Goal: Task Accomplishment & Management: Manage account settings

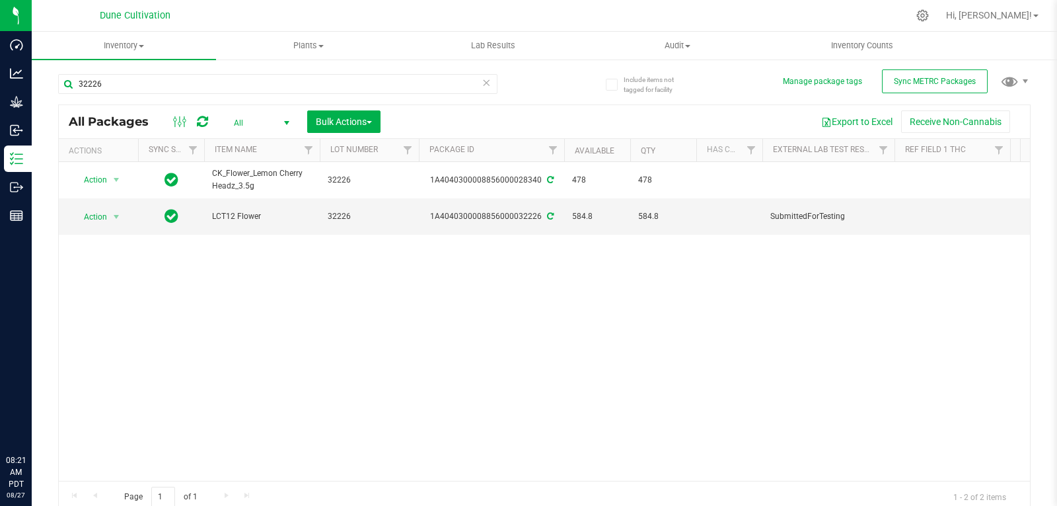
click at [120, 86] on input "32226" at bounding box center [277, 84] width 439 height 20
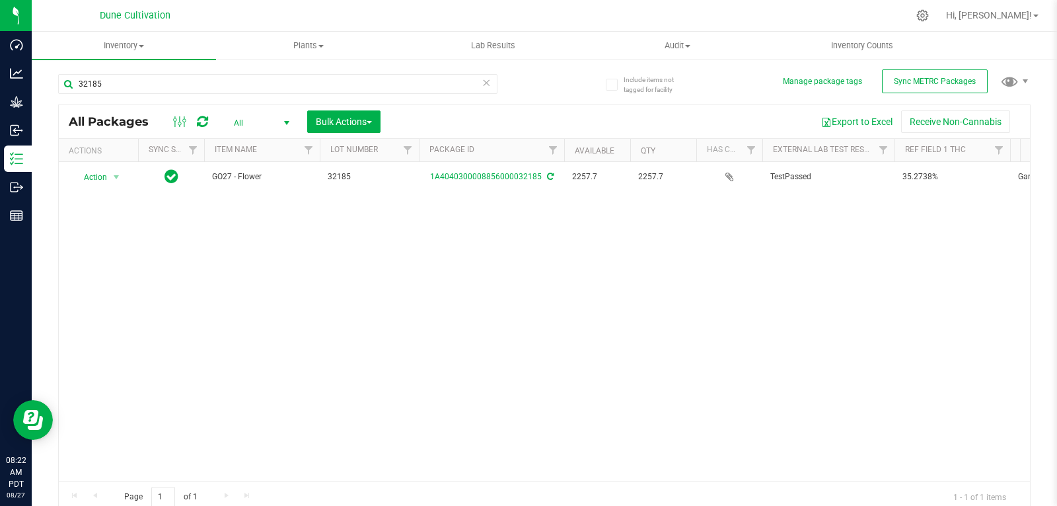
type input "32185"
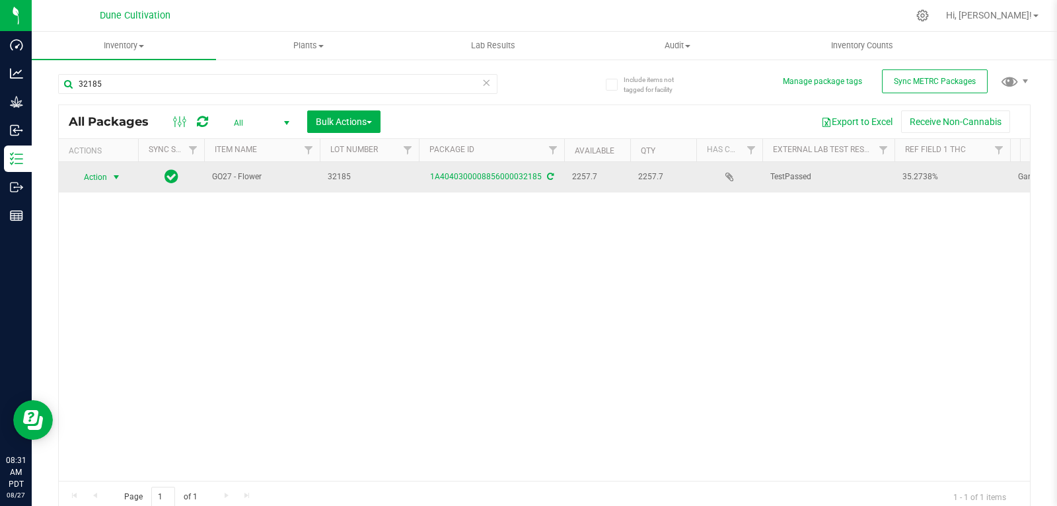
click at [117, 172] on span "select" at bounding box center [116, 177] width 11 height 11
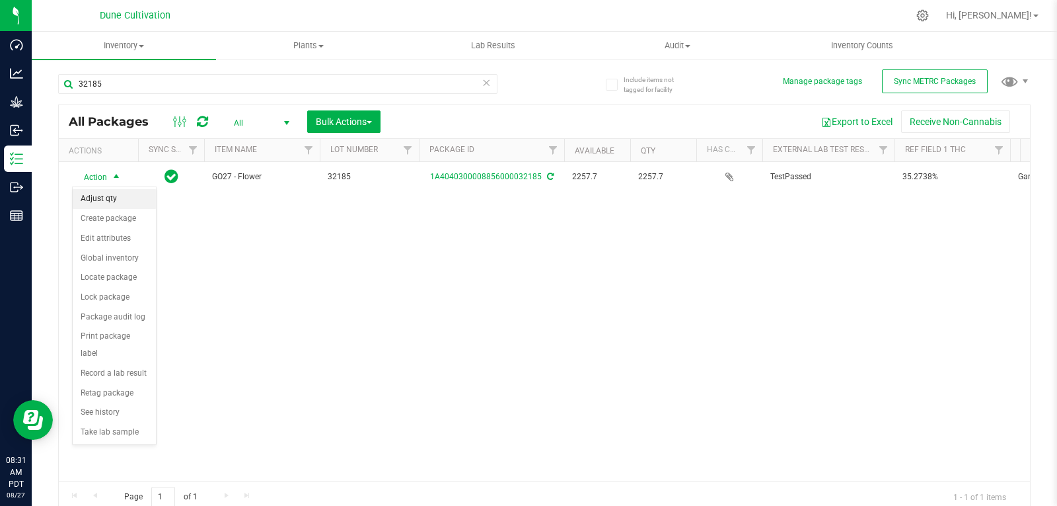
click at [112, 202] on li "Adjust qty" at bounding box center [114, 199] width 83 height 20
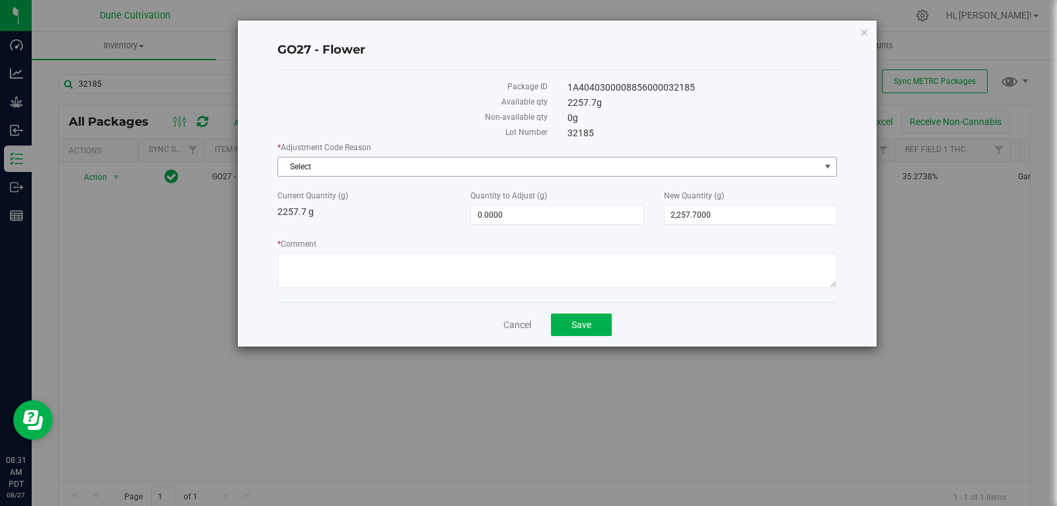
click at [525, 163] on span "Select" at bounding box center [549, 166] width 542 height 19
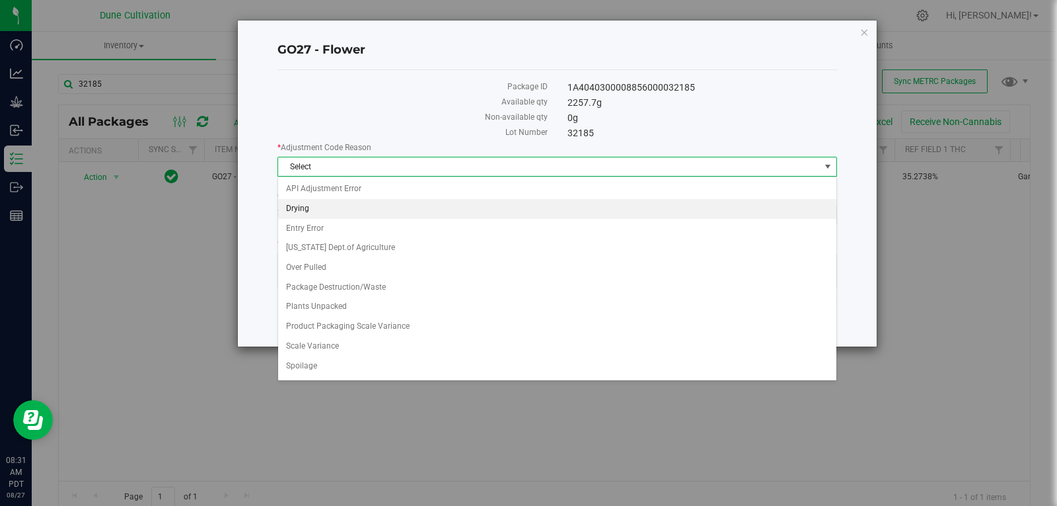
click at [491, 216] on li "Drying" at bounding box center [557, 209] width 558 height 20
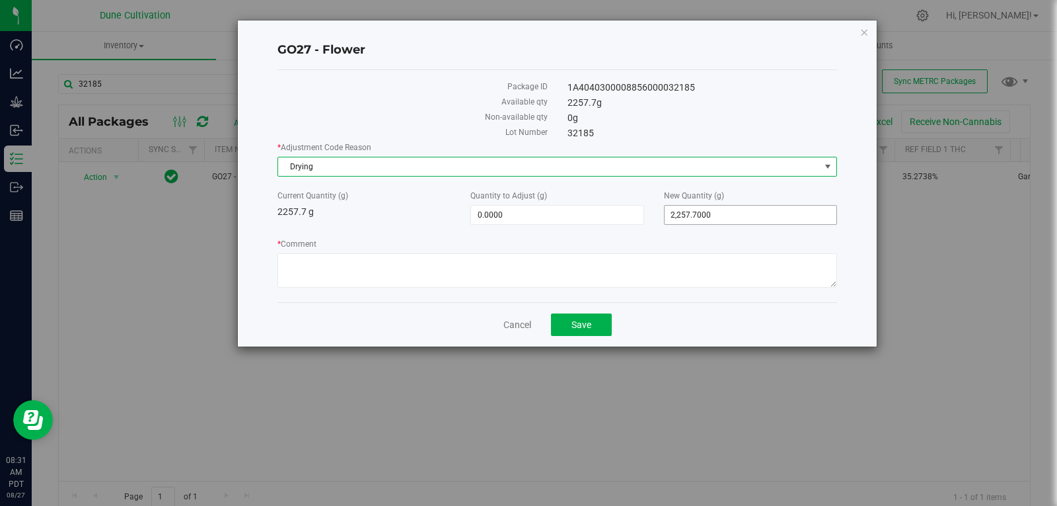
click at [698, 217] on span "2,257.7000 2257.7" at bounding box center [750, 215] width 173 height 20
click at [0, 0] on input "2257.7" at bounding box center [0, 0] width 0 height 0
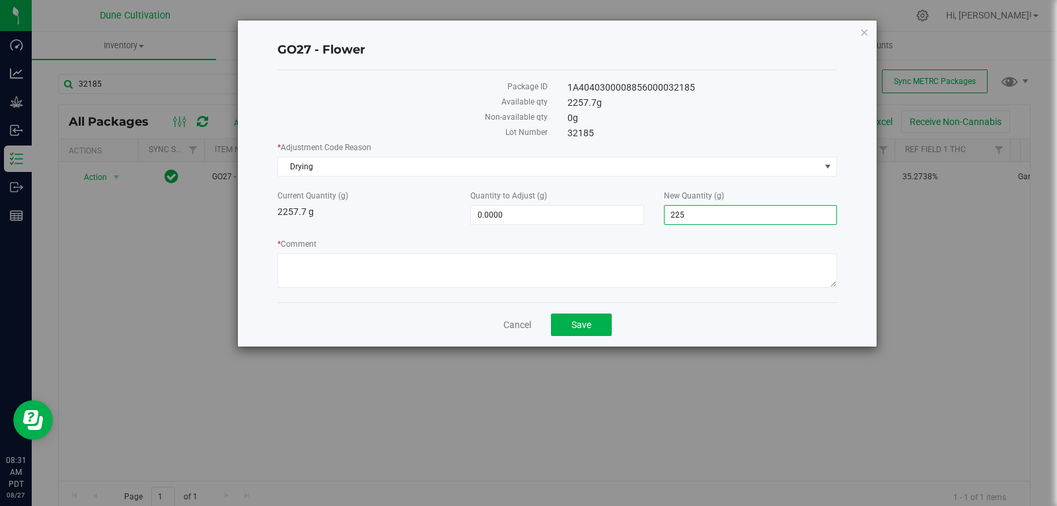
type input "2256"
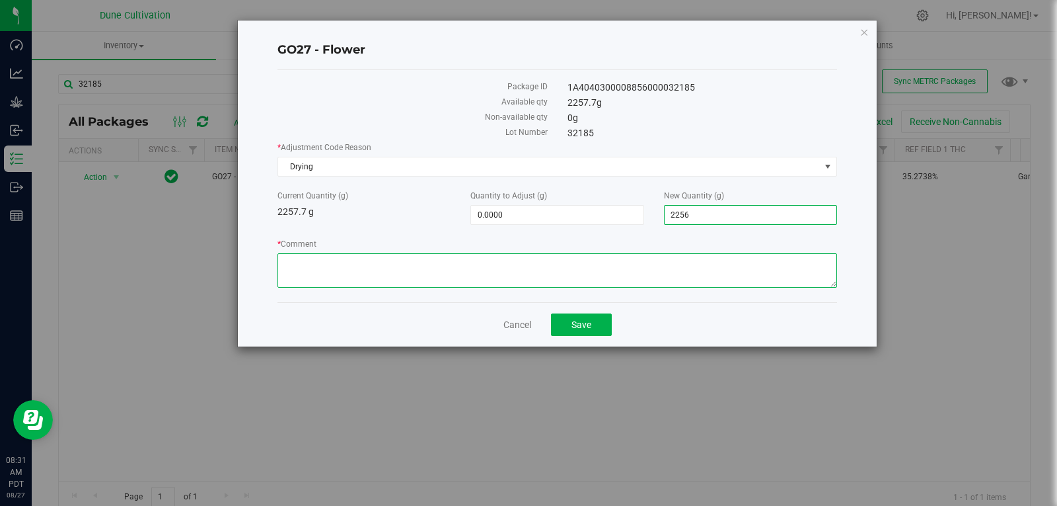
type input "-1.7000"
type input "2,256.0000"
click at [654, 270] on textarea "* Comment" at bounding box center [558, 270] width 560 height 34
type textarea "Moisture Loss"
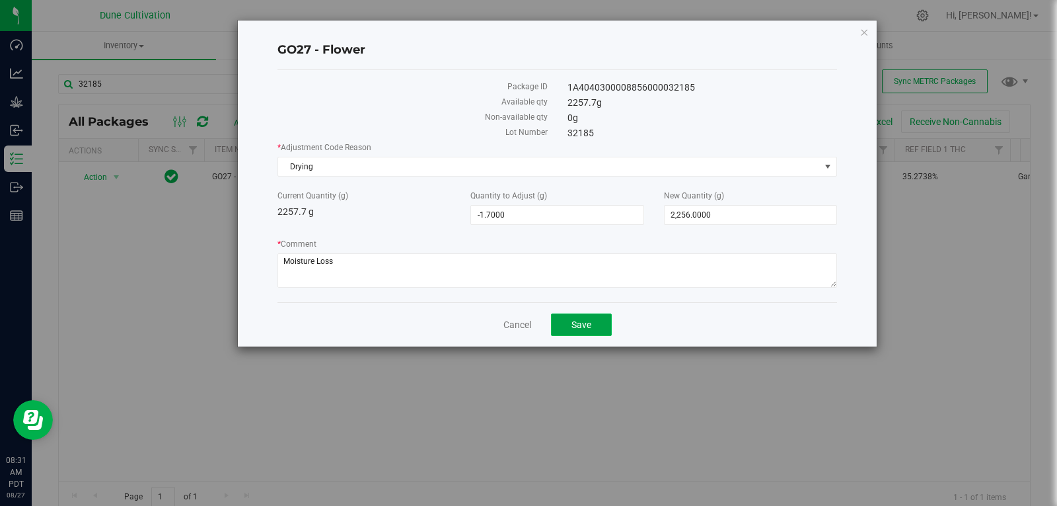
click at [593, 315] on button "Save" at bounding box center [581, 324] width 61 height 22
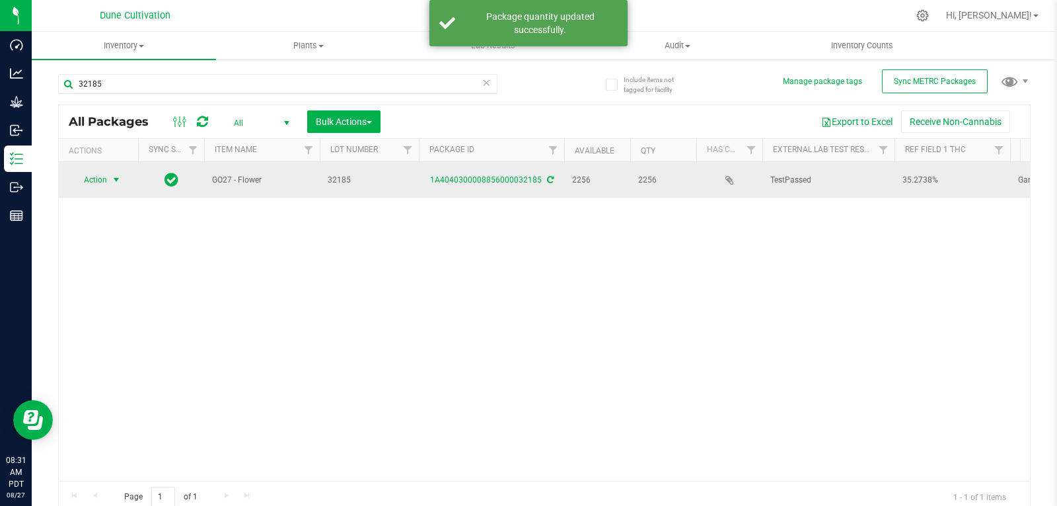
click at [111, 180] on span "select" at bounding box center [116, 179] width 11 height 11
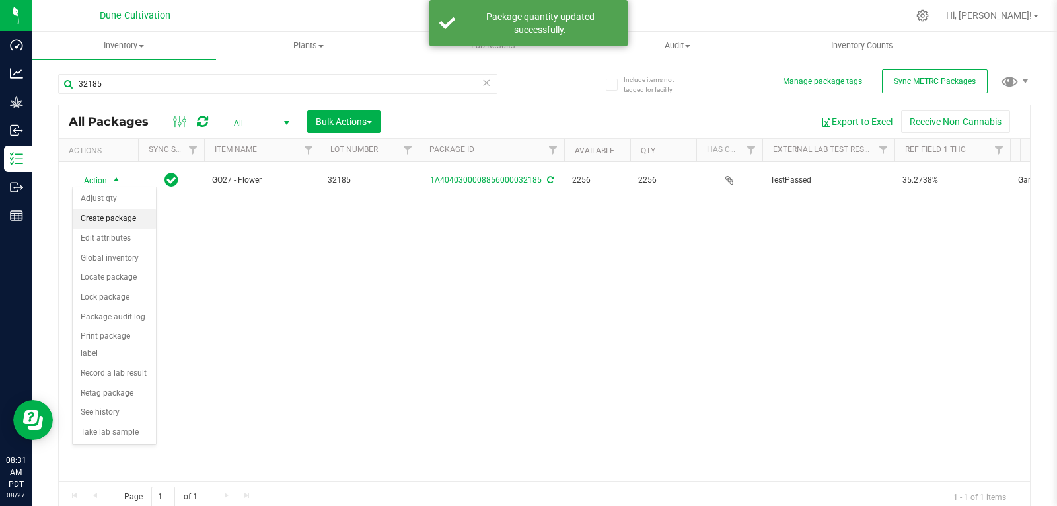
click at [109, 213] on li "Create package" at bounding box center [114, 219] width 83 height 20
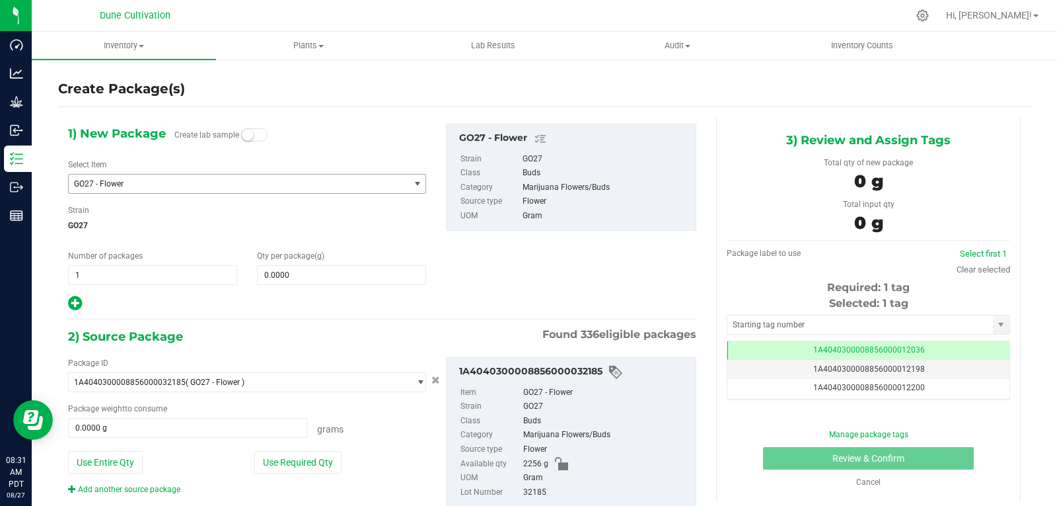
click at [136, 188] on span "GO27 - Flower" at bounding box center [239, 183] width 340 height 19
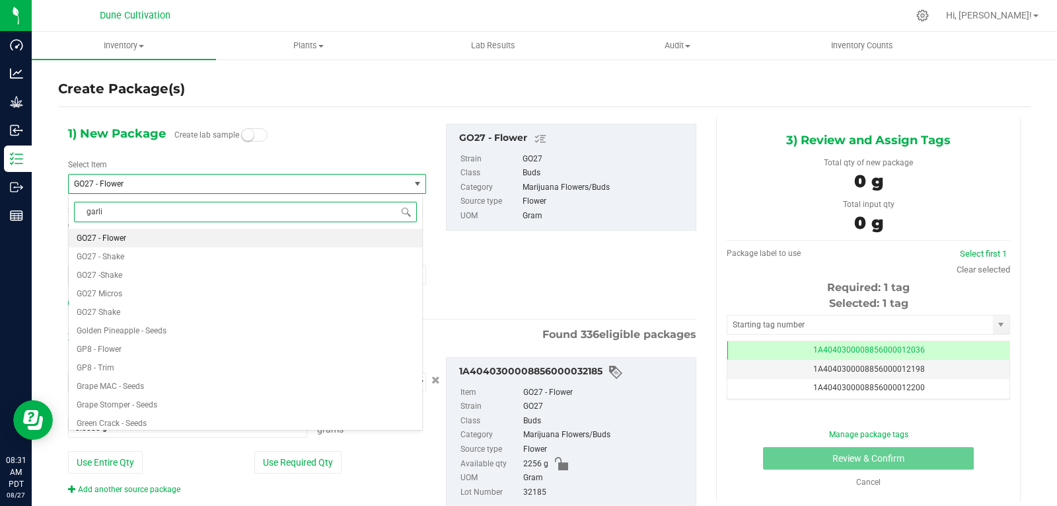
type input "garlic"
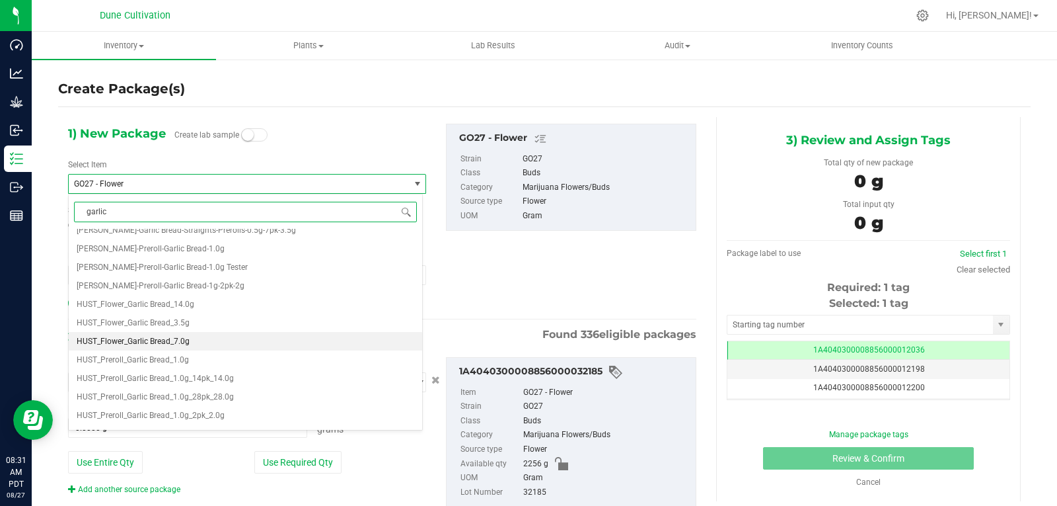
scroll to position [138, 0]
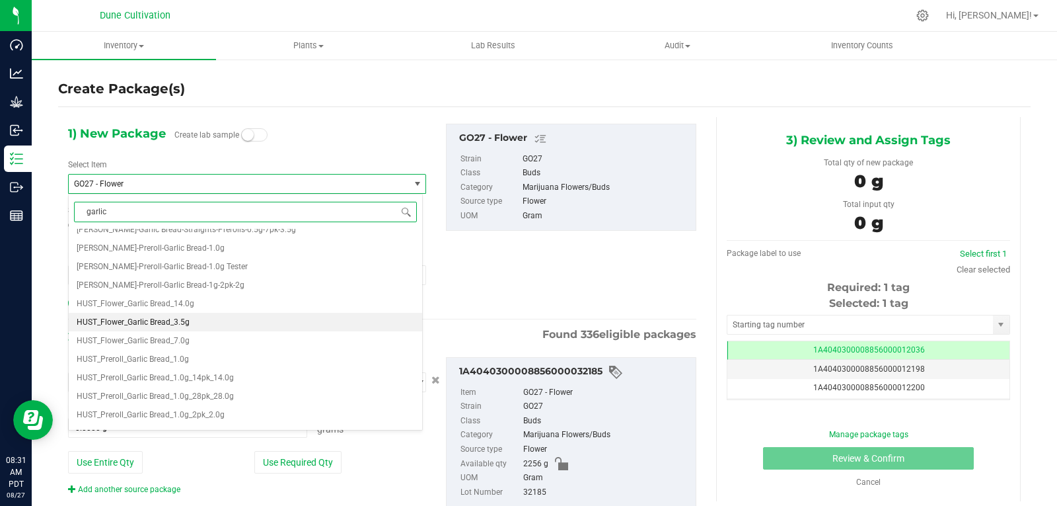
click at [204, 323] on li "HUST_Flower_Garlic Bread_3.5g" at bounding box center [246, 322] width 354 height 19
type input "0"
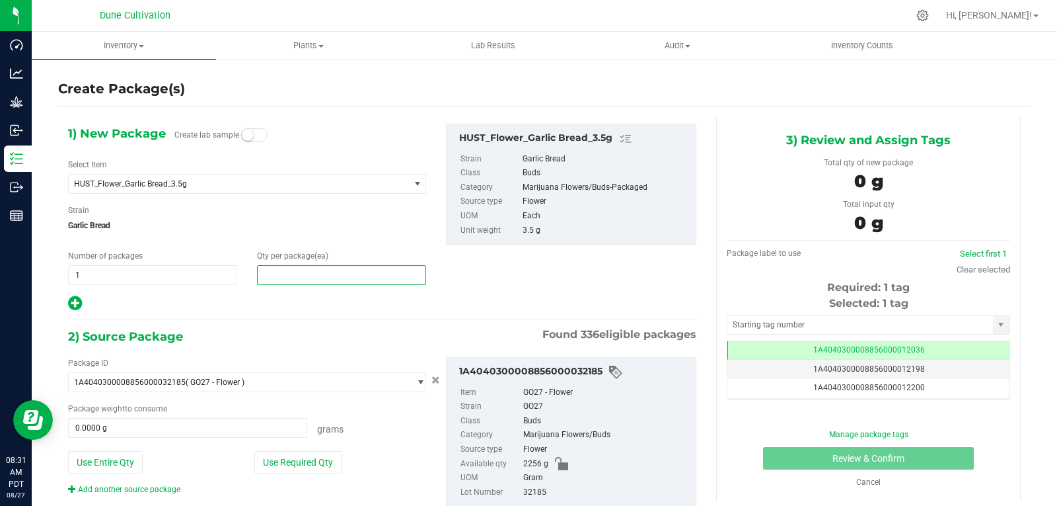
click at [286, 270] on span at bounding box center [341, 275] width 169 height 20
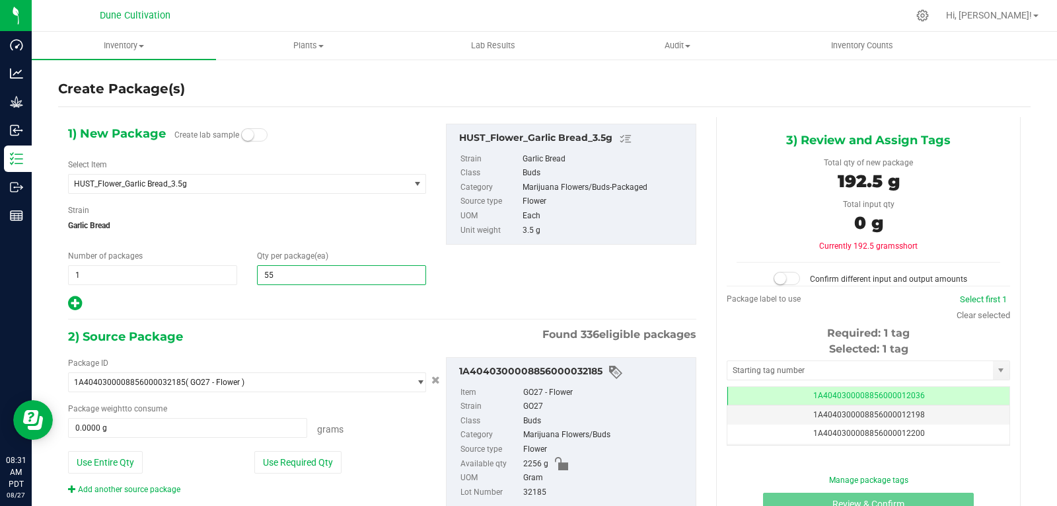
type input "550"
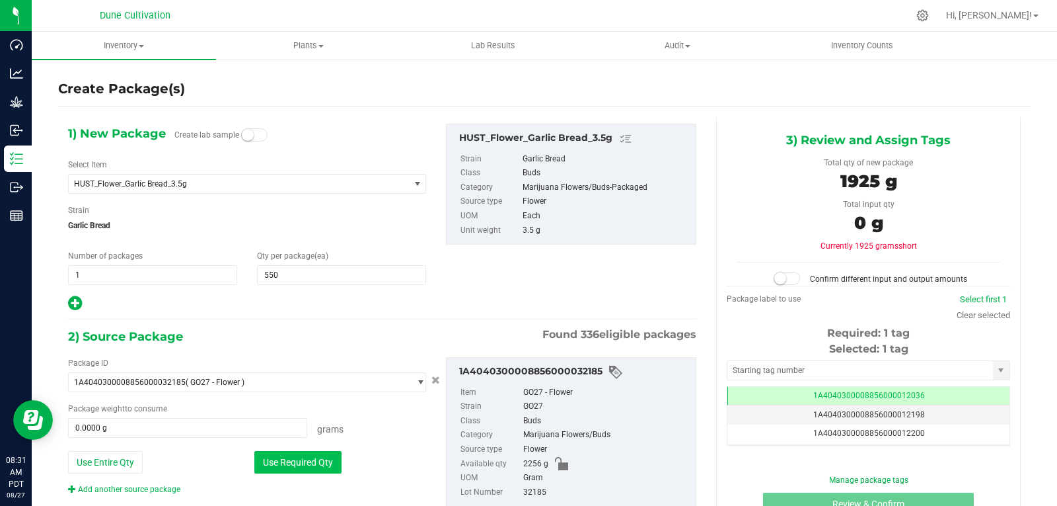
click at [320, 470] on button "Use Required Qty" at bounding box center [297, 462] width 87 height 22
type input "1925.0000 g"
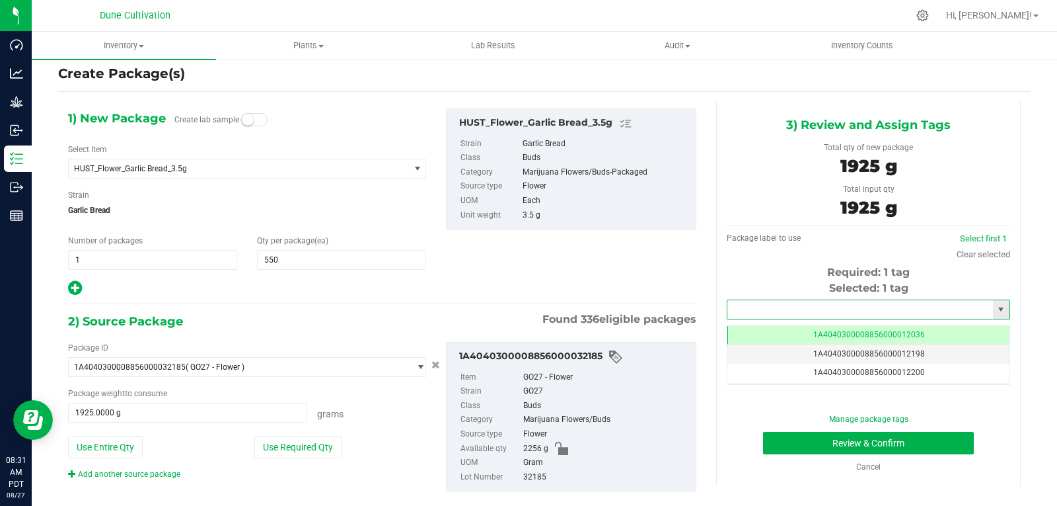
click at [787, 307] on input "text" at bounding box center [861, 309] width 266 height 19
click at [778, 330] on li "1A4040300008856000028338" at bounding box center [860, 332] width 279 height 20
type input "1A4040300008856000028338"
click at [807, 447] on button "Review & Confirm" at bounding box center [868, 443] width 211 height 22
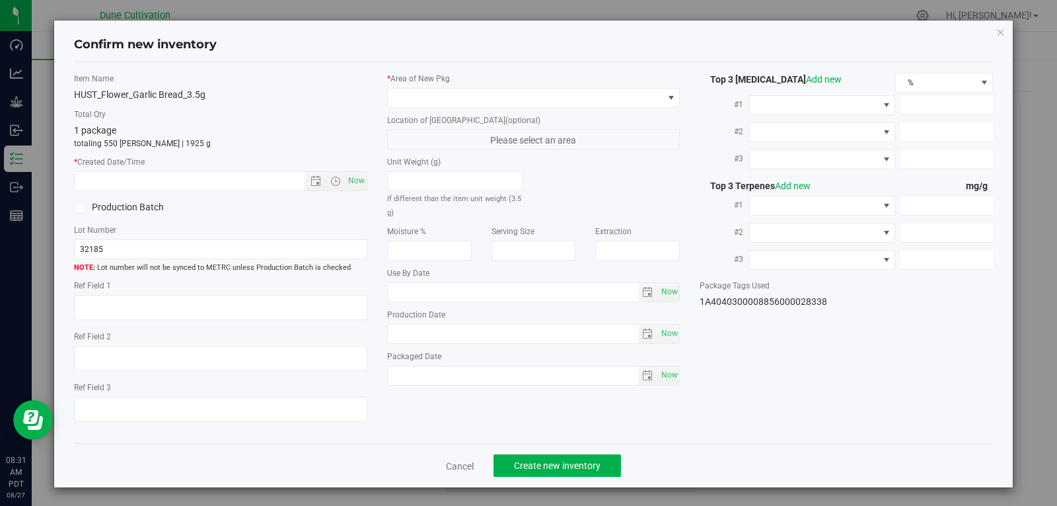
type textarea "35.2738%"
type textarea "Garlic Bread"
type textarea "0.0956875%"
type input "393.7330"
type input "17.5016"
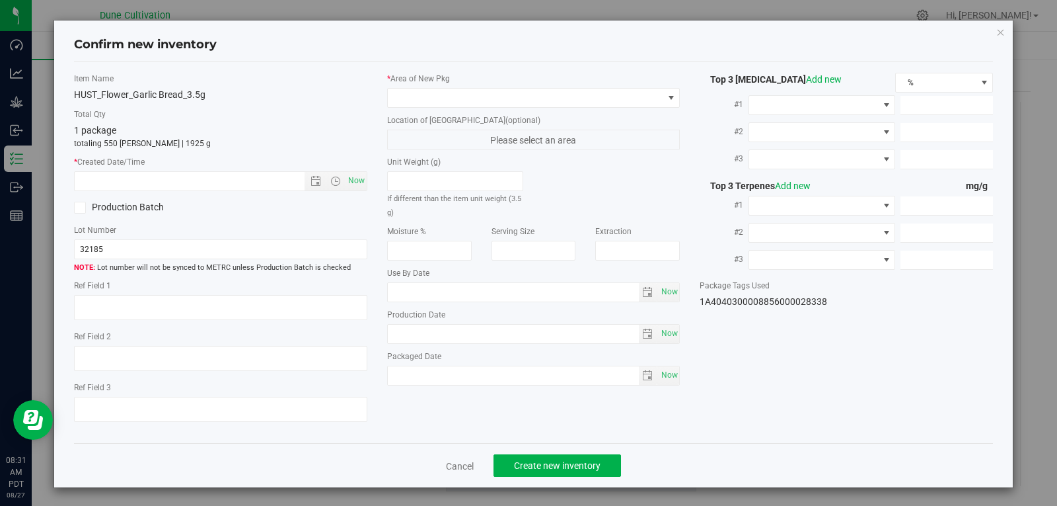
type input "7.4341"
type input "6.8100"
type input "5.7080"
type input "5.4000"
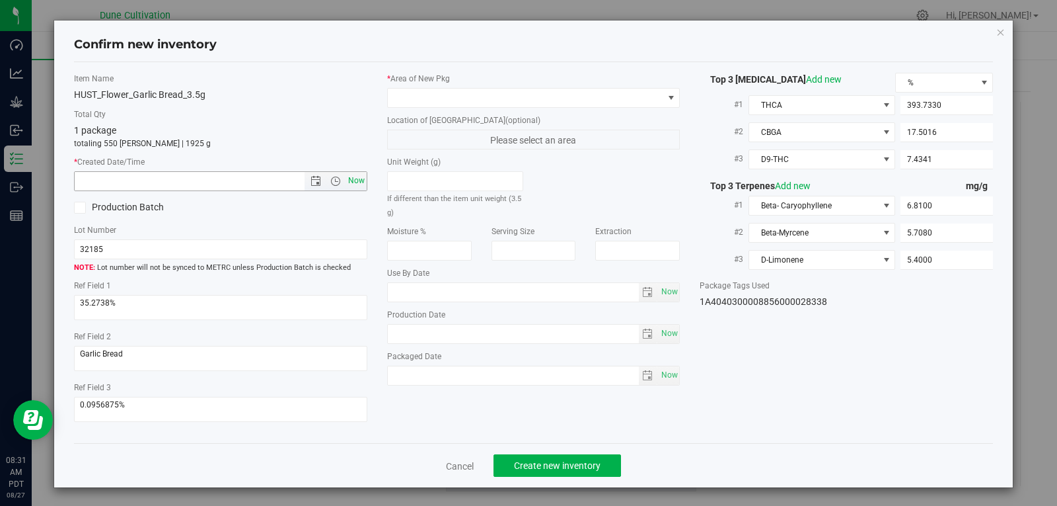
click at [354, 184] on span "Now" at bounding box center [356, 180] width 22 height 19
type input "[DATE] 8:31 AM"
click at [406, 108] on div "* Area of [GEOGRAPHIC_DATA] Location of [GEOGRAPHIC_DATA] (optional) Please sel…" at bounding box center [533, 232] width 313 height 319
click at [408, 104] on span at bounding box center [526, 98] width 276 height 19
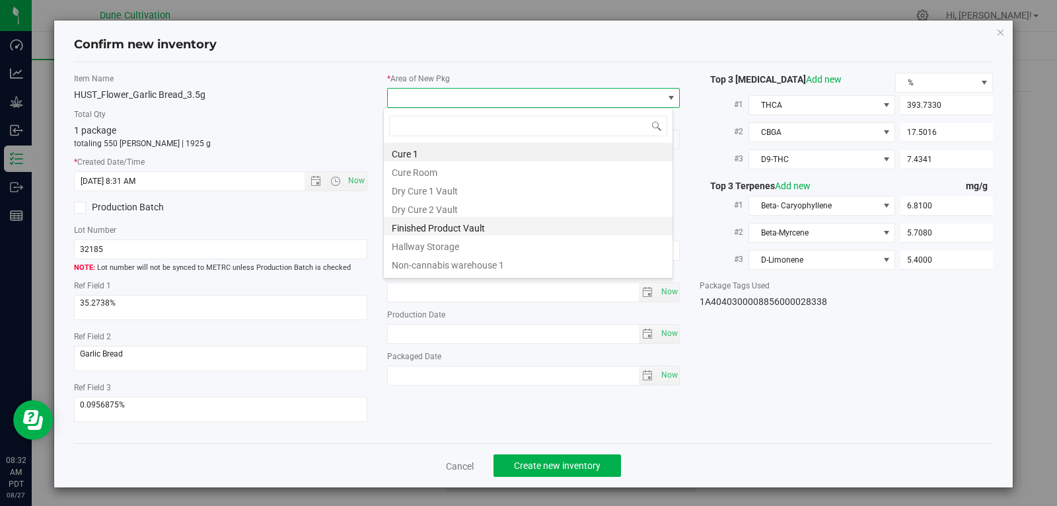
click at [428, 227] on li "Finished Product Vault" at bounding box center [528, 226] width 289 height 19
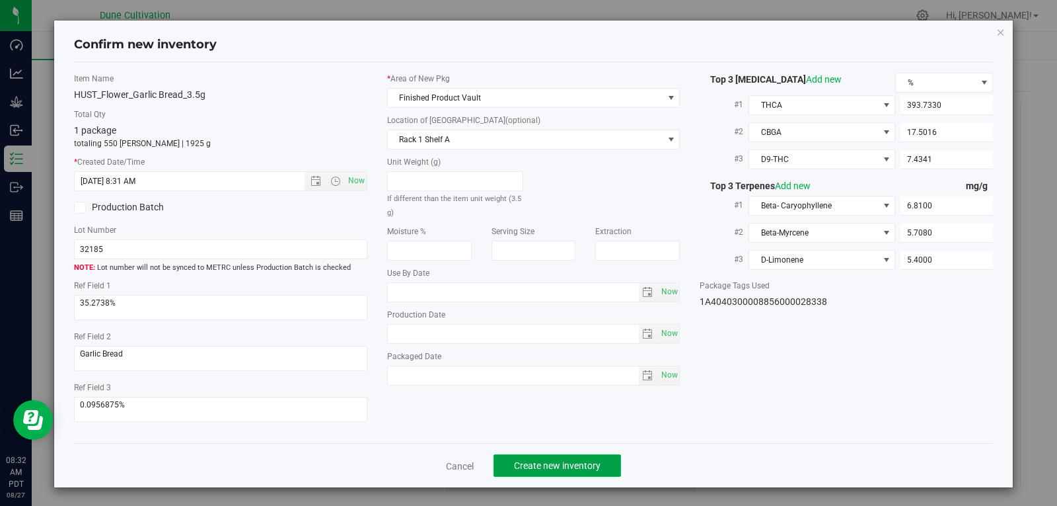
click at [550, 461] on span "Create new inventory" at bounding box center [557, 465] width 87 height 11
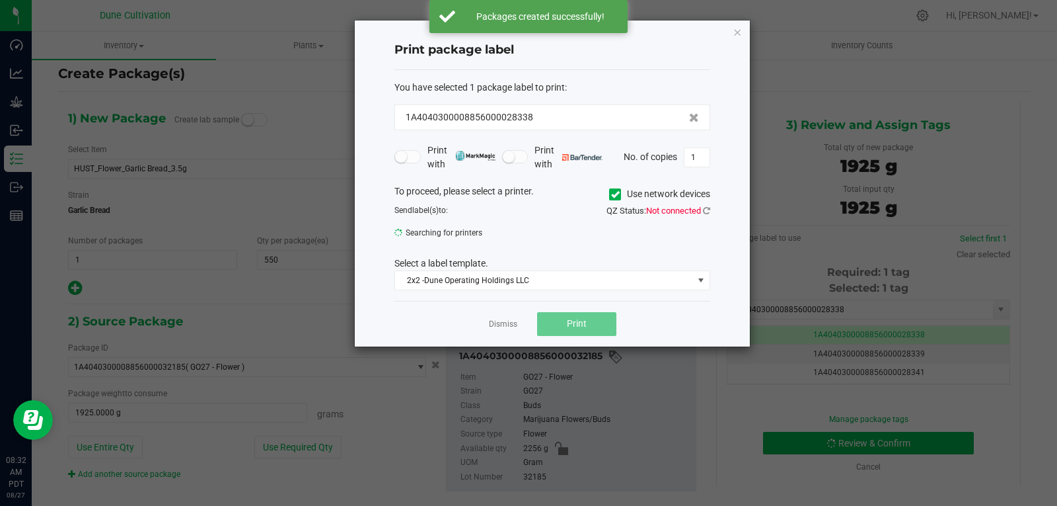
click at [509, 317] on app-cancel-button "Dismiss" at bounding box center [503, 324] width 28 height 14
click at [507, 321] on link "Dismiss" at bounding box center [503, 324] width 28 height 11
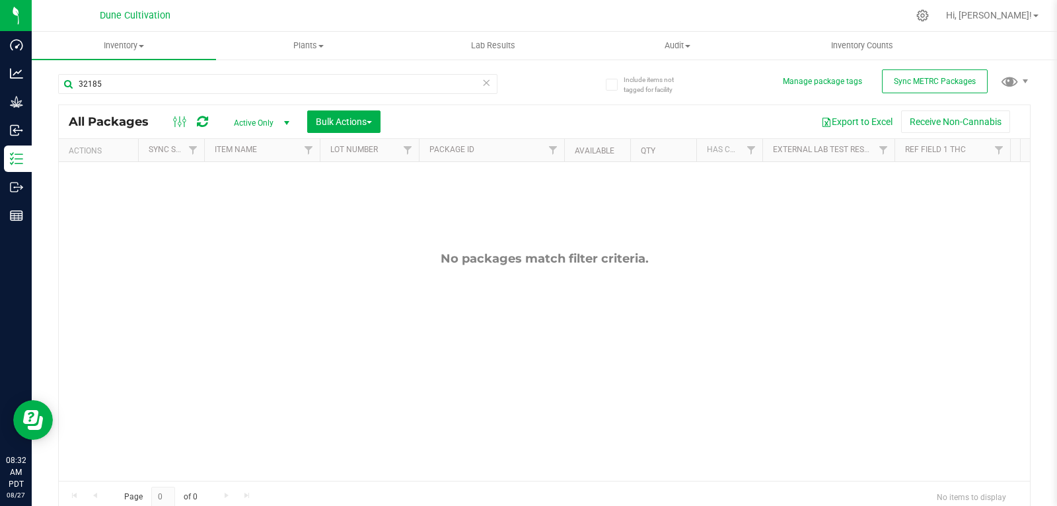
click at [250, 128] on span "Active Only" at bounding box center [259, 123] width 73 height 19
click at [252, 200] on li "All" at bounding box center [258, 203] width 71 height 20
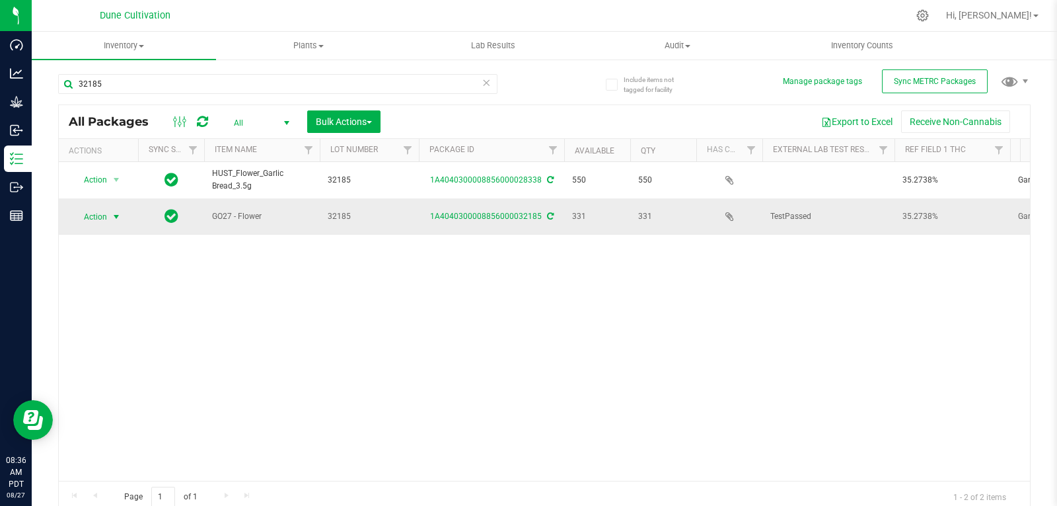
click at [114, 212] on span "select" at bounding box center [116, 216] width 11 height 11
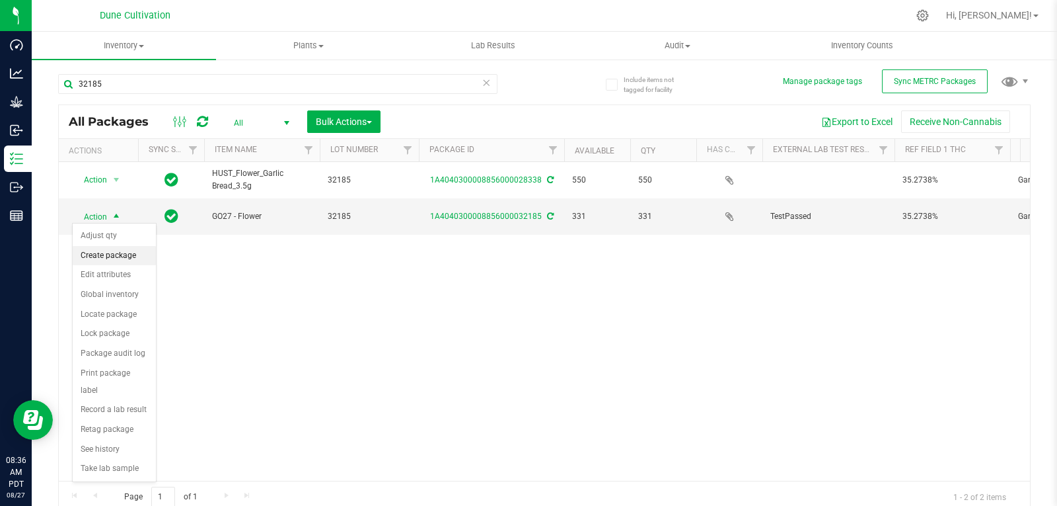
click at [121, 260] on li "Create package" at bounding box center [114, 256] width 83 height 20
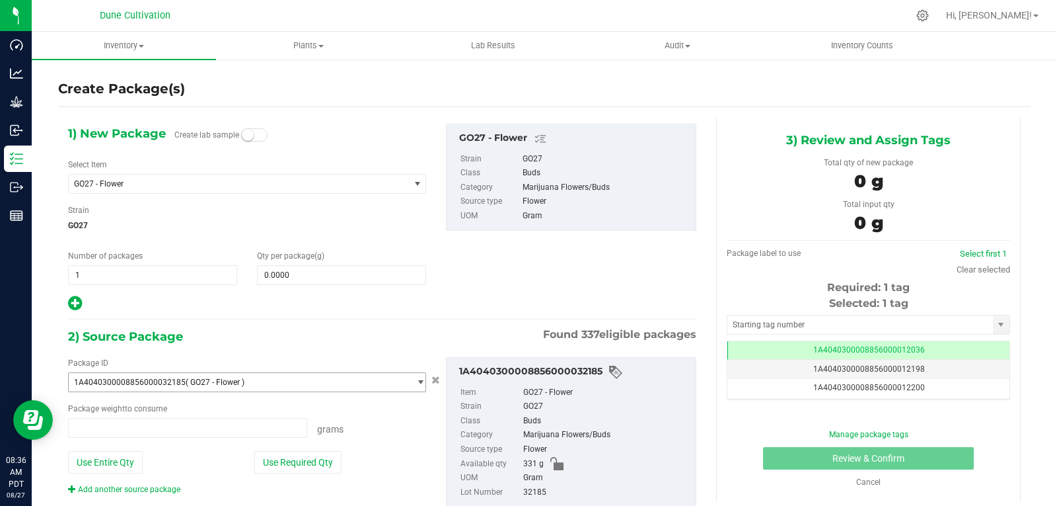
type input "0.0000 g"
click at [289, 183] on span "GO27 - Flower" at bounding box center [232, 183] width 317 height 9
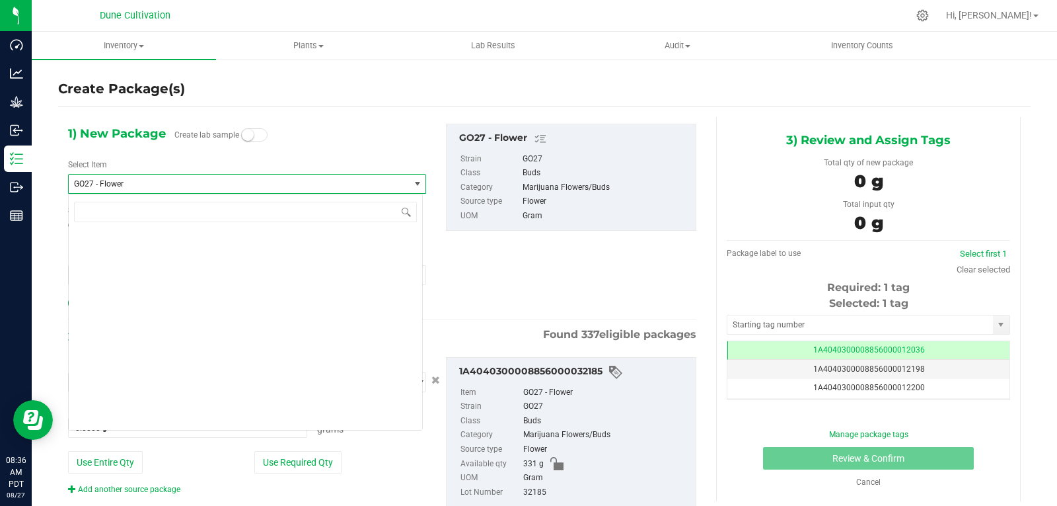
scroll to position [11971, 0]
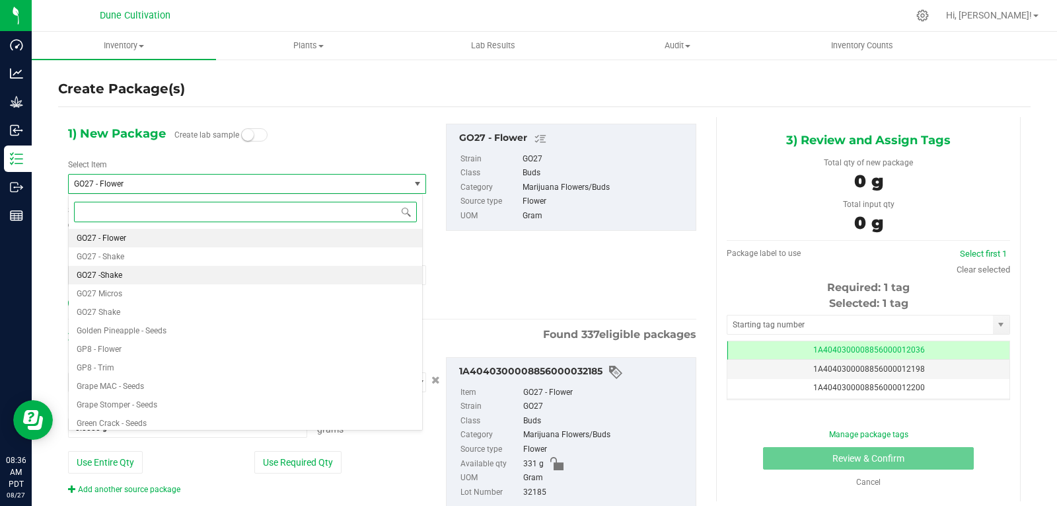
click at [211, 267] on li "GO27 -Shake" at bounding box center [246, 275] width 354 height 19
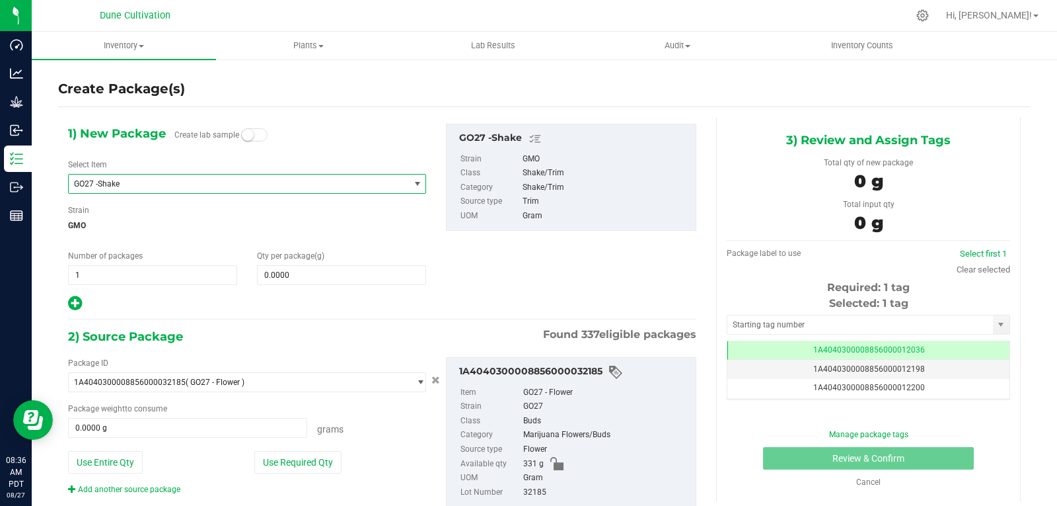
click at [252, 190] on span "GO27 -Shake" at bounding box center [239, 183] width 340 height 19
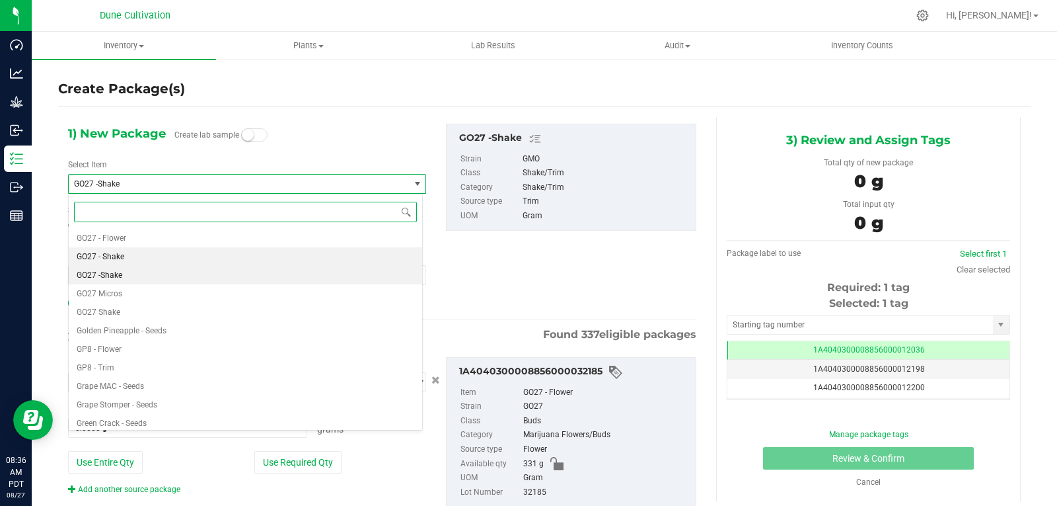
click at [207, 253] on li "GO27 - Shake" at bounding box center [246, 256] width 354 height 19
type input "0.0000"
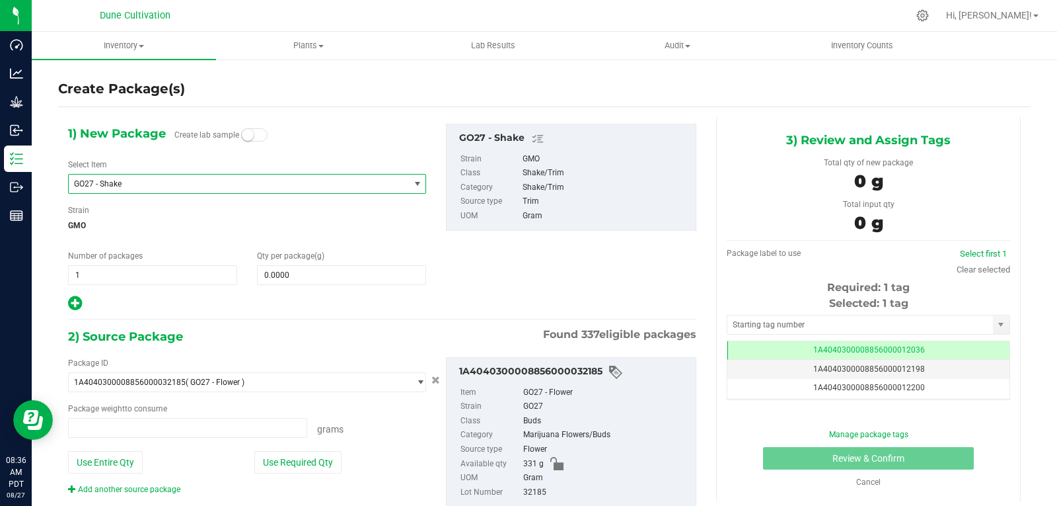
type input "0.0000 g"
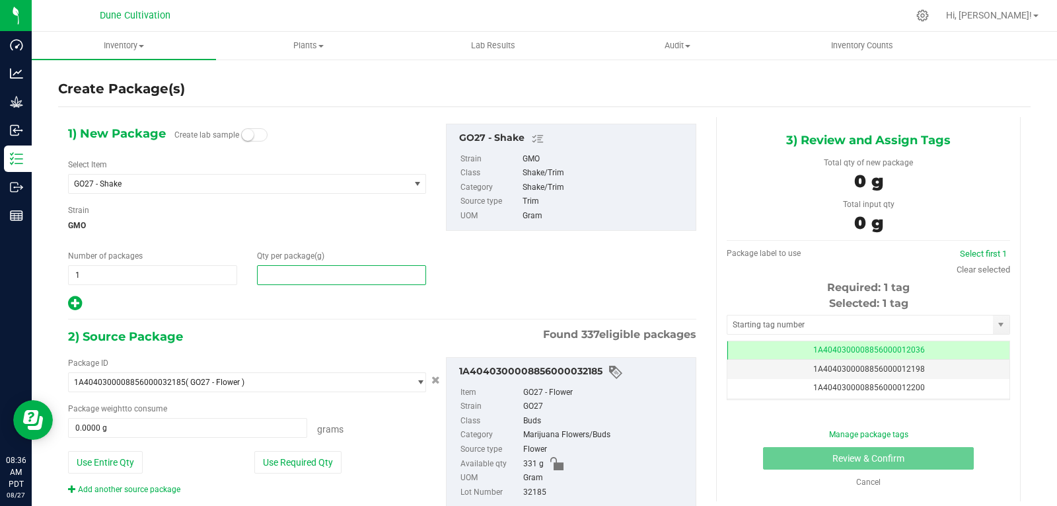
click at [314, 283] on span at bounding box center [341, 275] width 169 height 20
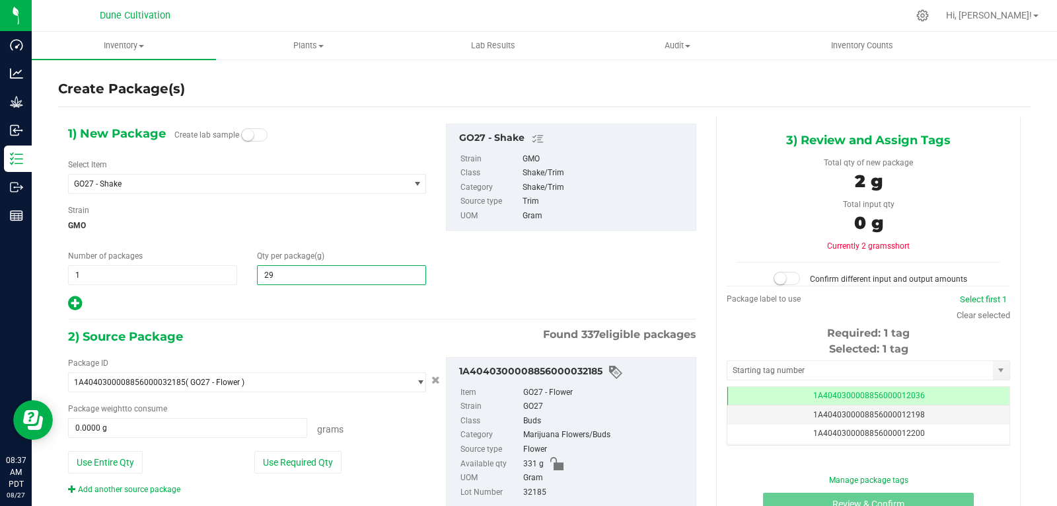
type input "290"
type input "290.0000"
click at [311, 458] on button "Use Required Qty" at bounding box center [297, 462] width 87 height 22
type input "290.0000 g"
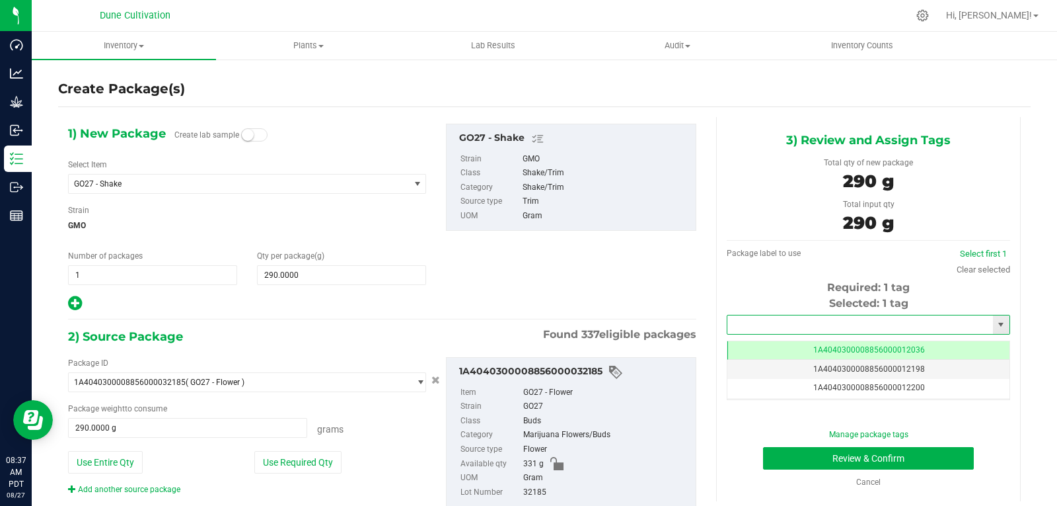
click at [765, 326] on input "text" at bounding box center [861, 324] width 266 height 19
click at [766, 345] on li "1A4040300008856000028339" at bounding box center [860, 347] width 279 height 20
type input "1A4040300008856000028339"
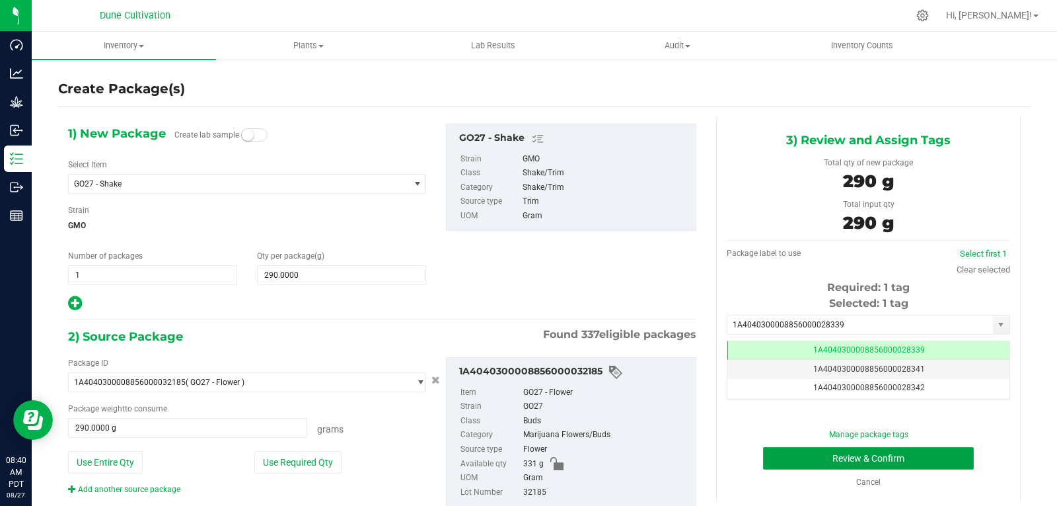
click at [770, 455] on button "Review & Confirm" at bounding box center [868, 458] width 211 height 22
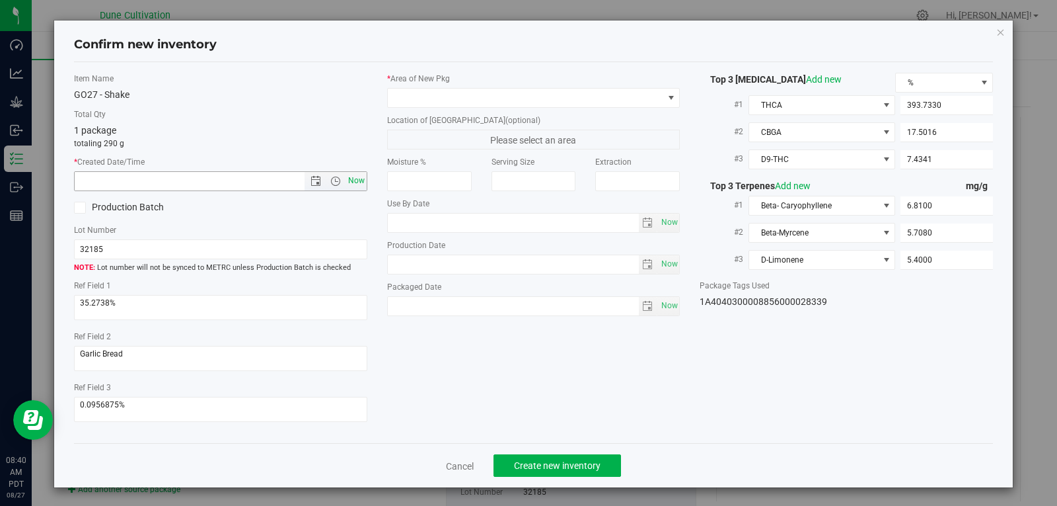
click at [350, 176] on span "Now" at bounding box center [356, 180] width 22 height 19
type input "[DATE] 8:40 AM"
click at [440, 95] on span at bounding box center [526, 98] width 276 height 19
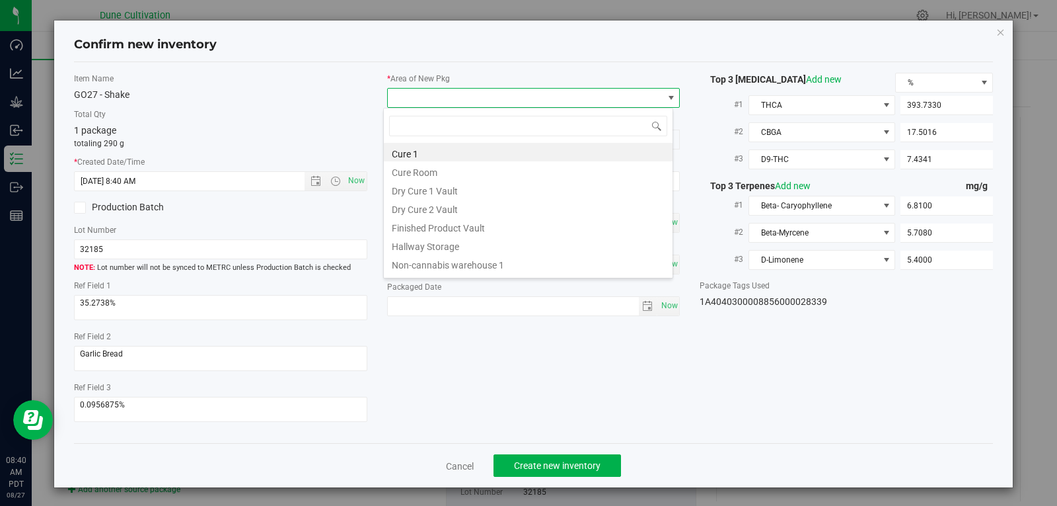
scroll to position [20, 291]
click at [439, 227] on li "Finished Product Vault" at bounding box center [528, 226] width 289 height 19
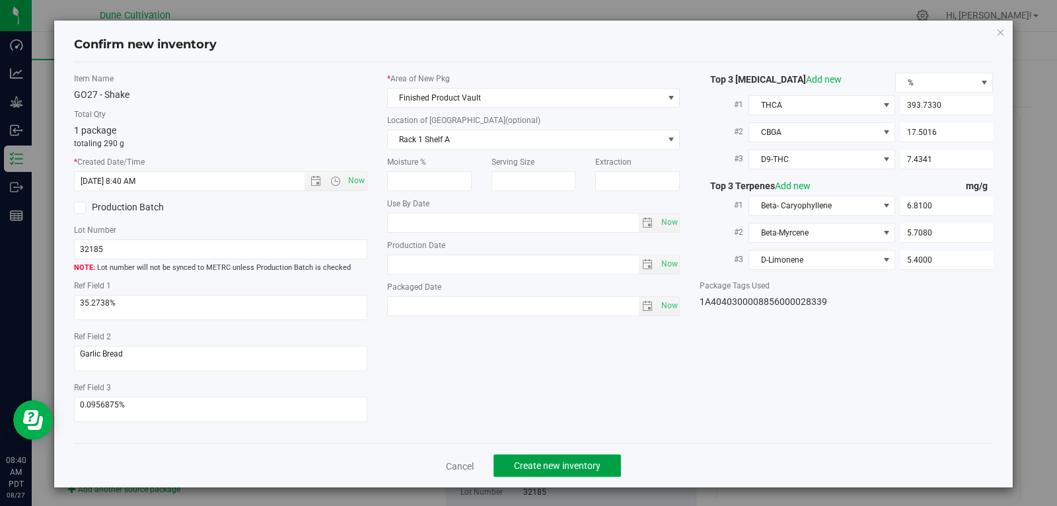
click at [591, 471] on button "Create new inventory" at bounding box center [558, 465] width 128 height 22
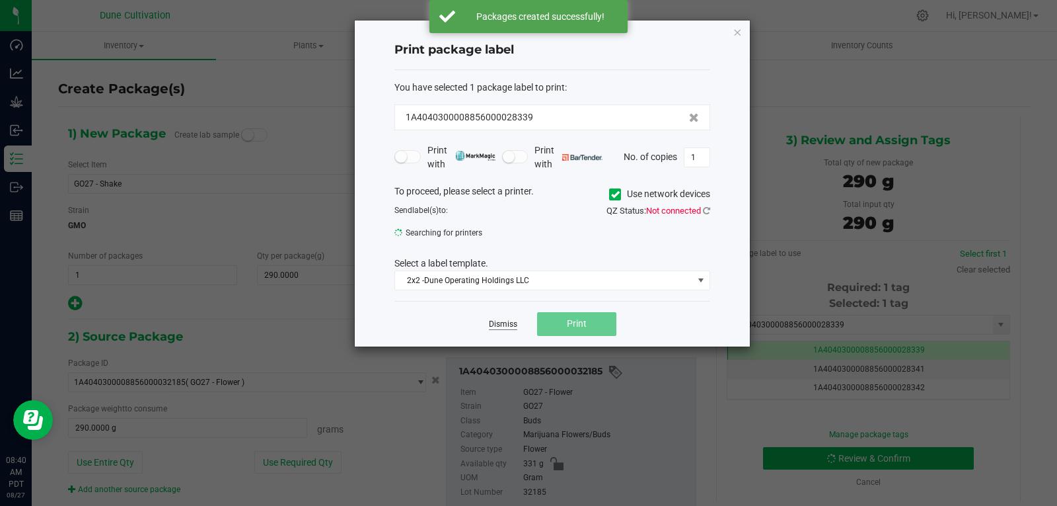
click at [511, 323] on link "Dismiss" at bounding box center [503, 324] width 28 height 11
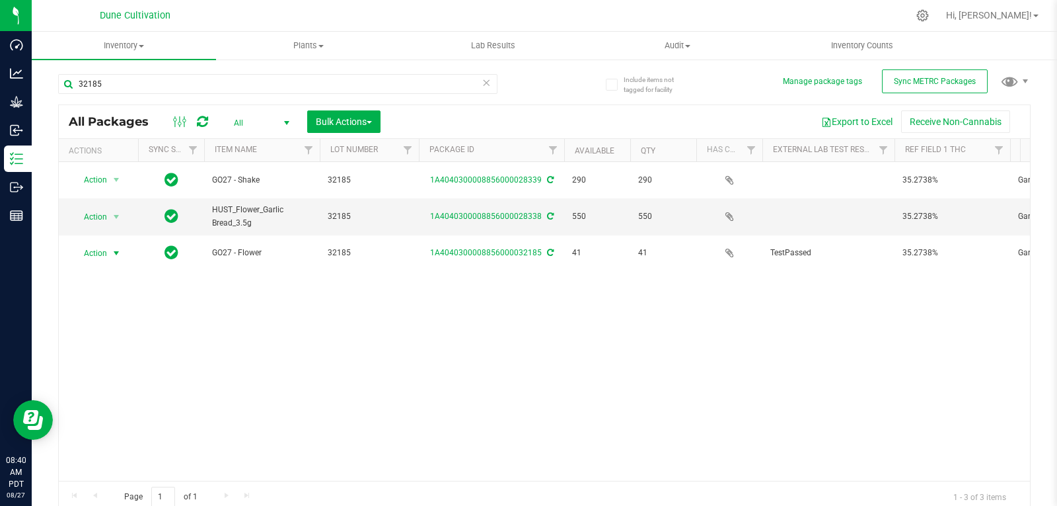
click at [104, 244] on span "Action" at bounding box center [90, 253] width 36 height 19
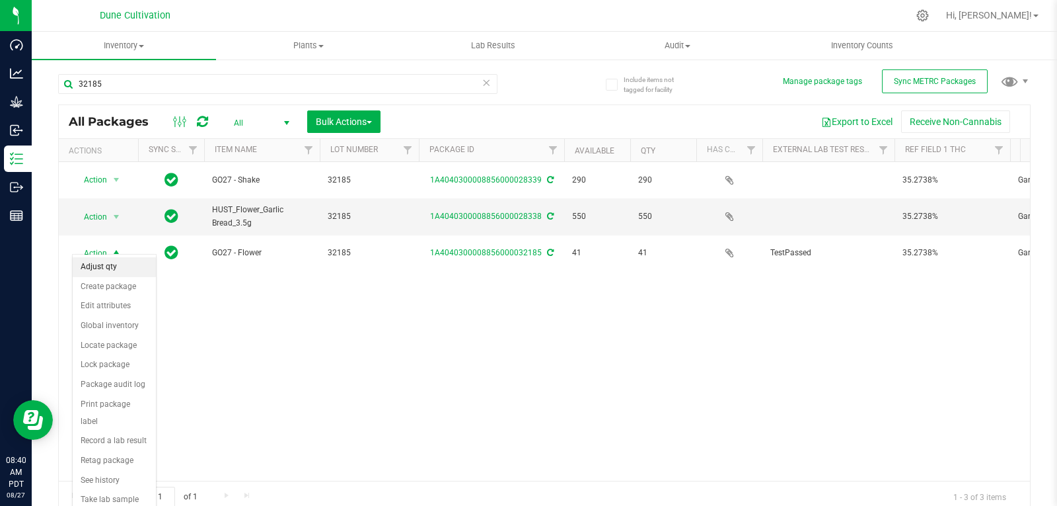
click at [102, 264] on li "Adjust qty" at bounding box center [114, 267] width 83 height 20
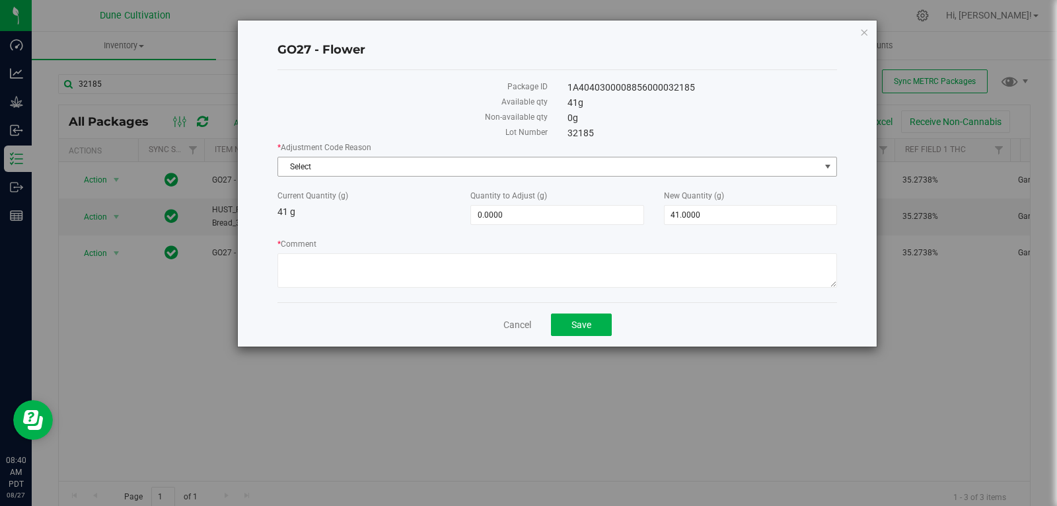
click at [352, 169] on span "Select" at bounding box center [549, 166] width 542 height 19
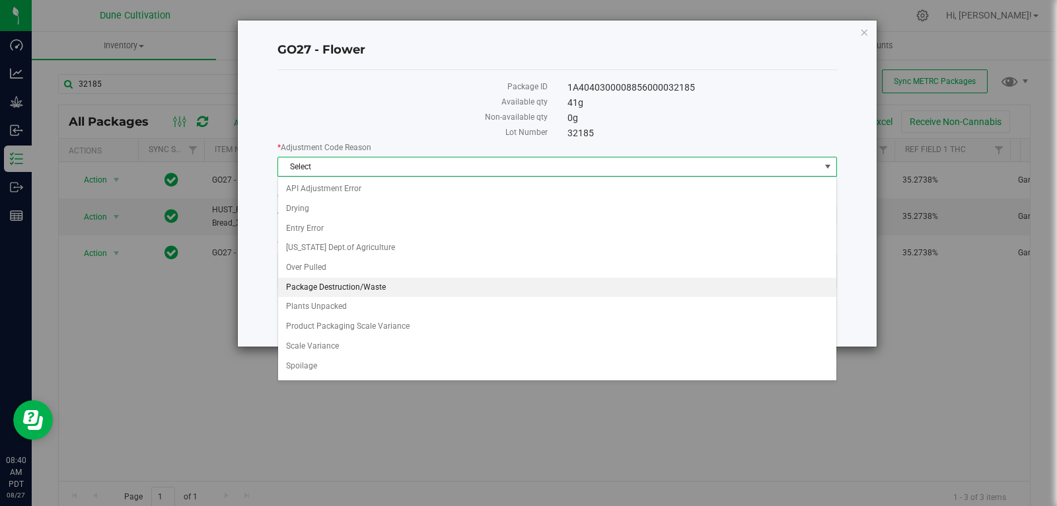
click at [371, 285] on li "Package Destruction/Waste" at bounding box center [557, 288] width 558 height 20
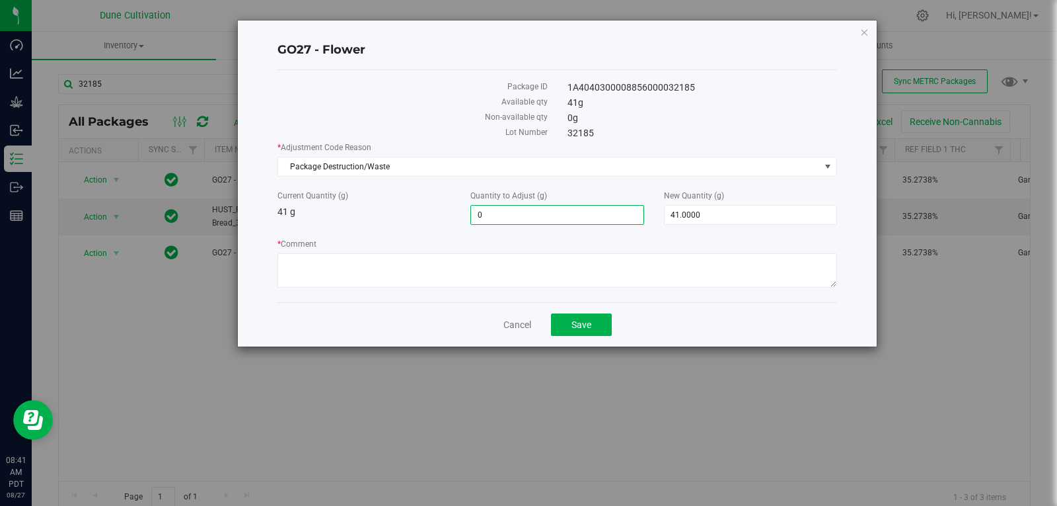
click at [595, 217] on span "0.0000 0" at bounding box center [557, 215] width 173 height 20
click at [595, 217] on input "0" at bounding box center [557, 215] width 172 height 19
type input "-6.37"
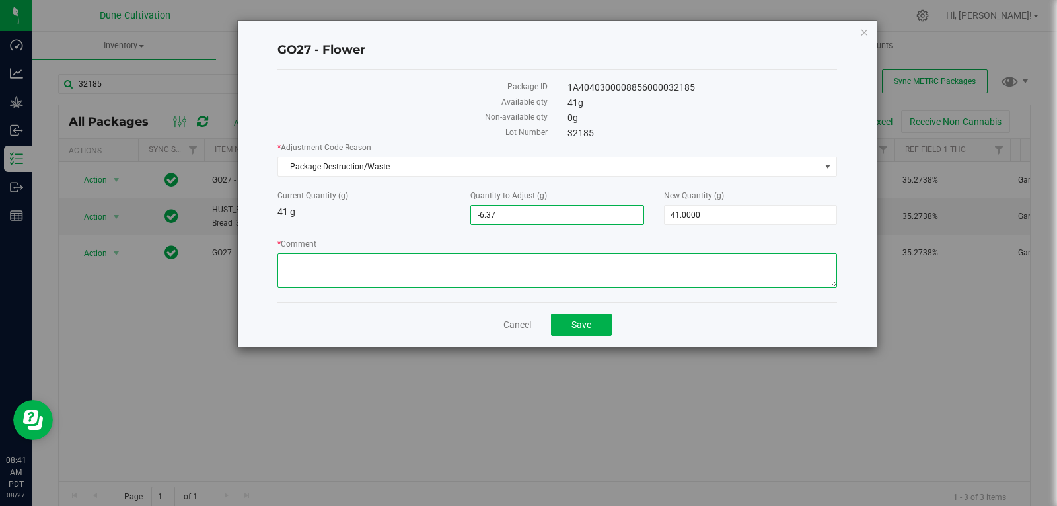
type input "-6.3700"
type input "34.6300"
click at [570, 260] on textarea "* Comment" at bounding box center [558, 270] width 560 height 34
type textarea "Stem Waste"
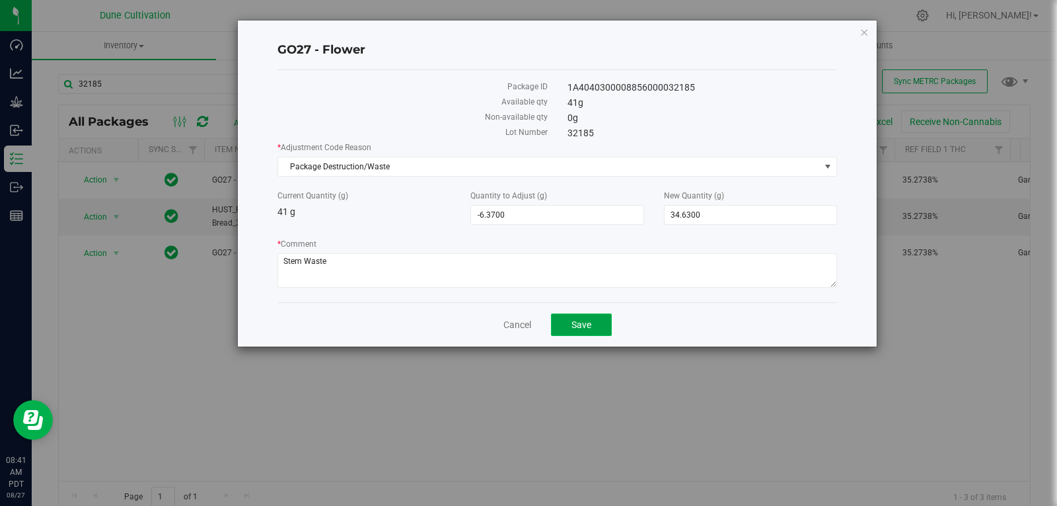
click at [574, 321] on span "Save" at bounding box center [582, 324] width 20 height 11
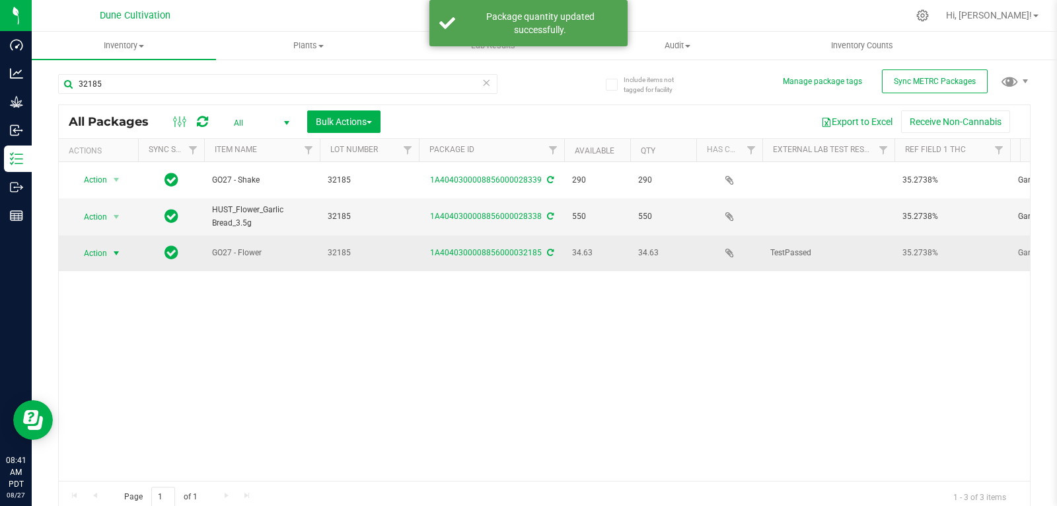
click at [116, 250] on span "select" at bounding box center [116, 253] width 11 height 11
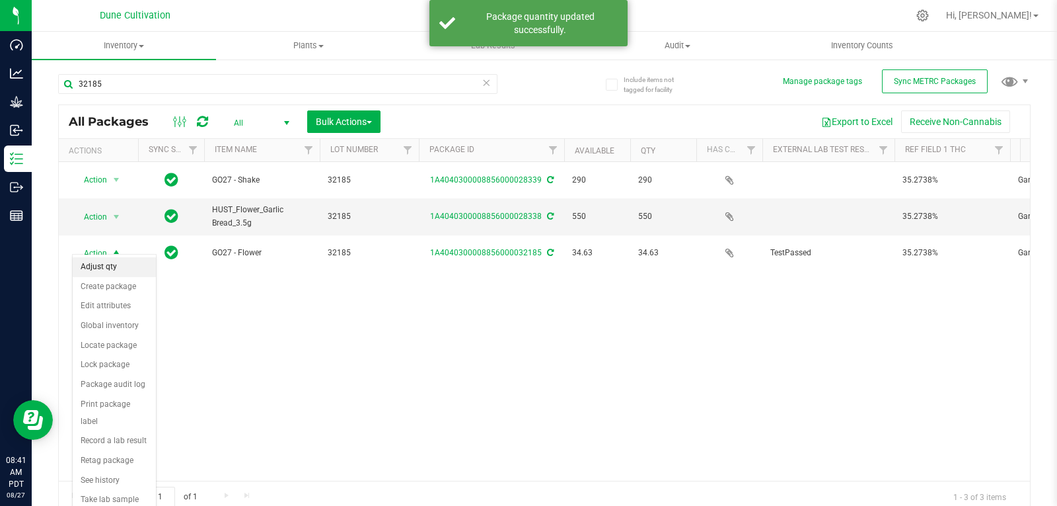
click at [116, 264] on li "Adjust qty" at bounding box center [114, 267] width 83 height 20
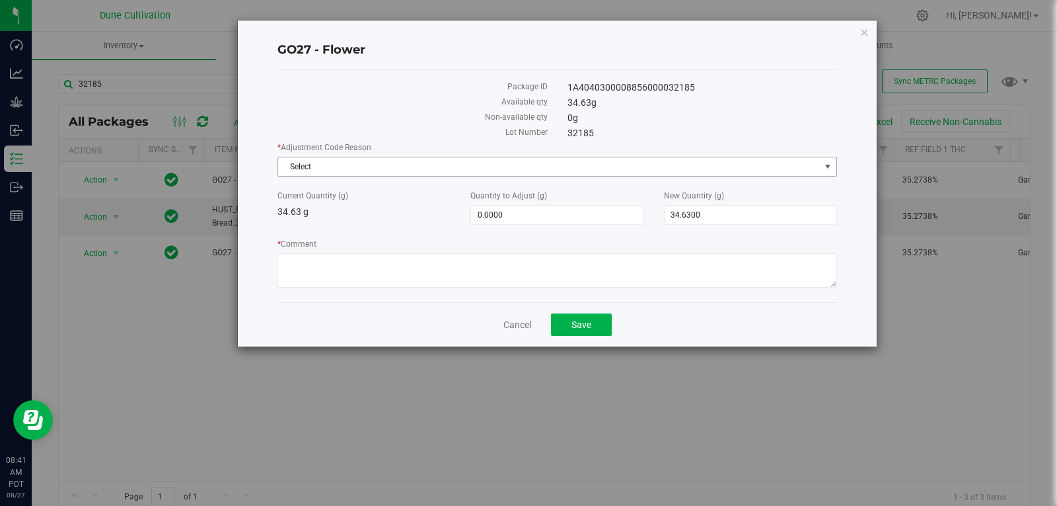
click at [396, 161] on span "Select" at bounding box center [549, 166] width 542 height 19
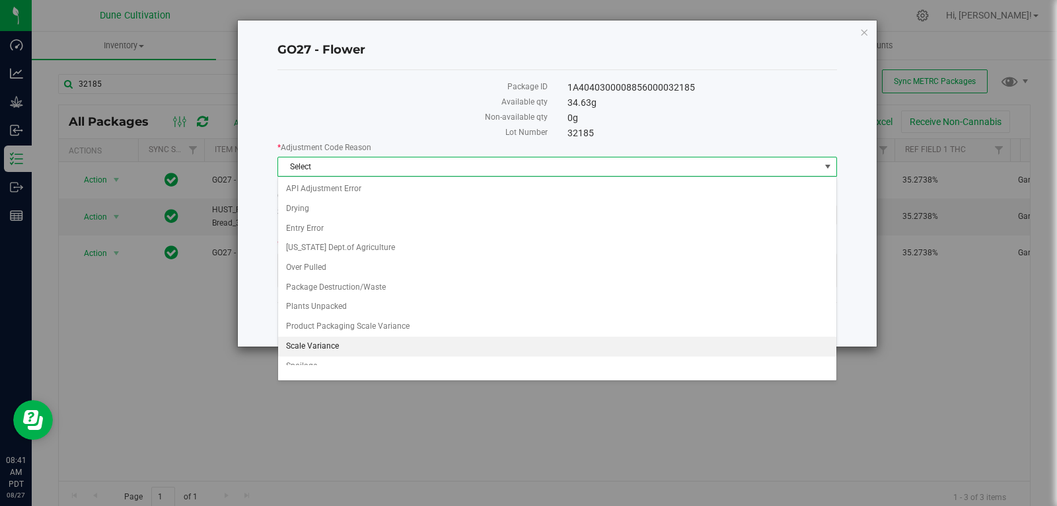
click at [344, 350] on li "Scale Variance" at bounding box center [557, 346] width 558 height 20
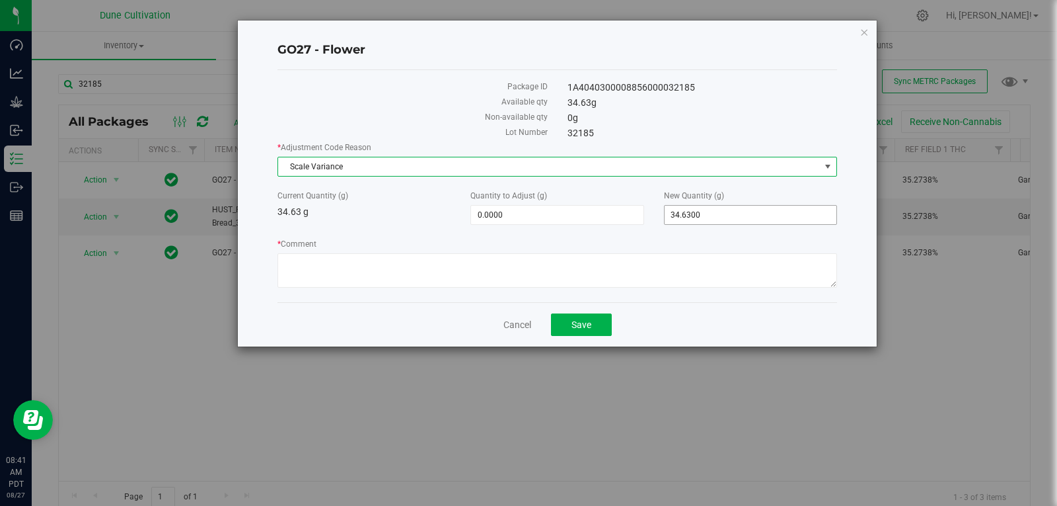
click at [723, 216] on span "34.6300 34.63" at bounding box center [750, 215] width 173 height 20
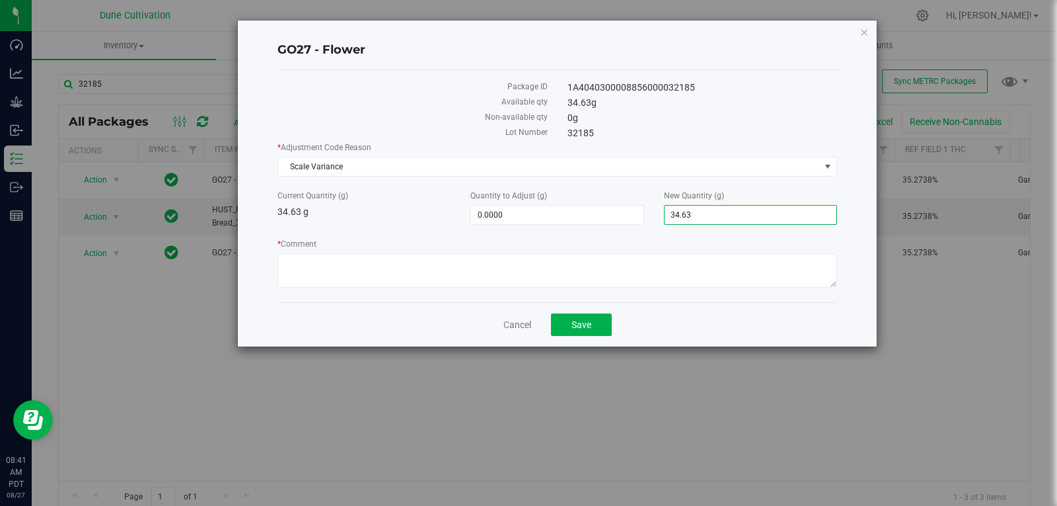
click at [723, 216] on input "34.63" at bounding box center [751, 215] width 172 height 19
type input "0"
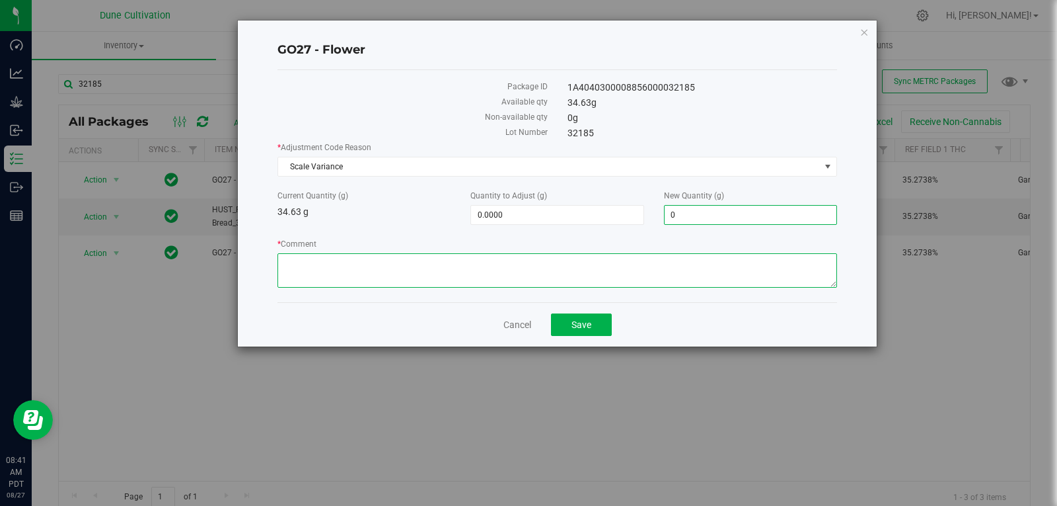
type input "-34.6300"
type input "0.0000"
click at [654, 281] on textarea "* Comment" at bounding box center [558, 270] width 560 height 34
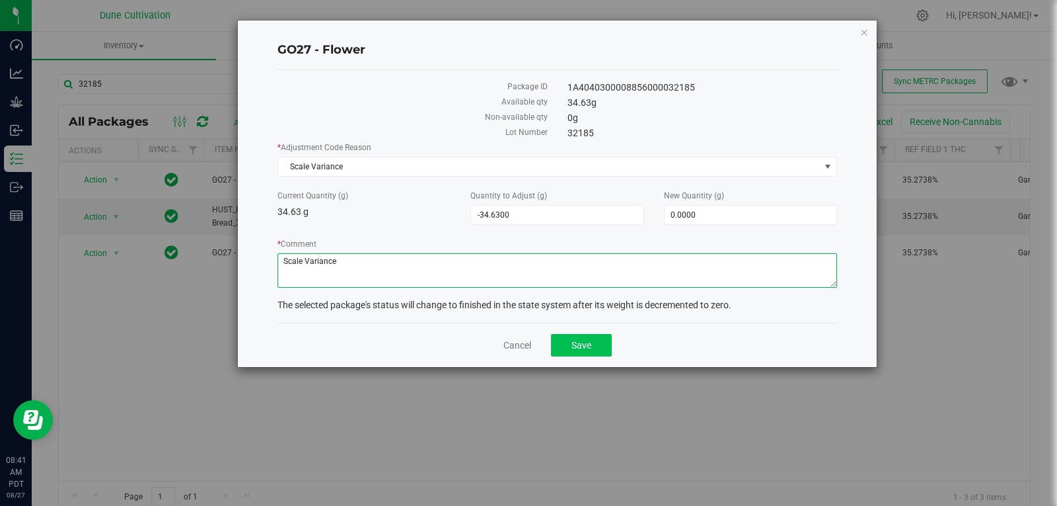
type textarea "Scale Variance"
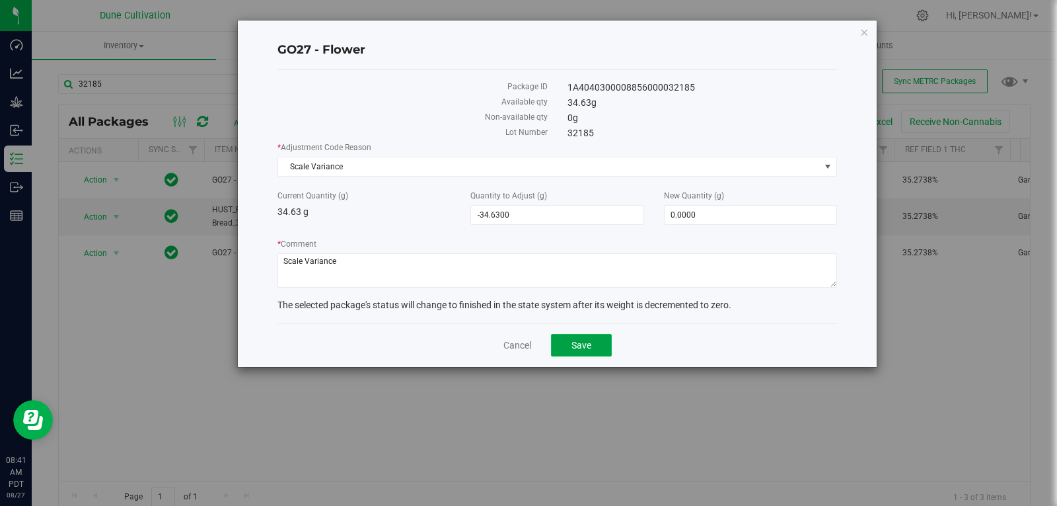
click at [587, 340] on span "Save" at bounding box center [582, 345] width 20 height 11
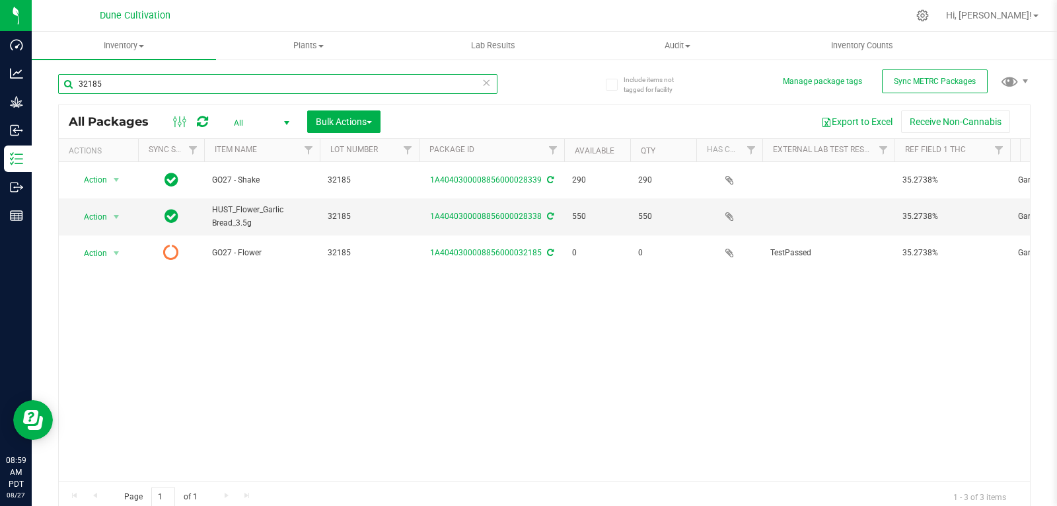
click at [136, 85] on input "32185" at bounding box center [277, 84] width 439 height 20
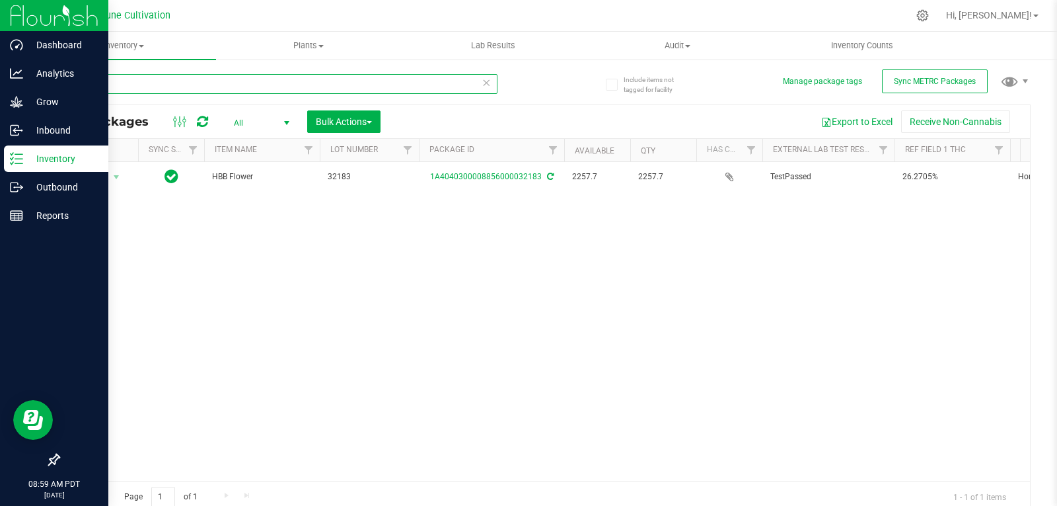
type input "32183"
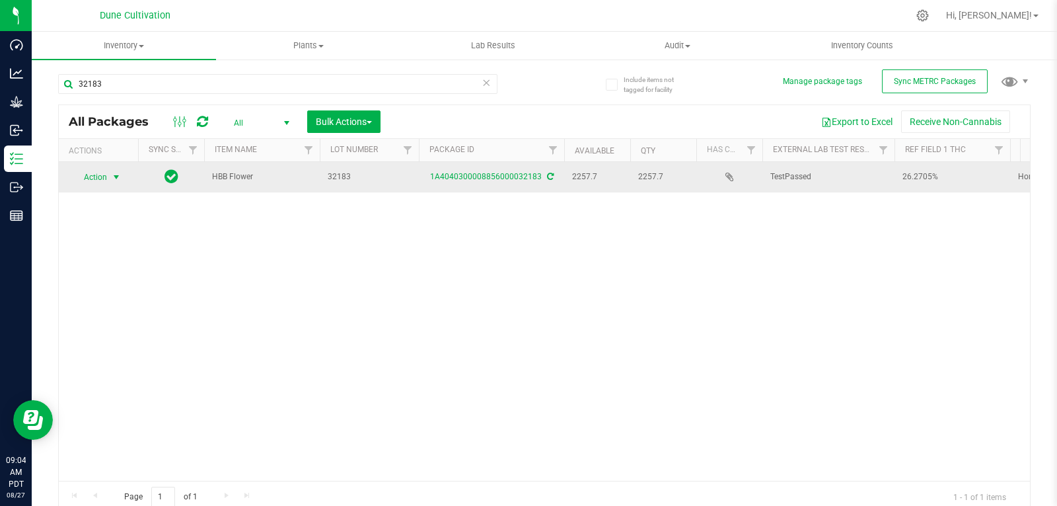
click at [118, 172] on span "select" at bounding box center [116, 177] width 11 height 11
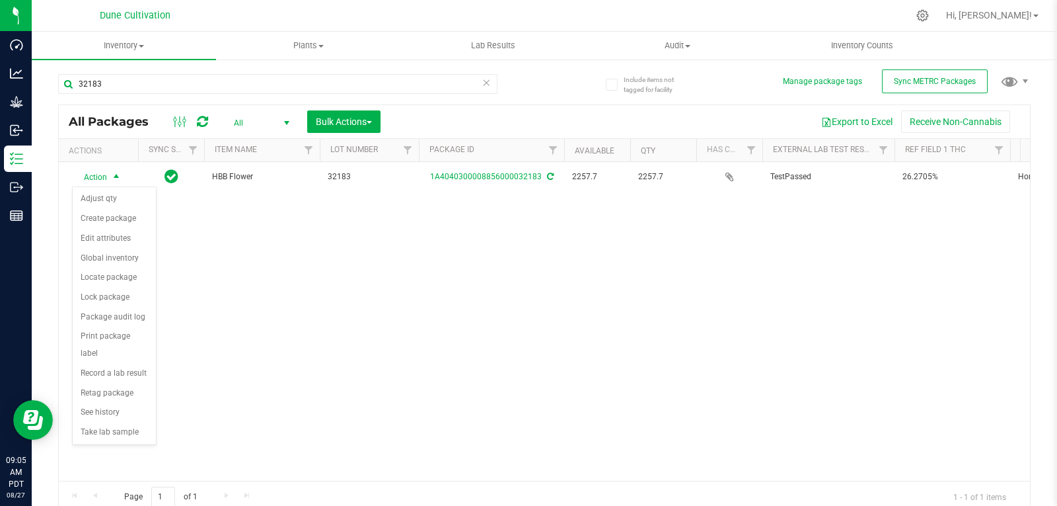
click at [241, 260] on div "Action Action Adjust qty Create package Edit attributes Global inventory Locate…" at bounding box center [544, 321] width 971 height 319
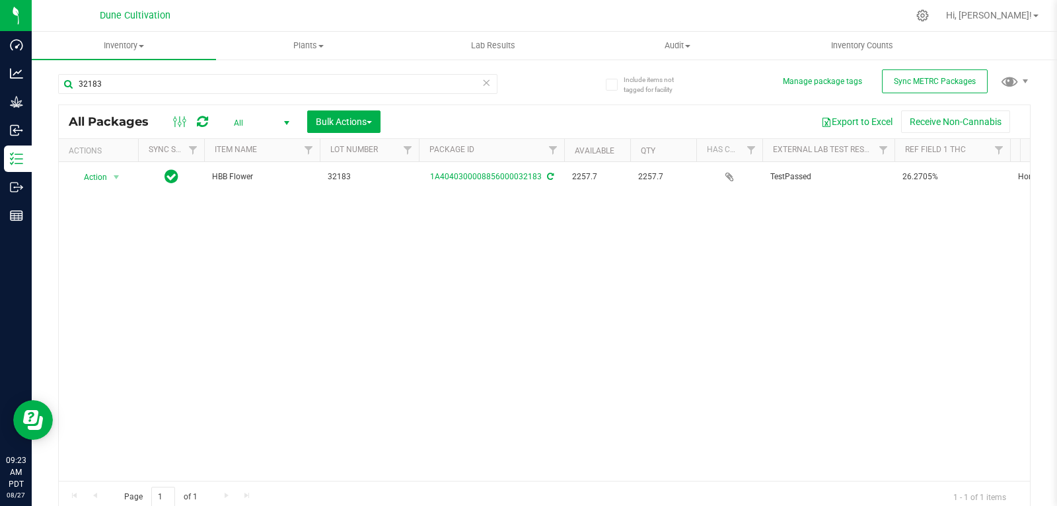
click at [365, 269] on div "Action Action Adjust qty Create package Edit attributes Global inventory Locate…" at bounding box center [544, 321] width 971 height 319
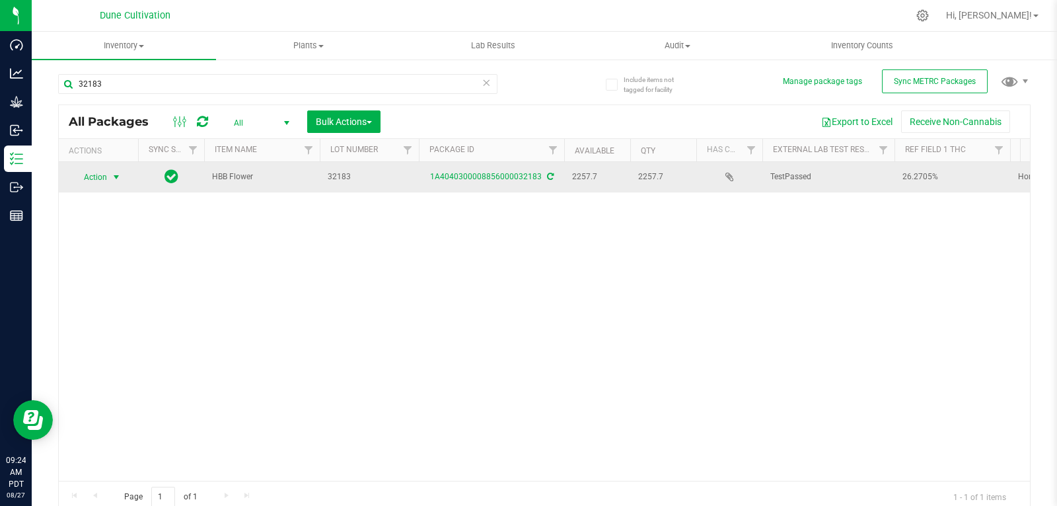
click at [89, 176] on span "Action" at bounding box center [90, 177] width 36 height 19
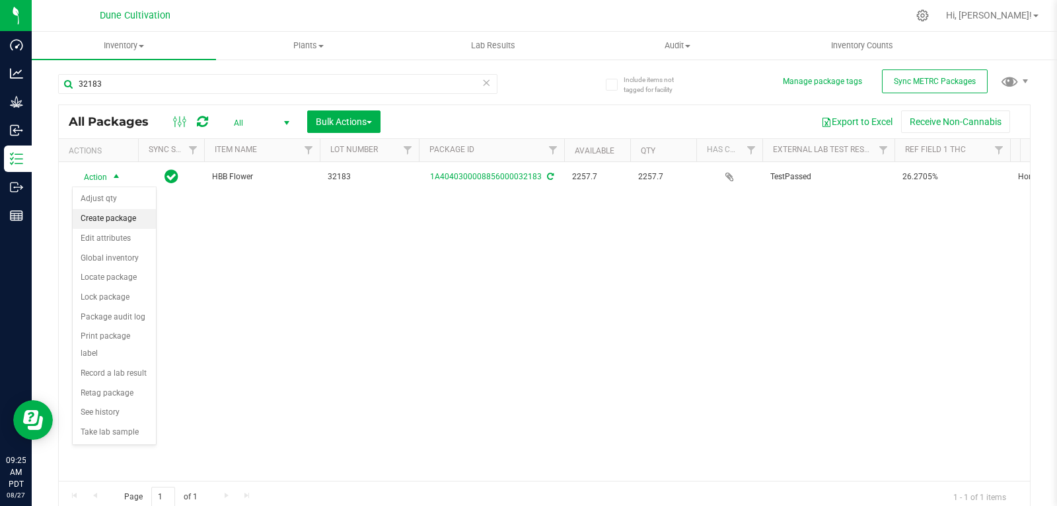
click at [130, 217] on li "Create package" at bounding box center [114, 219] width 83 height 20
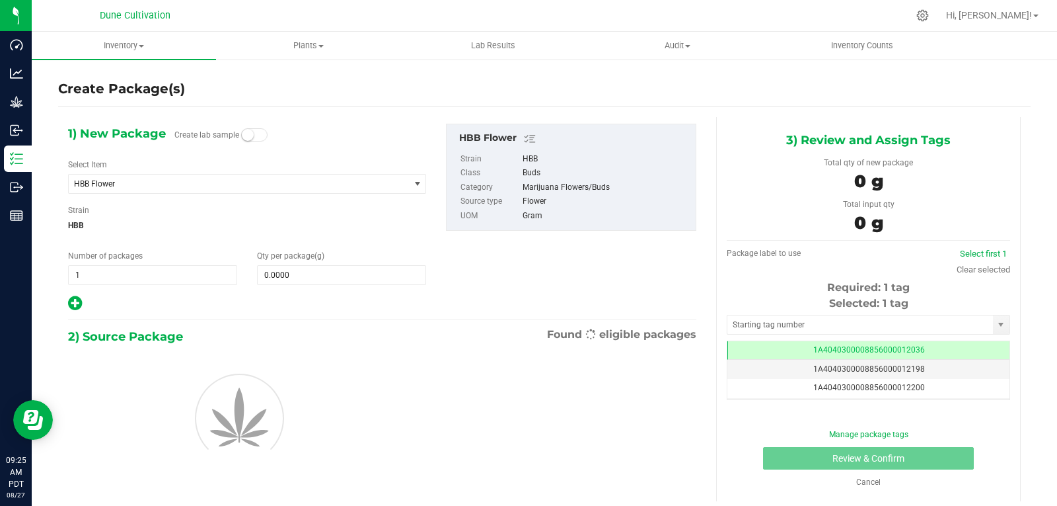
scroll to position [0, -1]
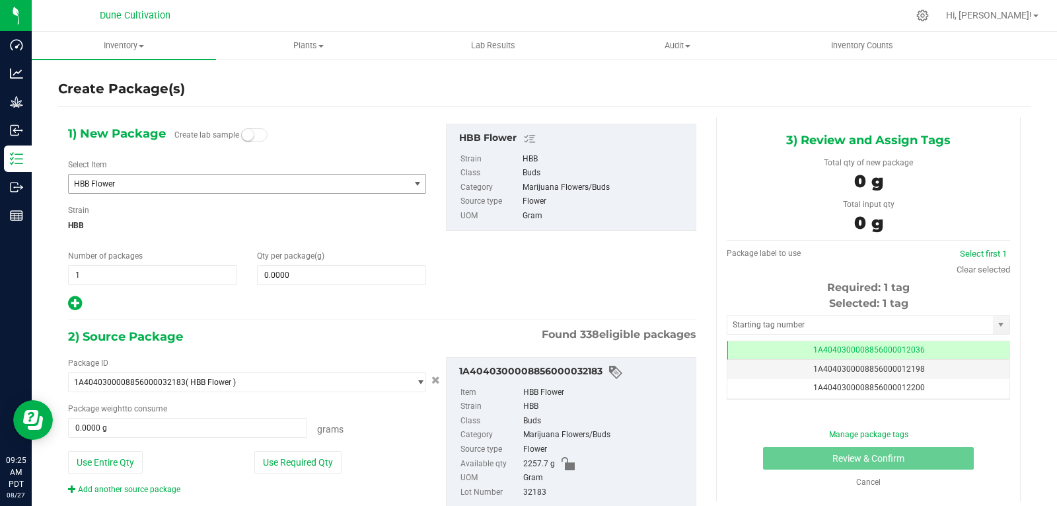
click at [257, 187] on span "HBB Flower" at bounding box center [232, 183] width 317 height 9
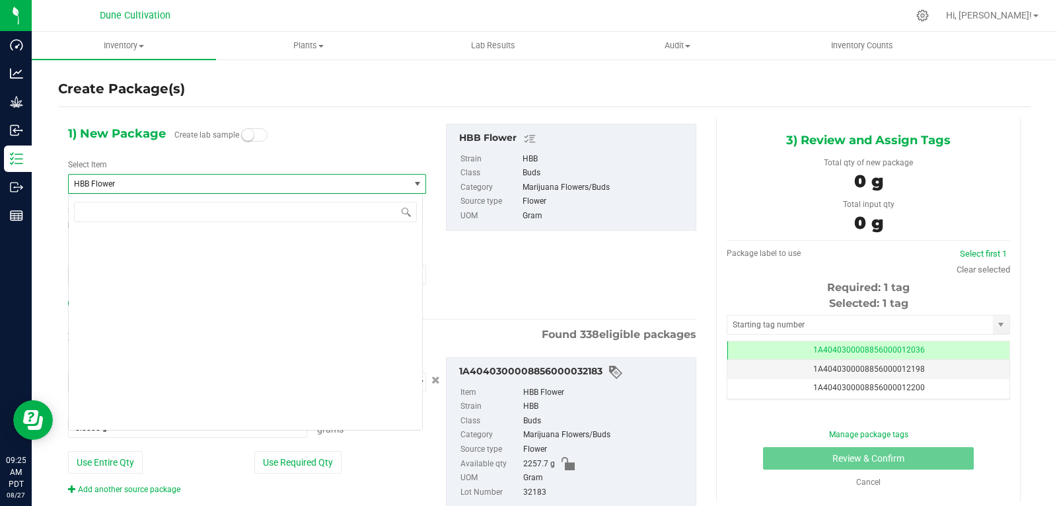
scroll to position [12508, 0]
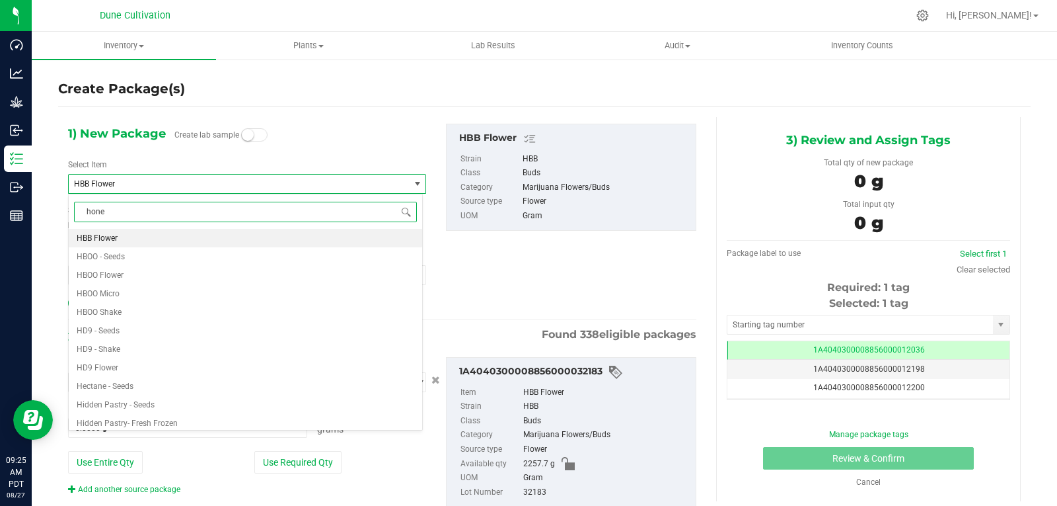
type input "honey"
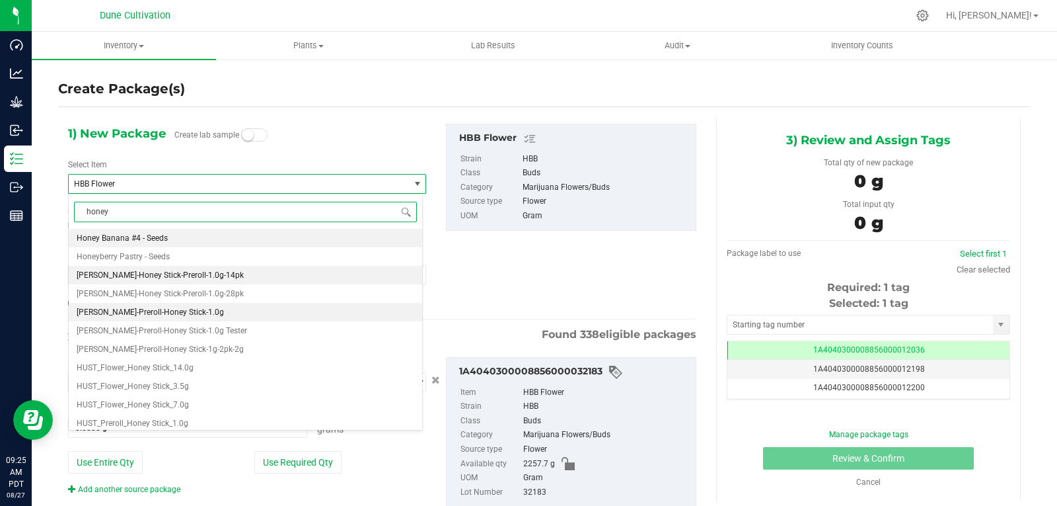
scroll to position [50, 0]
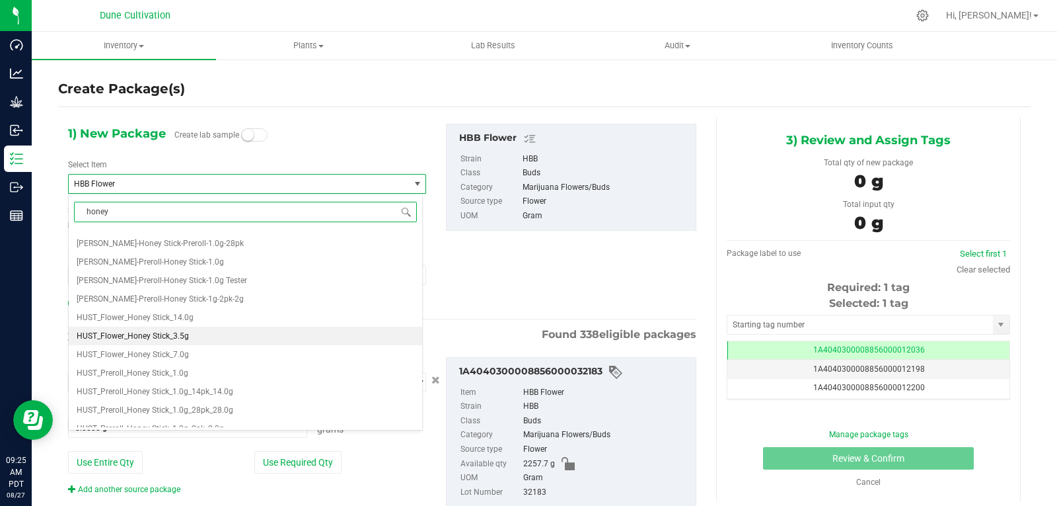
click at [207, 335] on li "HUST_Flower_Honey Stick_3.5g" at bounding box center [246, 335] width 354 height 19
type input "0"
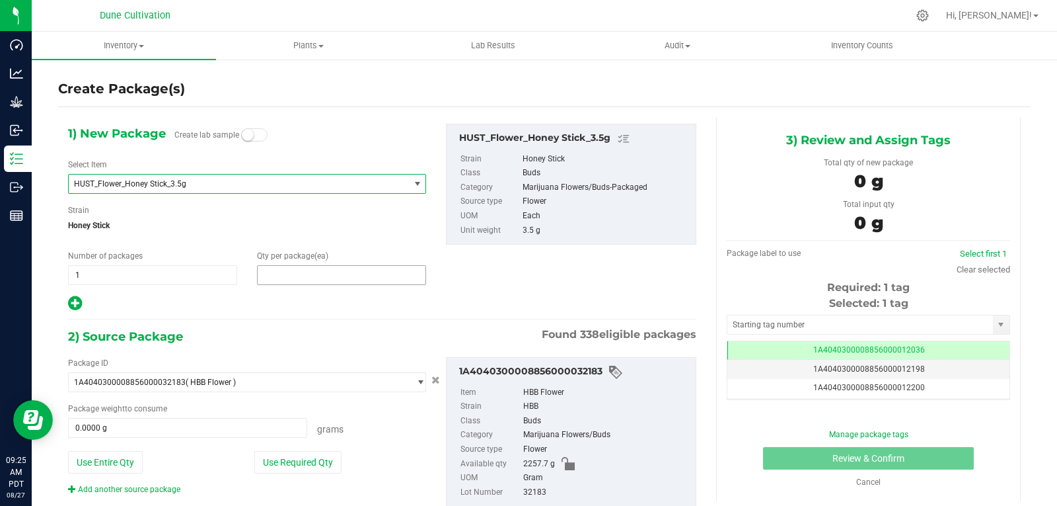
click at [279, 274] on span at bounding box center [341, 275] width 169 height 20
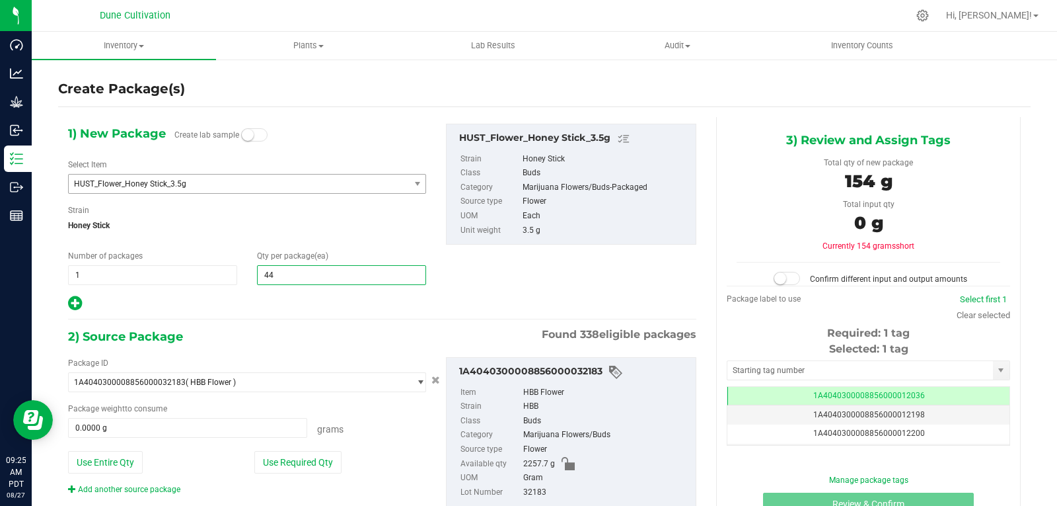
type input "440"
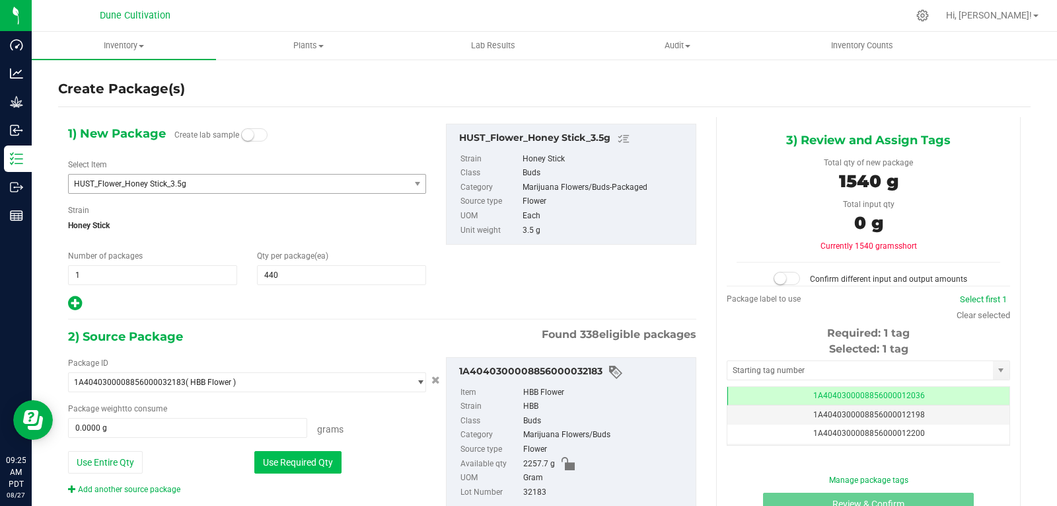
click at [299, 465] on button "Use Required Qty" at bounding box center [297, 462] width 87 height 22
type input "1540.0000 g"
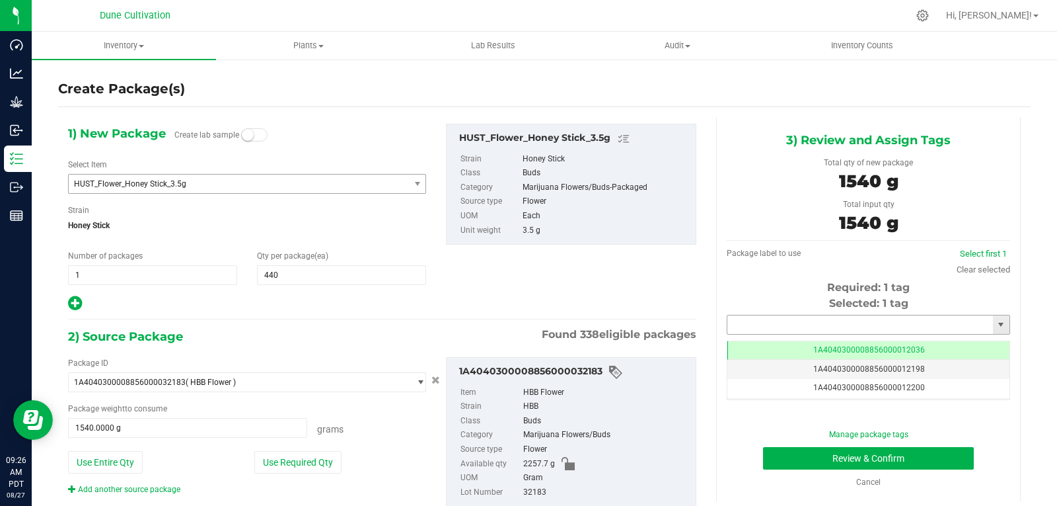
click at [786, 316] on input "text" at bounding box center [861, 324] width 266 height 19
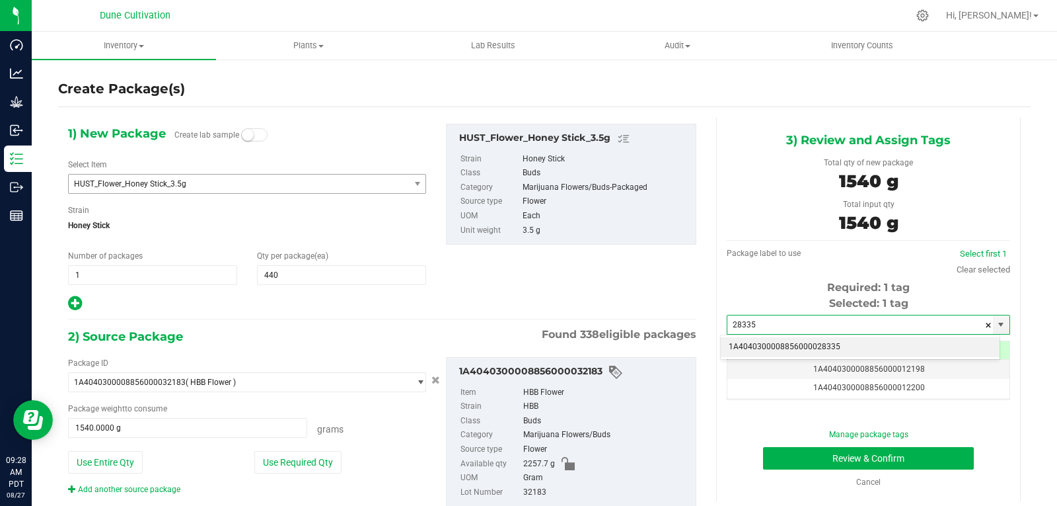
click at [766, 346] on li "1A4040300008856000028335" at bounding box center [860, 347] width 279 height 20
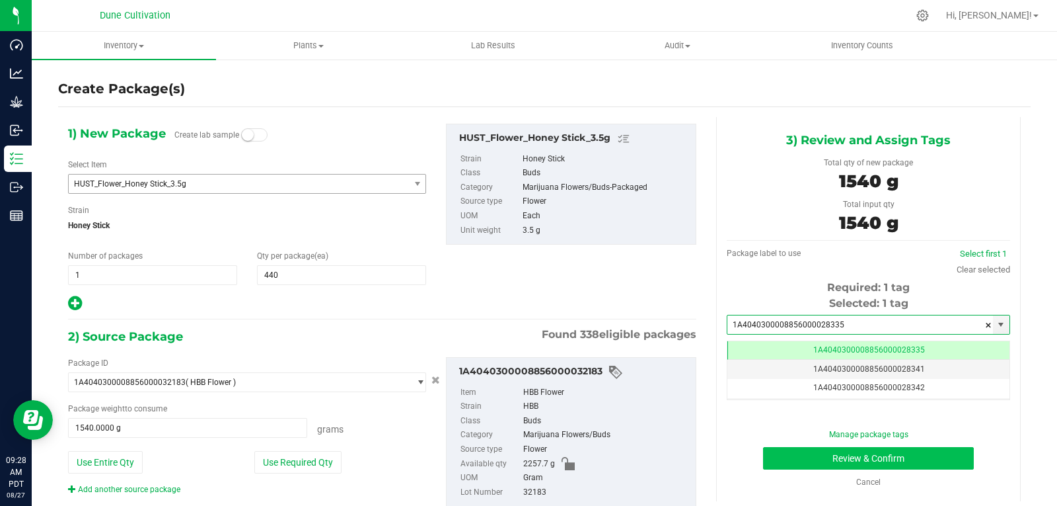
type input "1A4040300008856000028335"
click at [786, 457] on button "Review & Confirm" at bounding box center [868, 458] width 211 height 22
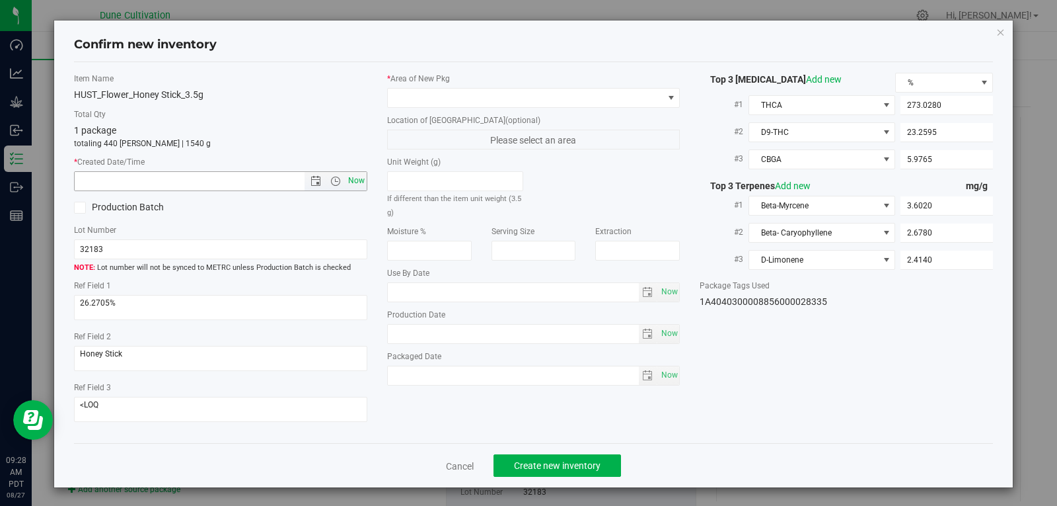
click at [351, 185] on span "Now" at bounding box center [356, 180] width 22 height 19
type input "[DATE] 9:28 AM"
click at [489, 102] on span at bounding box center [526, 98] width 276 height 19
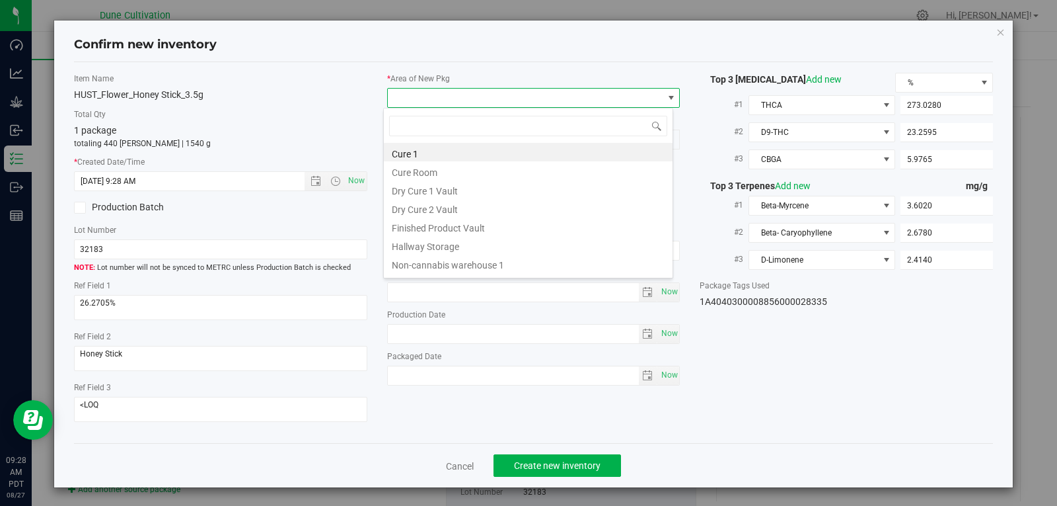
scroll to position [20, 291]
click at [462, 225] on li "Finished Product Vault" at bounding box center [528, 226] width 289 height 19
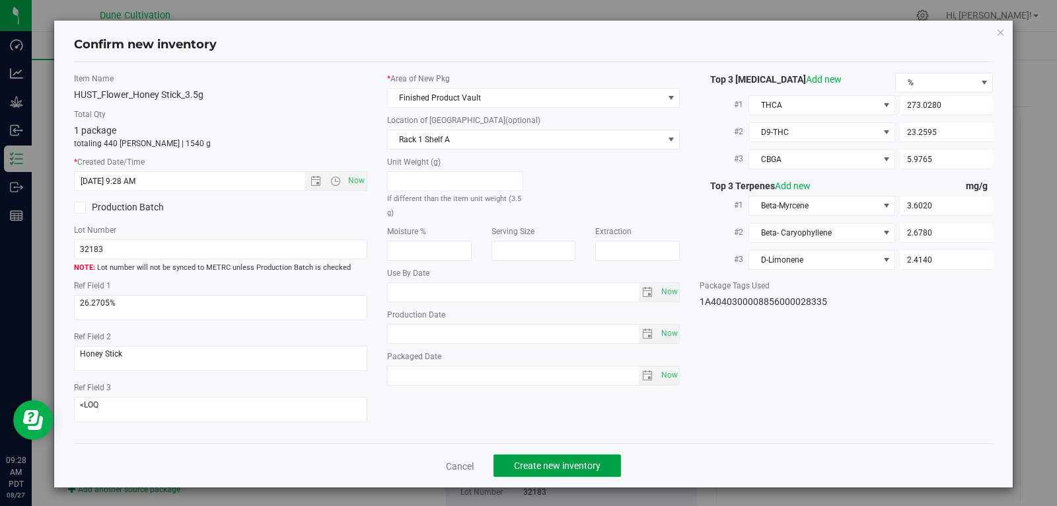
click at [574, 460] on span "Create new inventory" at bounding box center [557, 465] width 87 height 11
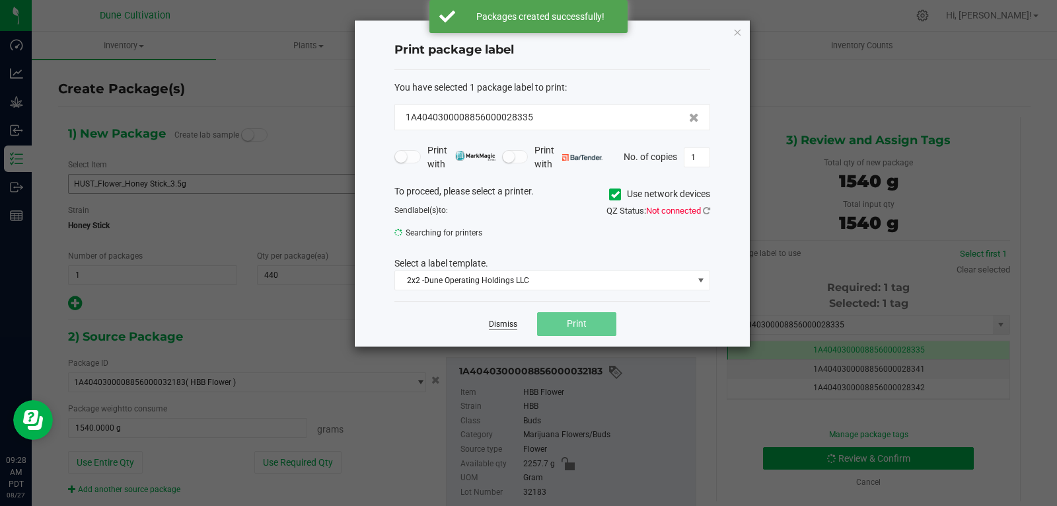
click at [494, 321] on link "Dismiss" at bounding box center [503, 324] width 28 height 11
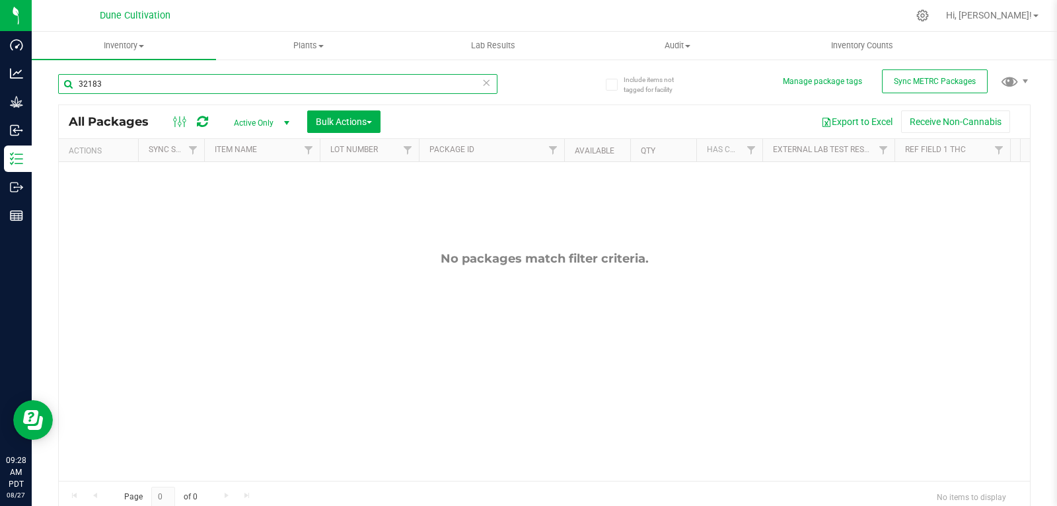
click at [169, 83] on input "32183" at bounding box center [277, 84] width 439 height 20
click at [233, 84] on input "28334" at bounding box center [277, 84] width 439 height 20
type input "28334"
click at [270, 115] on span "Active Only" at bounding box center [259, 123] width 73 height 19
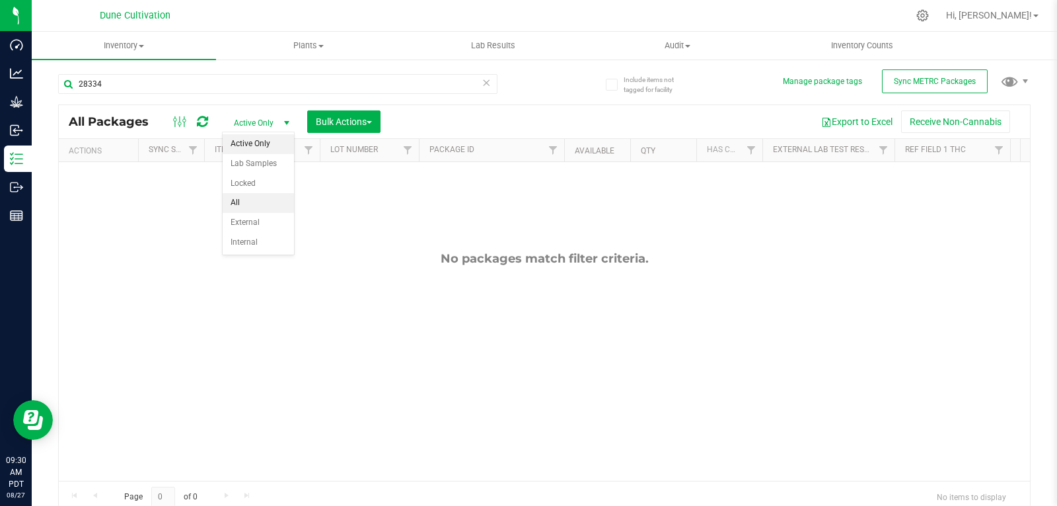
click at [250, 208] on li "All" at bounding box center [258, 203] width 71 height 20
click at [237, 114] on span "All" at bounding box center [259, 123] width 73 height 19
click at [242, 208] on li "All" at bounding box center [258, 203] width 71 height 20
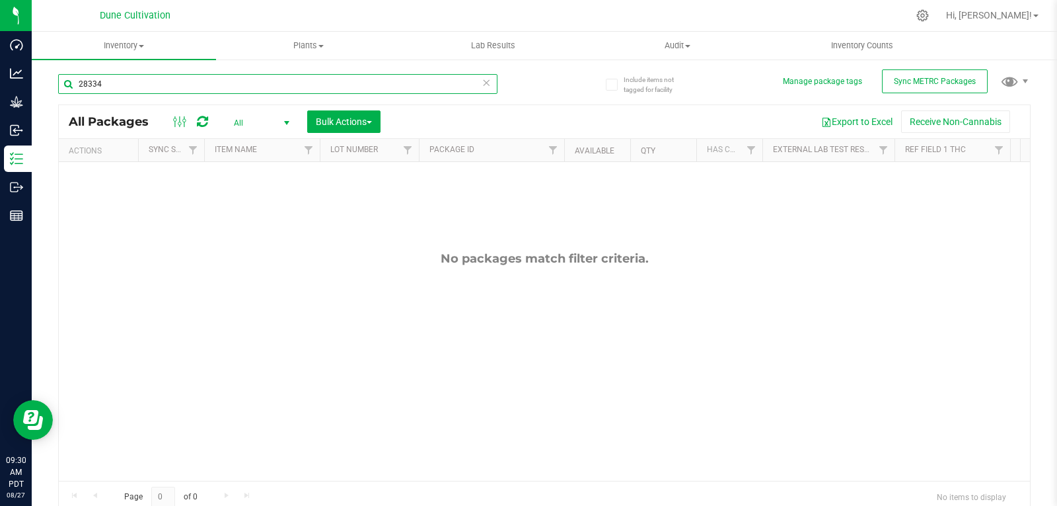
click at [145, 83] on input "28334" at bounding box center [277, 84] width 439 height 20
type input "2"
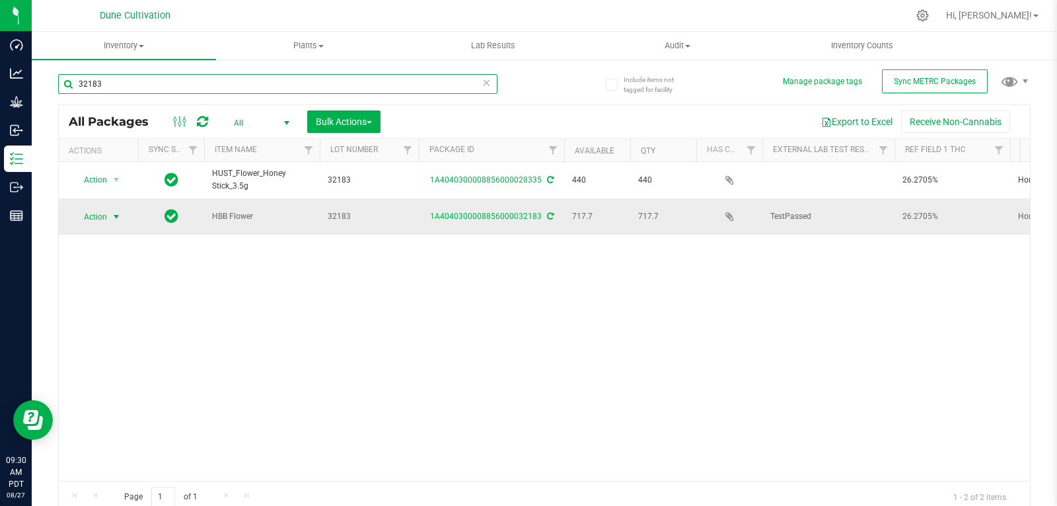
type input "32183"
click at [112, 214] on span "select" at bounding box center [116, 216] width 11 height 11
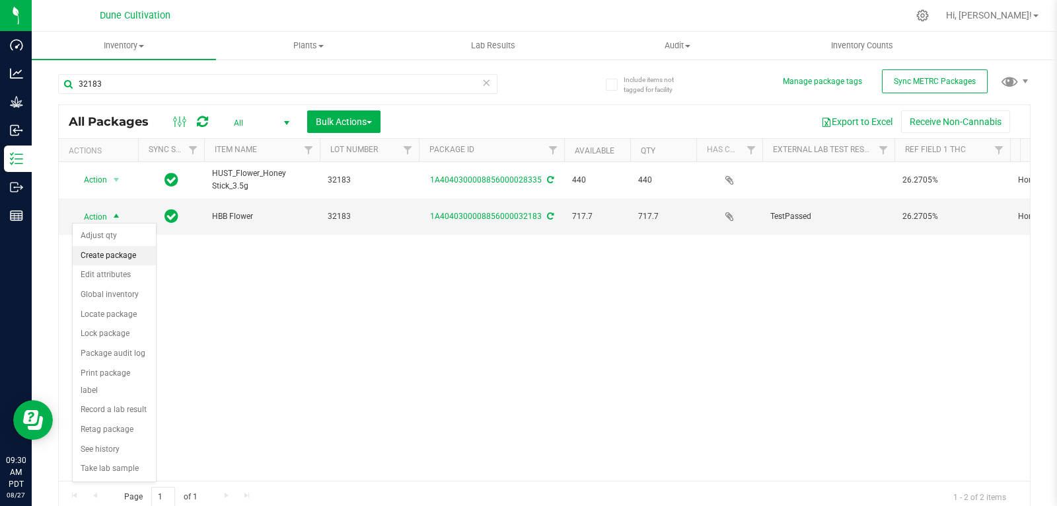
click at [123, 254] on li "Create package" at bounding box center [114, 256] width 83 height 20
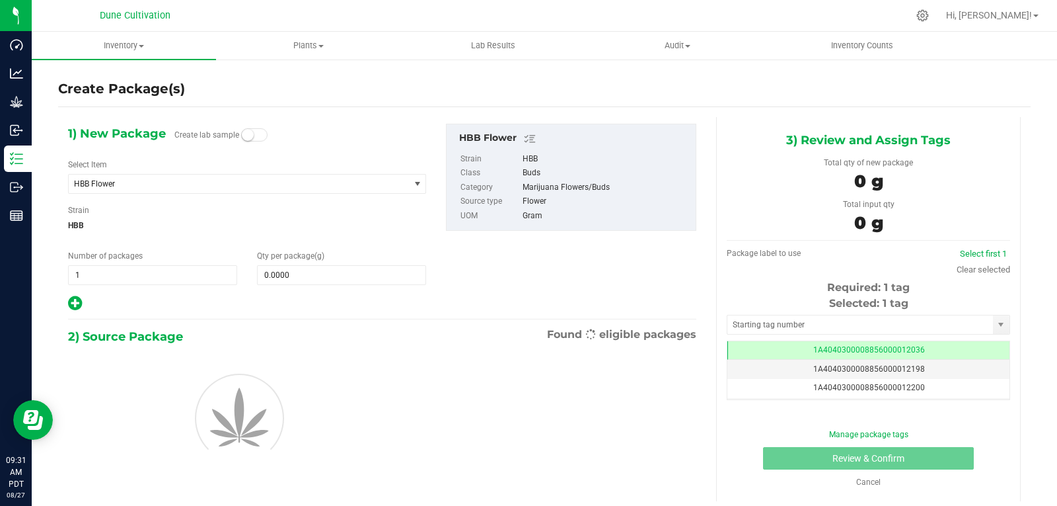
scroll to position [0, -1]
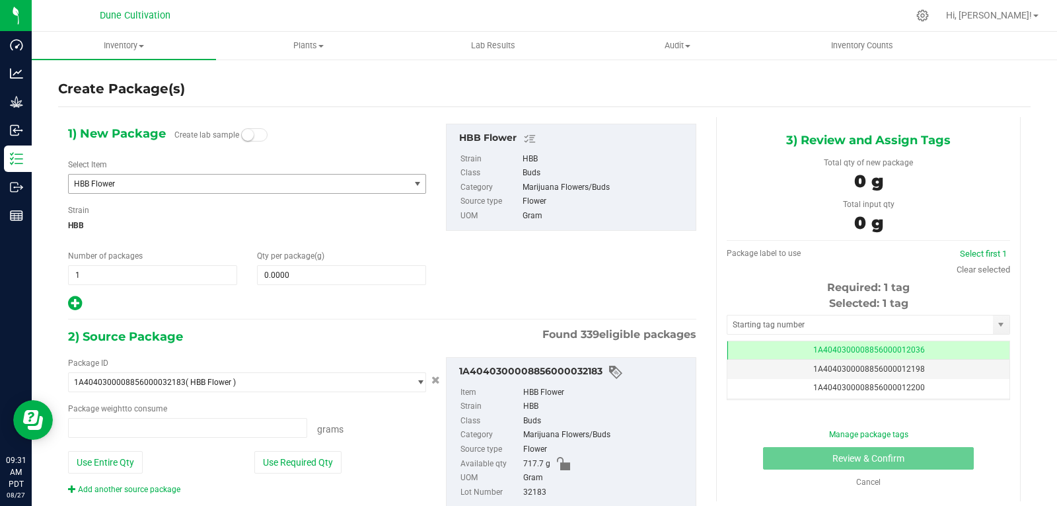
type input "0.0000 g"
click at [158, 180] on span "HBB Flower" at bounding box center [232, 183] width 317 height 9
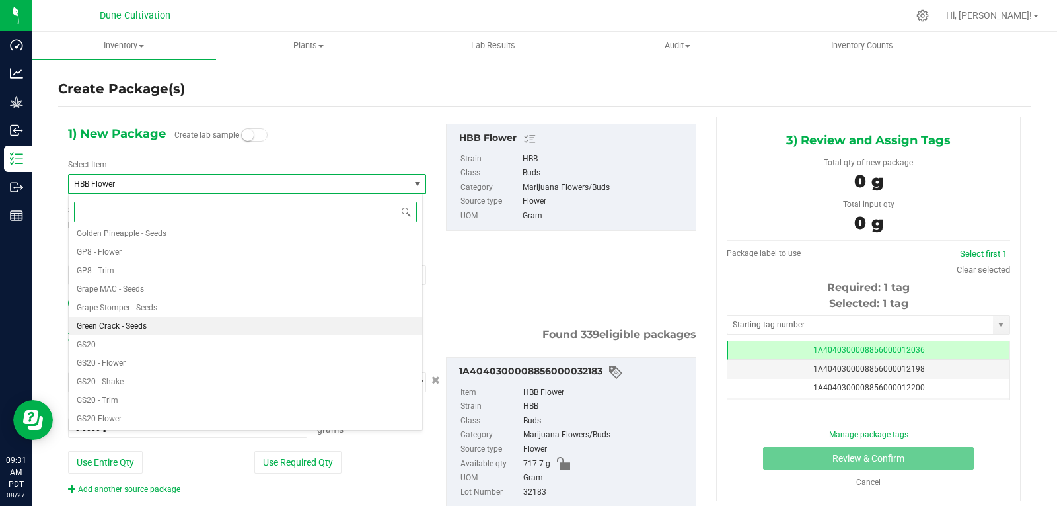
scroll to position [11923, 0]
click at [114, 212] on input at bounding box center [245, 212] width 343 height 20
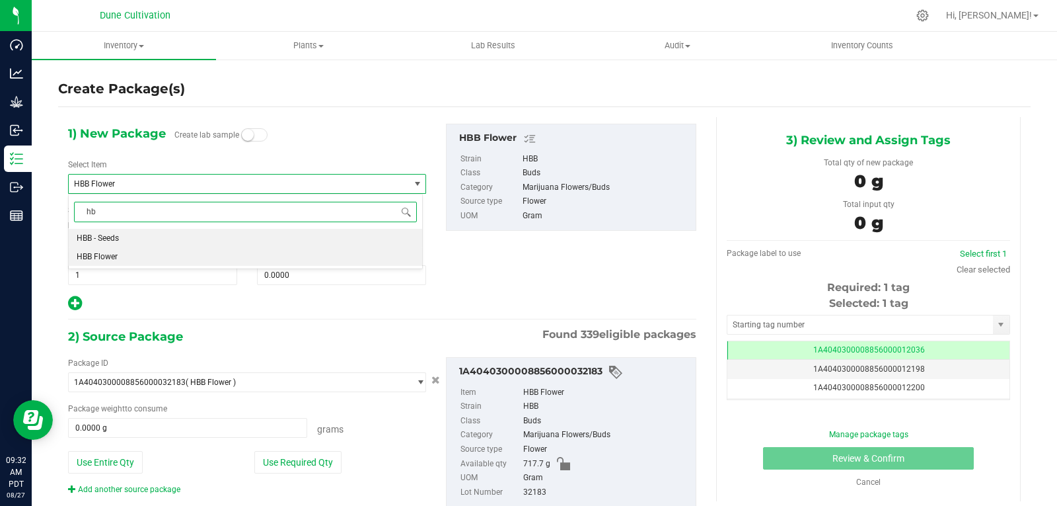
type input "h"
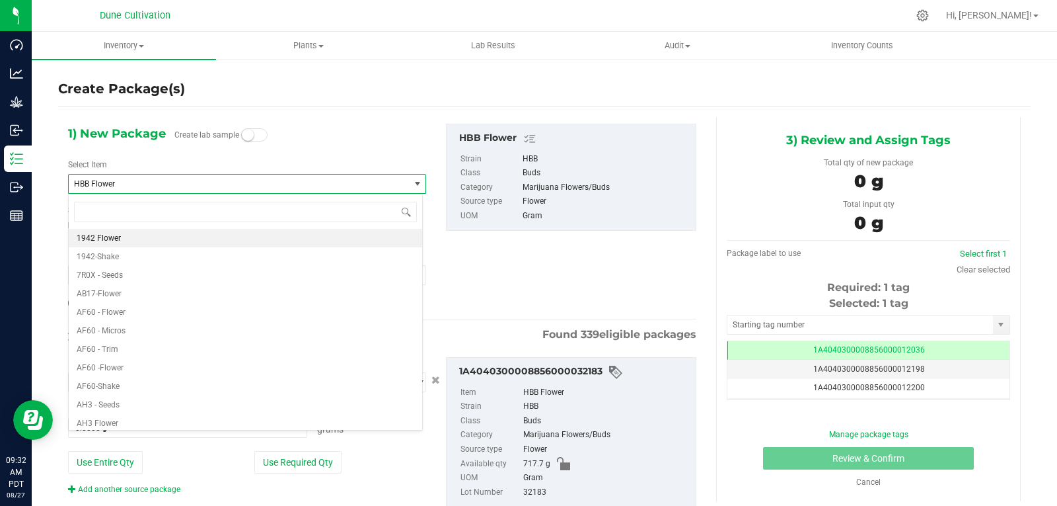
click at [293, 155] on div "1) New Package Create lab sample Select Item HBB Flower 1942 Flower 1942-Shake …" at bounding box center [247, 218] width 378 height 188
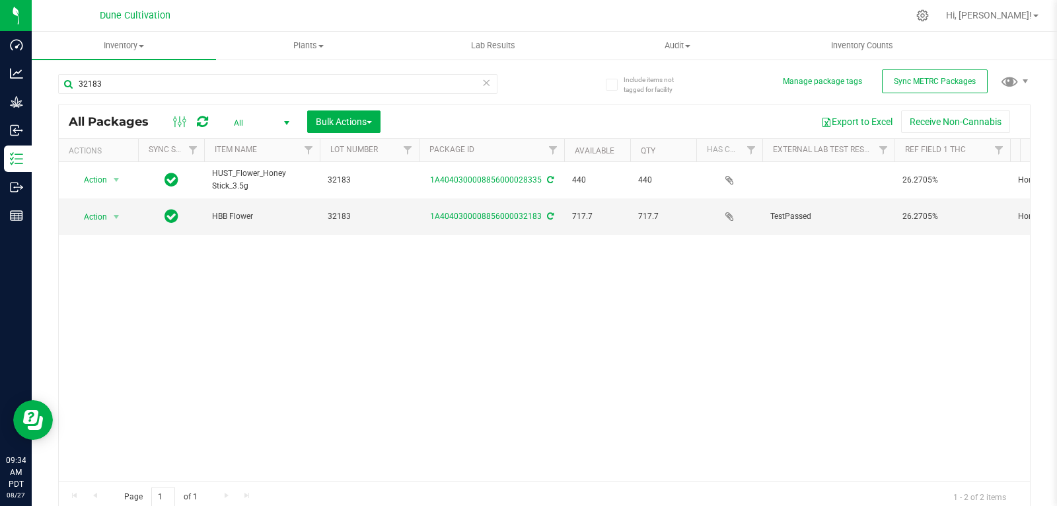
click at [376, 341] on div "Action Action Adjust qty Create package Edit attributes Global inventory Locate…" at bounding box center [544, 321] width 971 height 319
click at [115, 215] on span "select" at bounding box center [116, 216] width 11 height 11
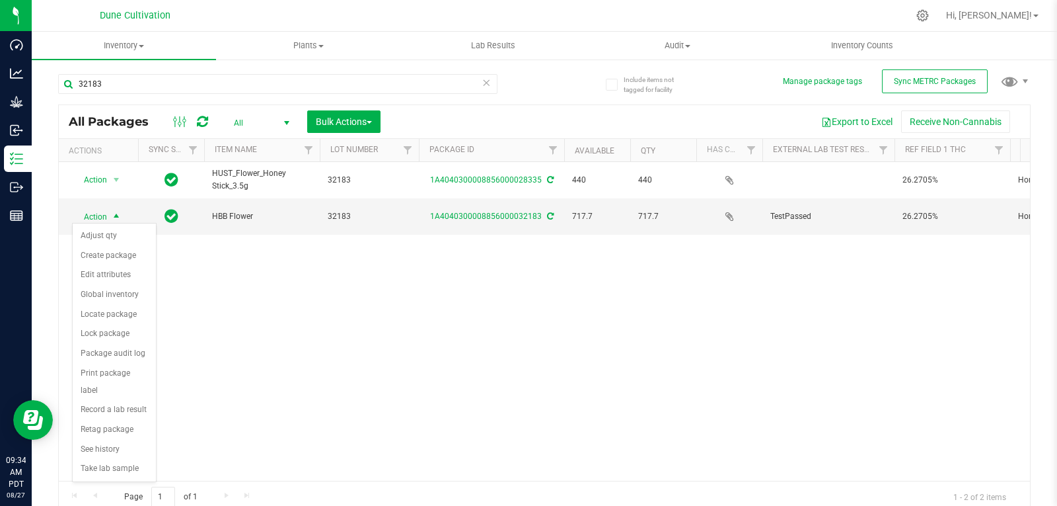
click at [231, 276] on div "Action Action Adjust qty Create package Edit attributes Global inventory Locate…" at bounding box center [544, 321] width 971 height 319
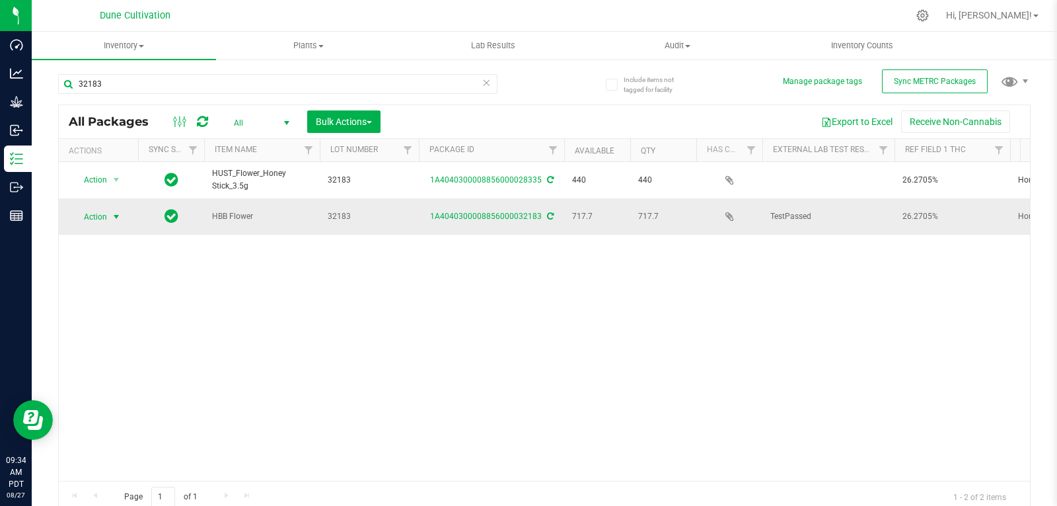
click at [102, 210] on span "Action" at bounding box center [90, 216] width 36 height 19
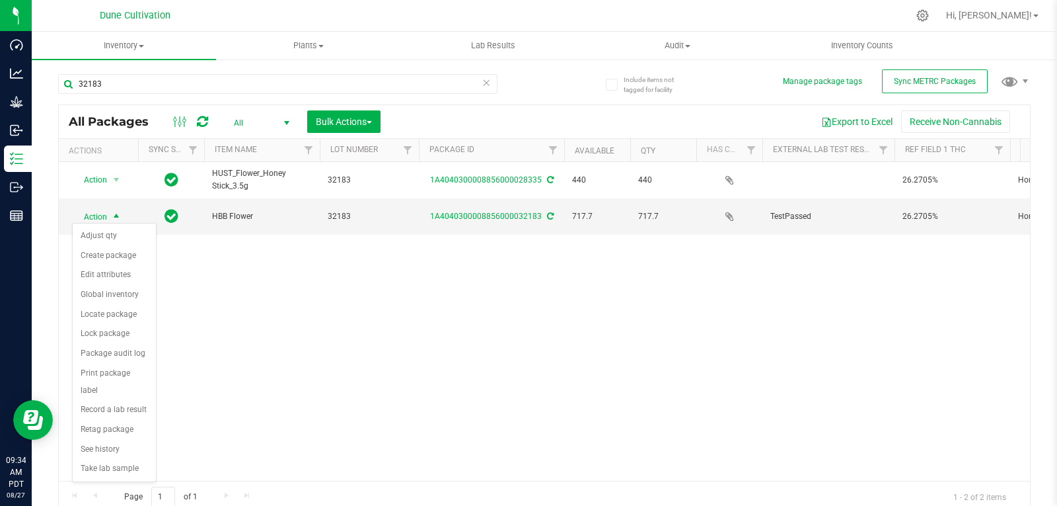
click at [254, 280] on div "Action Action Adjust qty Create package Edit attributes Global inventory Locate…" at bounding box center [544, 321] width 971 height 319
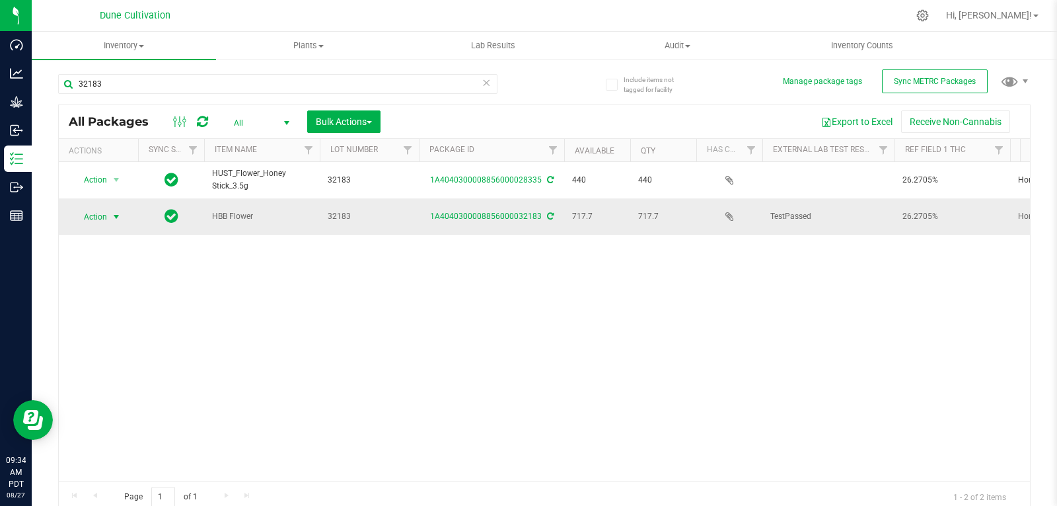
click at [118, 213] on span "select" at bounding box center [116, 216] width 11 height 11
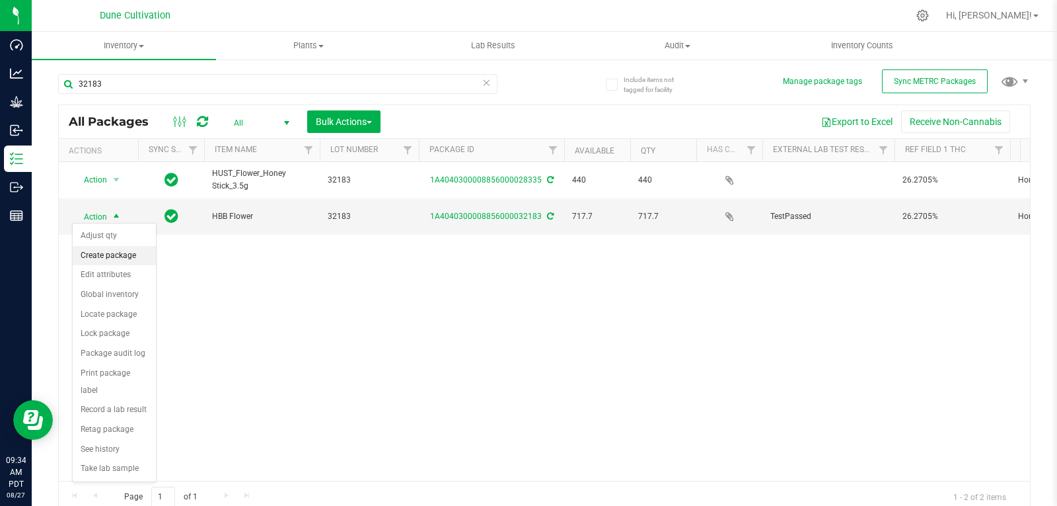
click at [115, 262] on li "Create package" at bounding box center [114, 256] width 83 height 20
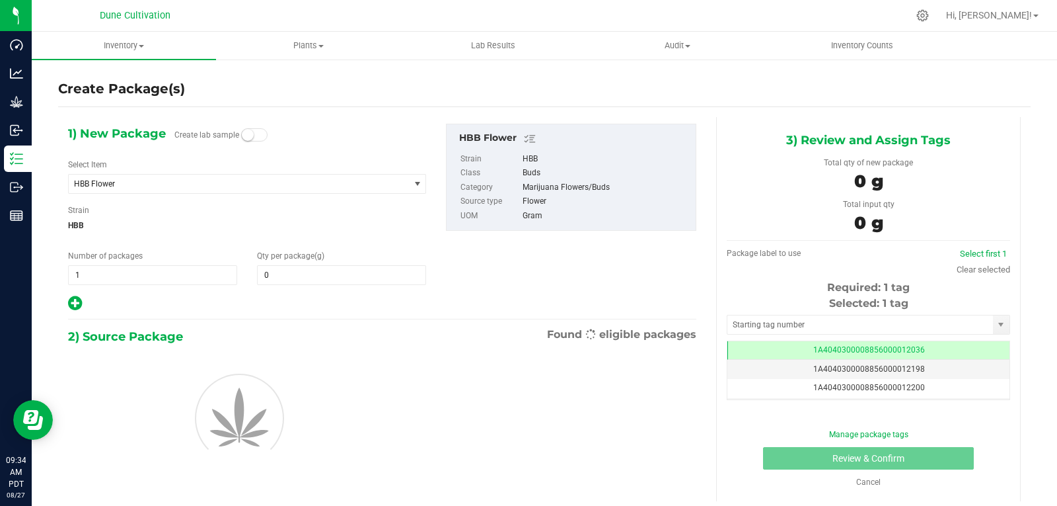
type input "0.0000"
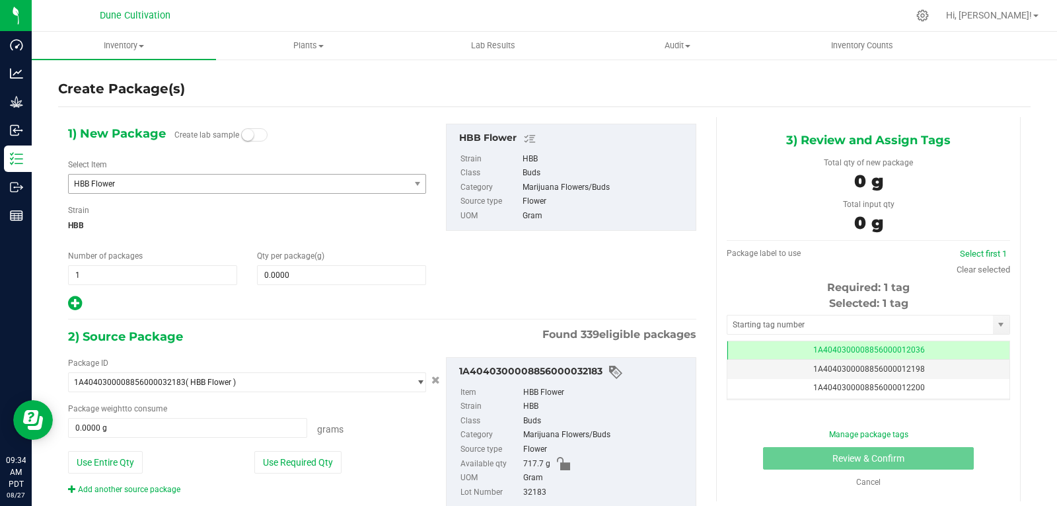
click at [192, 182] on span "HBB Flower" at bounding box center [232, 183] width 317 height 9
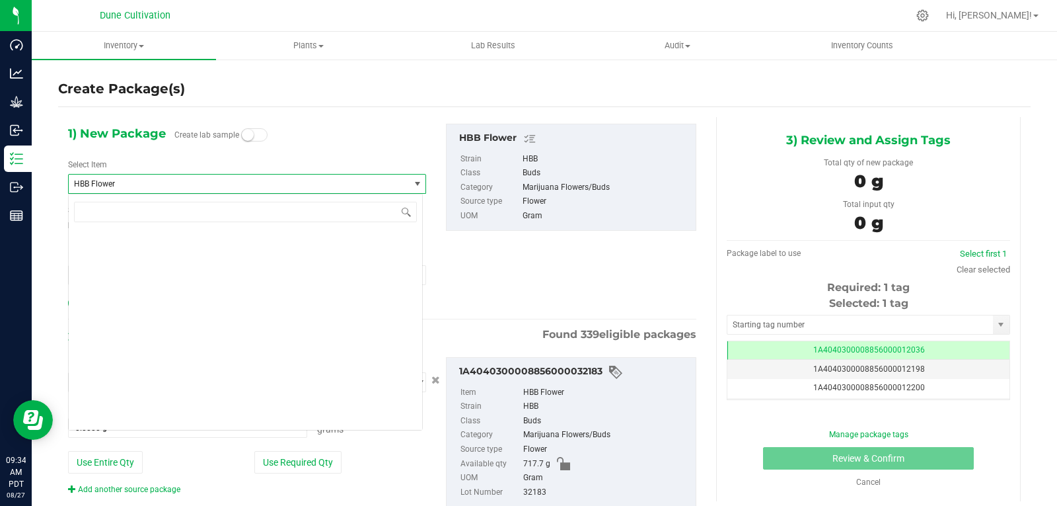
scroll to position [12508, 0]
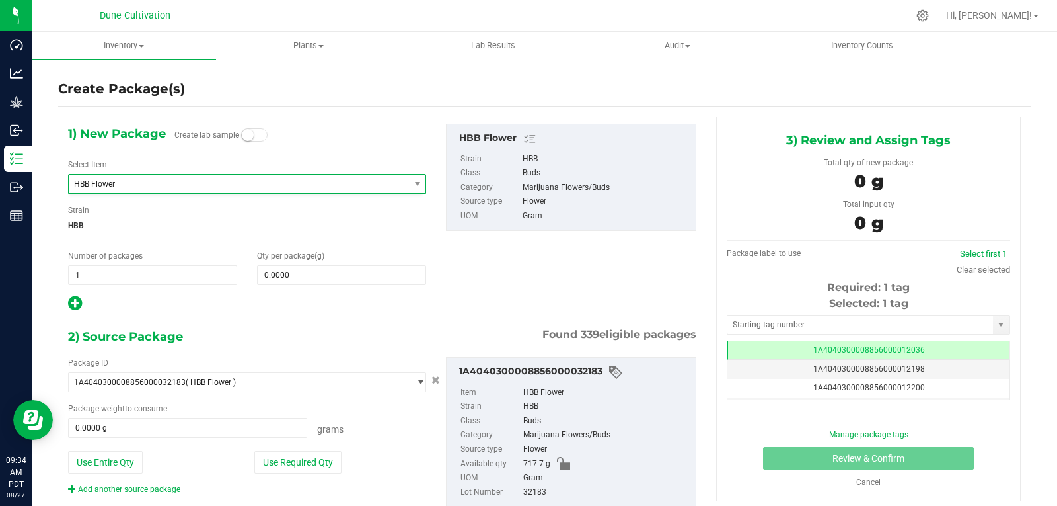
drag, startPoint x: 192, startPoint y: 182, endPoint x: 311, endPoint y: 113, distance: 137.4
click at [311, 113] on div "1) New Package Create lab sample Select Item HBB Flower Guava Cake - Seeds Guav…" at bounding box center [544, 325] width 973 height 437
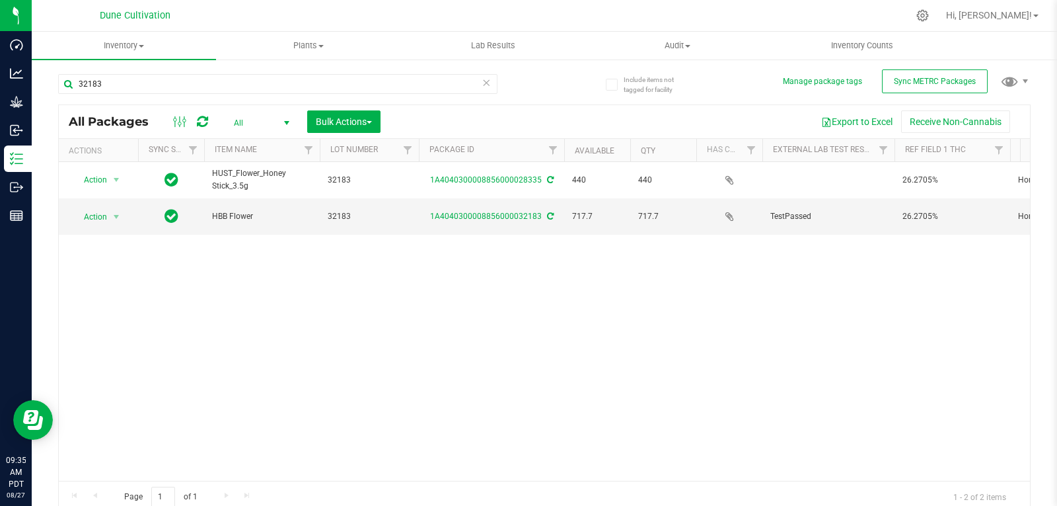
click at [378, 318] on div "Action Action Adjust qty Create package Edit attributes Global inventory Locate…" at bounding box center [544, 321] width 971 height 319
click at [133, 89] on input "32183" at bounding box center [277, 84] width 439 height 20
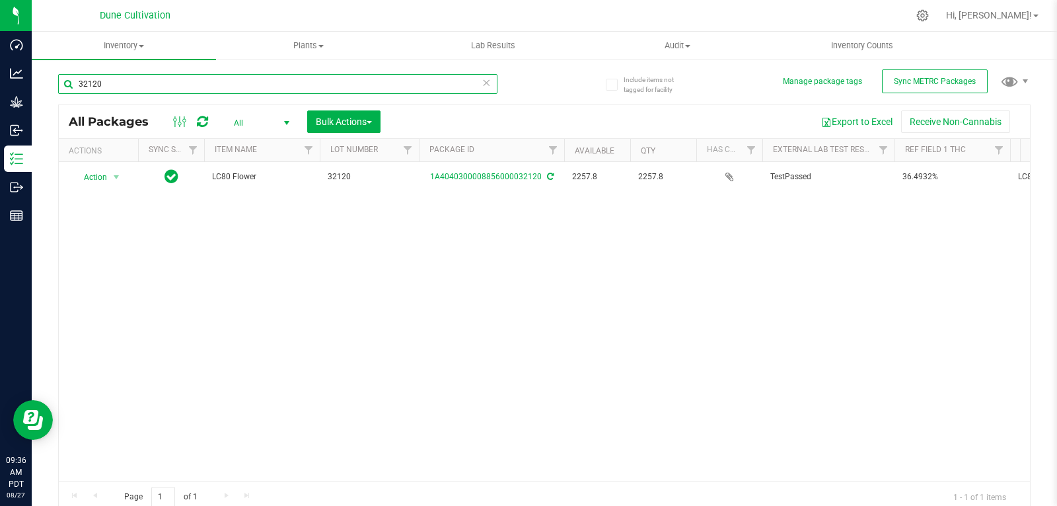
type input "32120"
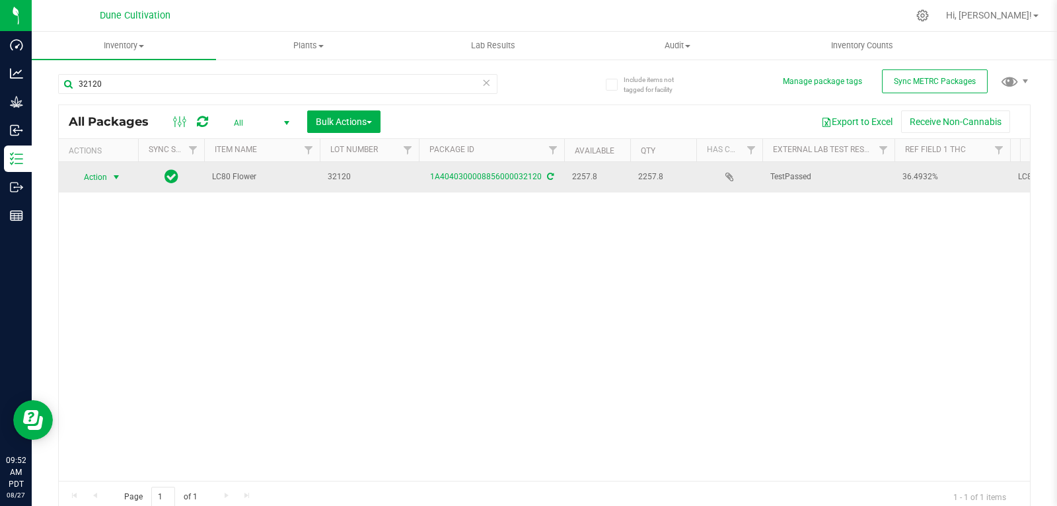
click at [108, 170] on span "select" at bounding box center [116, 177] width 17 height 19
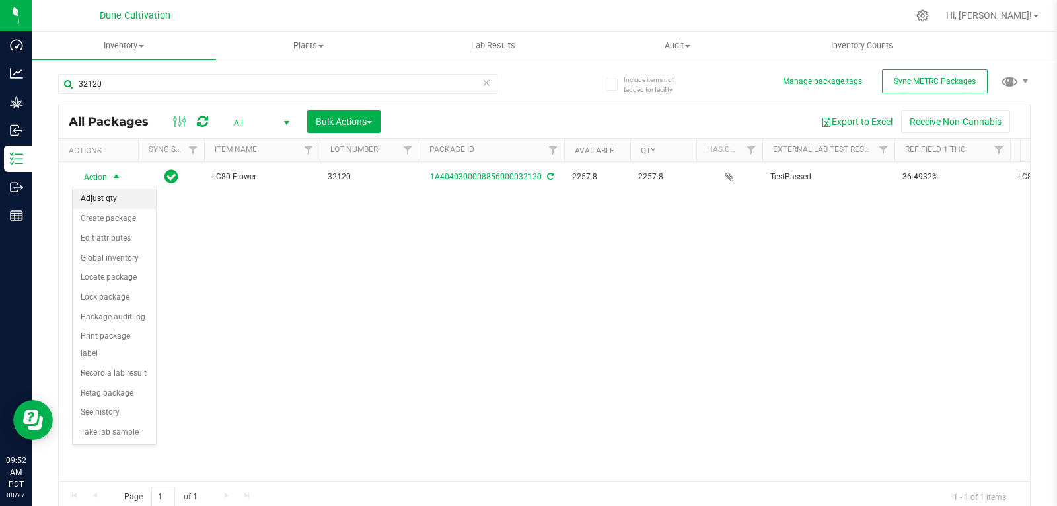
click at [108, 194] on li "Adjust qty" at bounding box center [114, 199] width 83 height 20
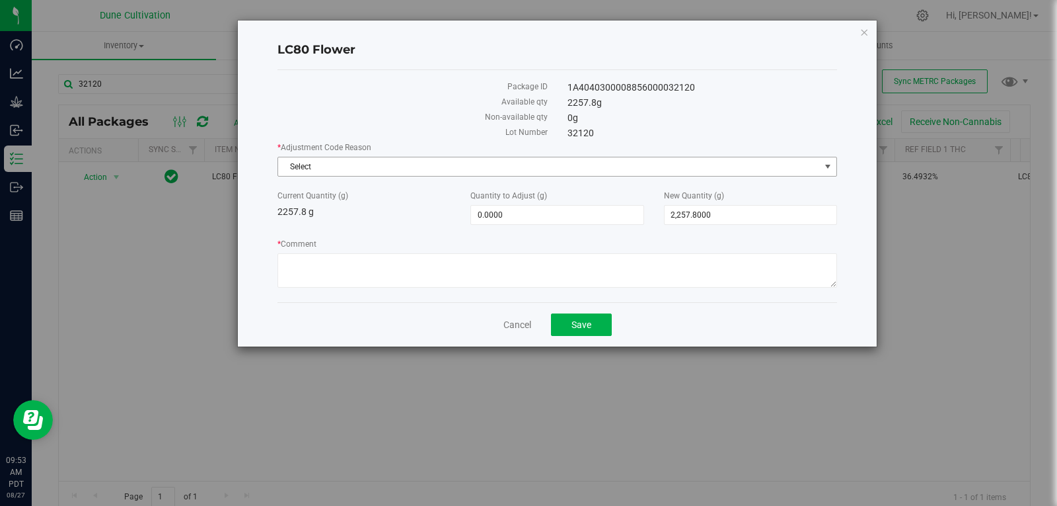
click at [389, 169] on span "Select" at bounding box center [549, 166] width 542 height 19
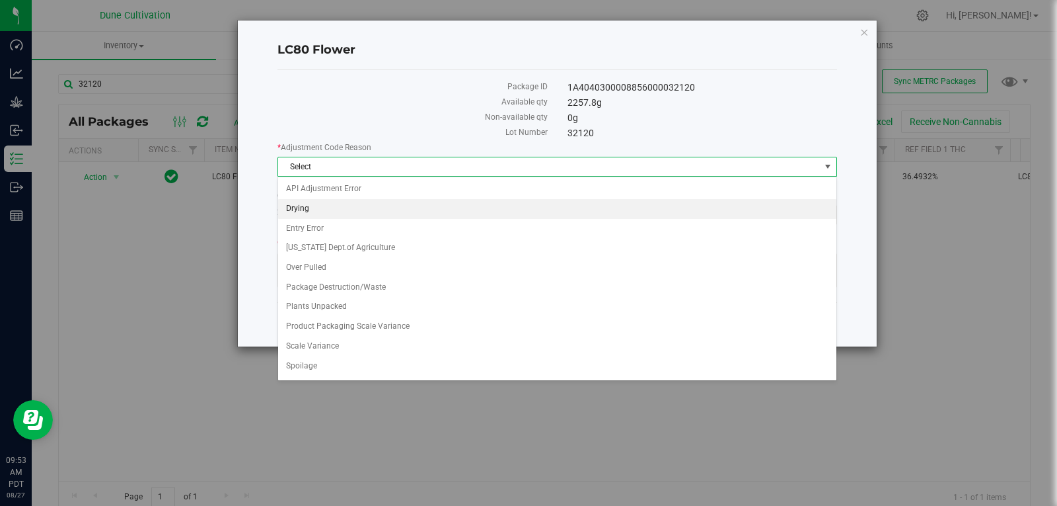
click at [386, 214] on li "Drying" at bounding box center [557, 209] width 558 height 20
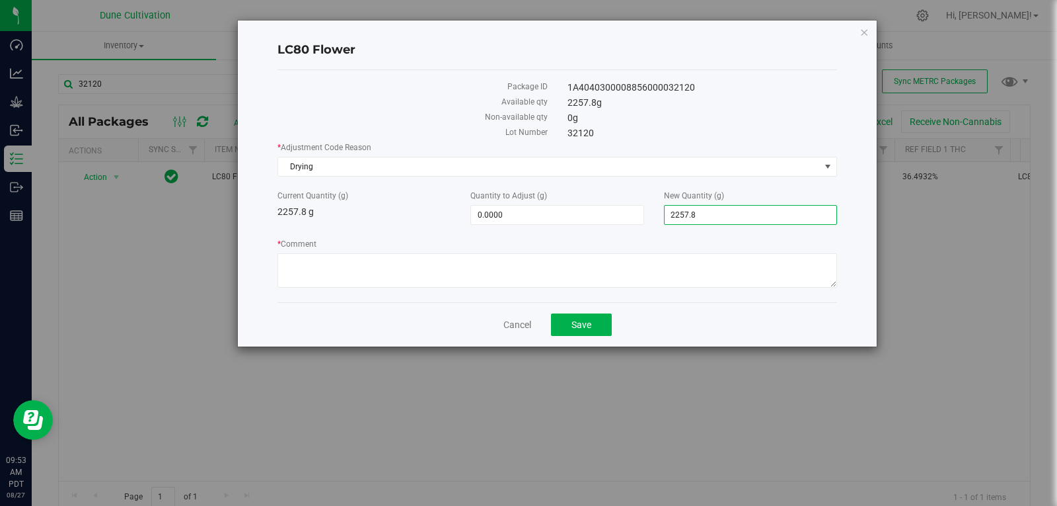
click at [680, 215] on span "2,257.8000 2257.8" at bounding box center [750, 215] width 173 height 20
click at [680, 215] on input "2257.8" at bounding box center [751, 215] width 172 height 19
type input "2254"
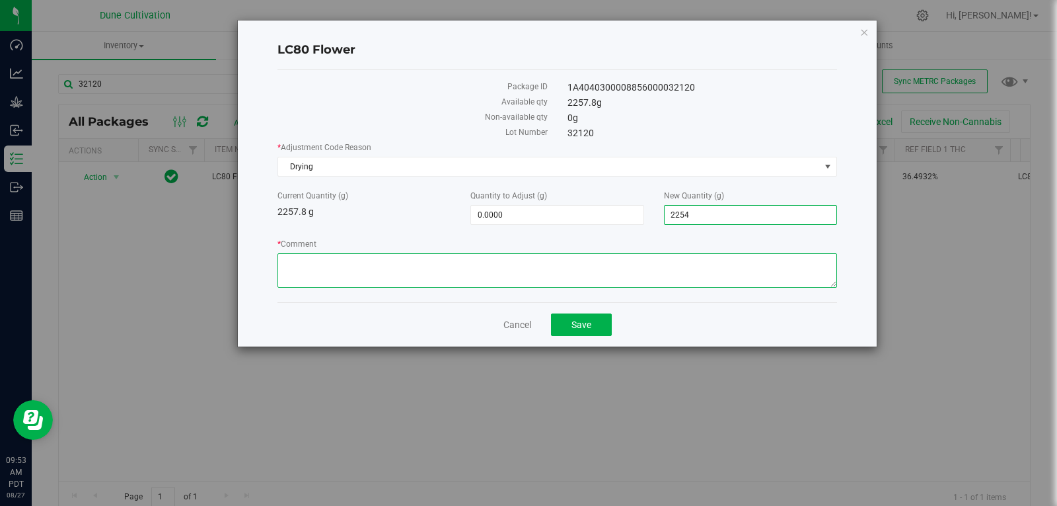
type input "-3.8000"
type input "2,254.0000"
click at [640, 284] on textarea "* Comment" at bounding box center [558, 270] width 560 height 34
type textarea "S"
type textarea "Moisture Loss"
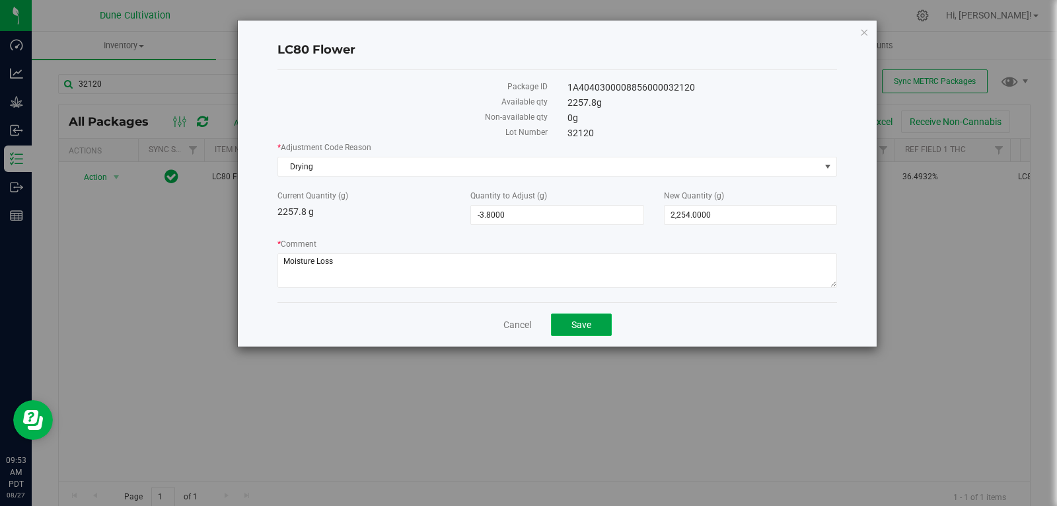
click at [576, 328] on span "Save" at bounding box center [582, 324] width 20 height 11
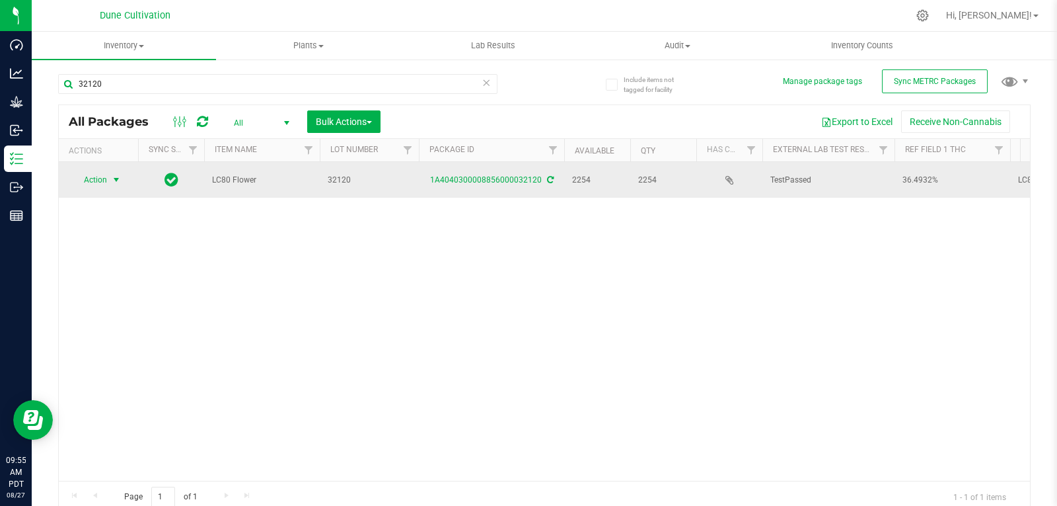
click at [116, 178] on span "select" at bounding box center [116, 179] width 11 height 11
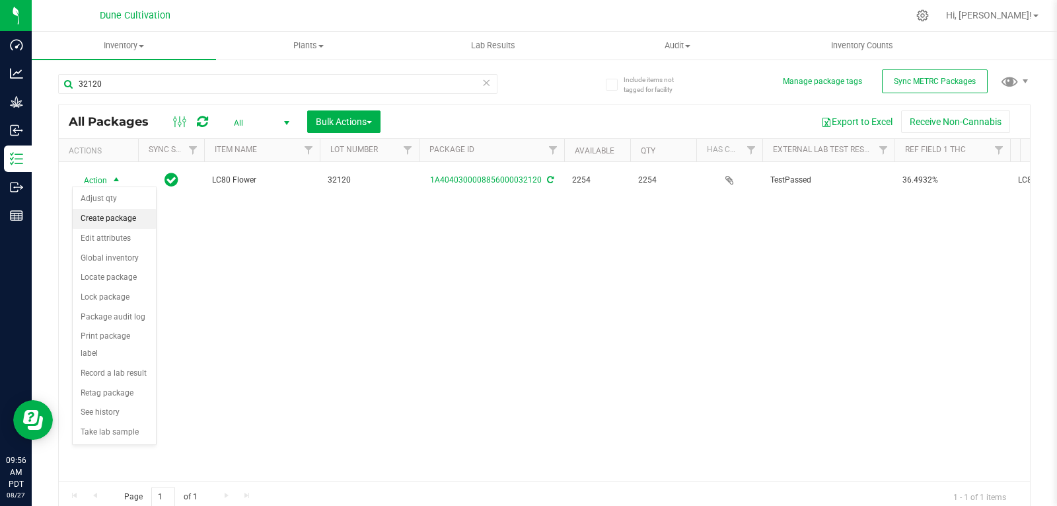
click at [100, 221] on li "Create package" at bounding box center [114, 219] width 83 height 20
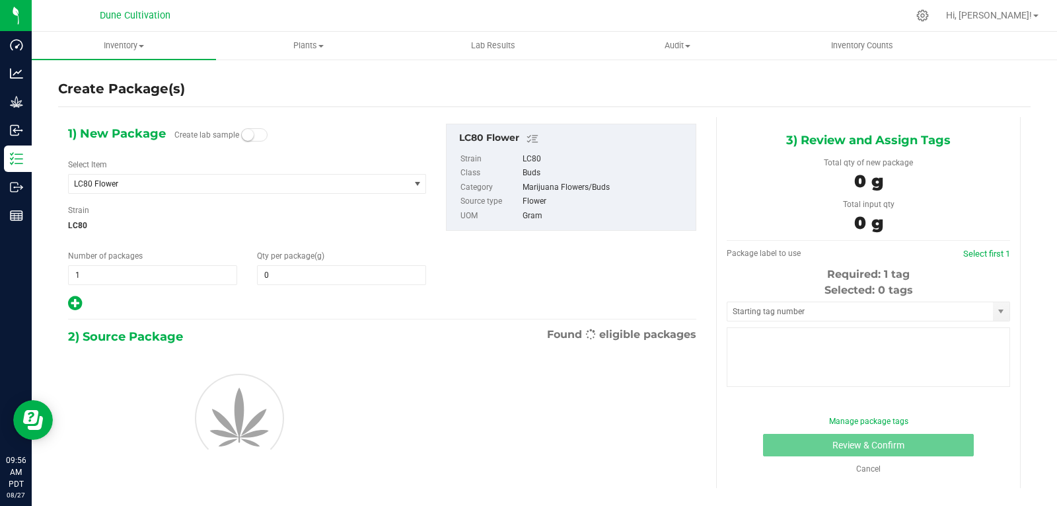
type input "0.0000"
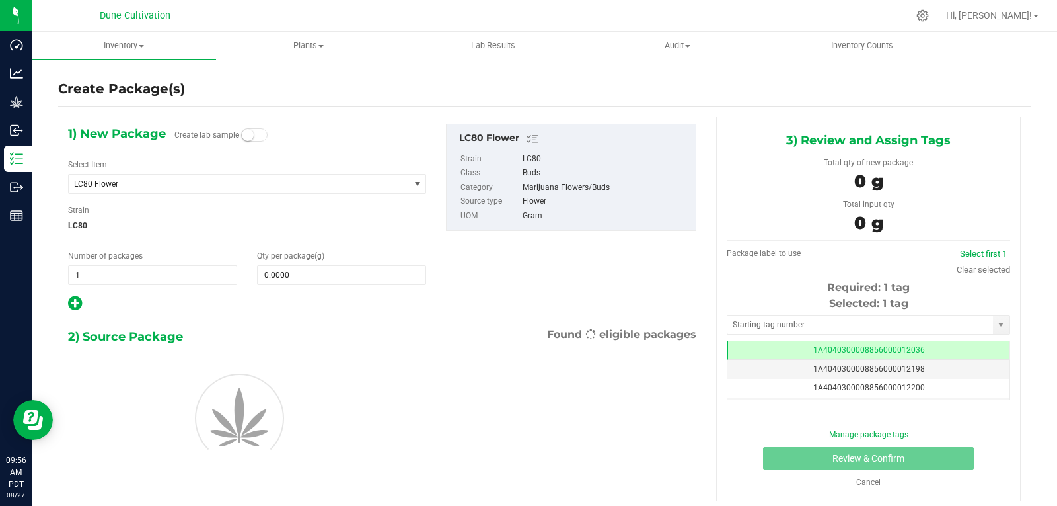
scroll to position [0, -1]
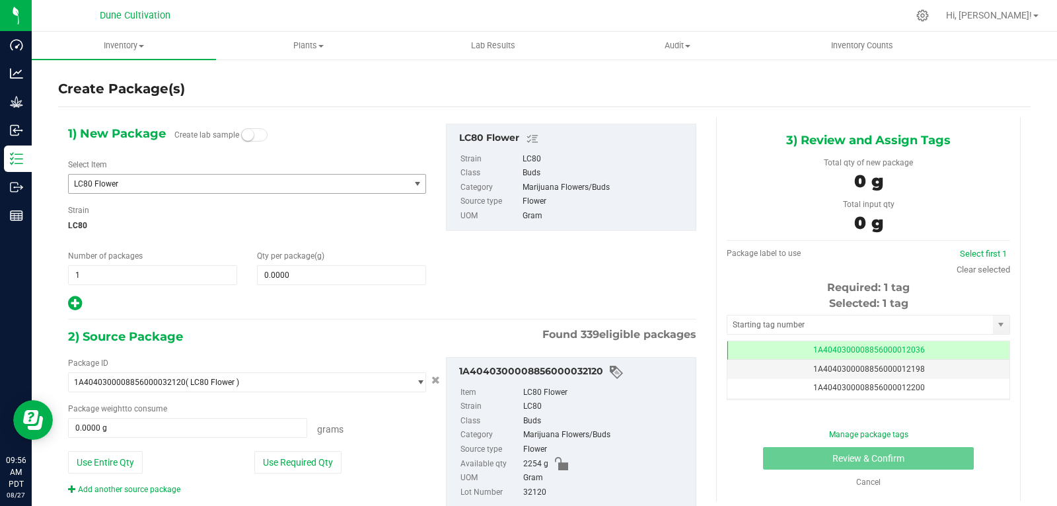
click at [177, 192] on span "LC80 Flower" at bounding box center [239, 183] width 340 height 19
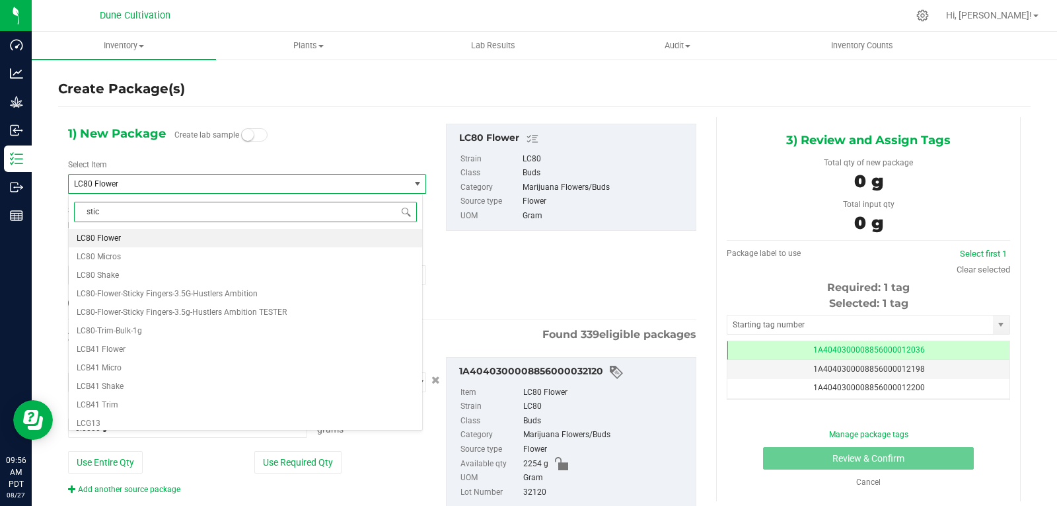
scroll to position [0, 0]
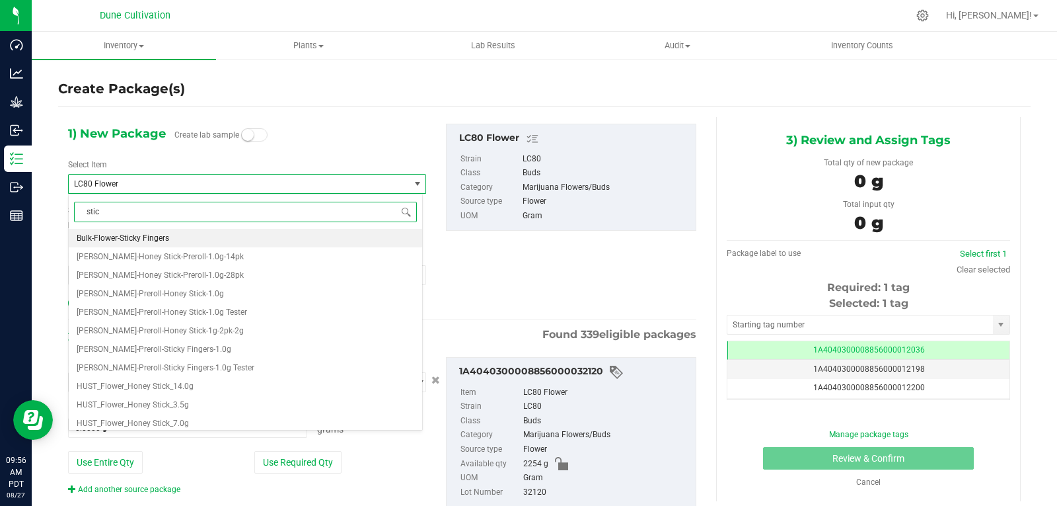
type input "stick"
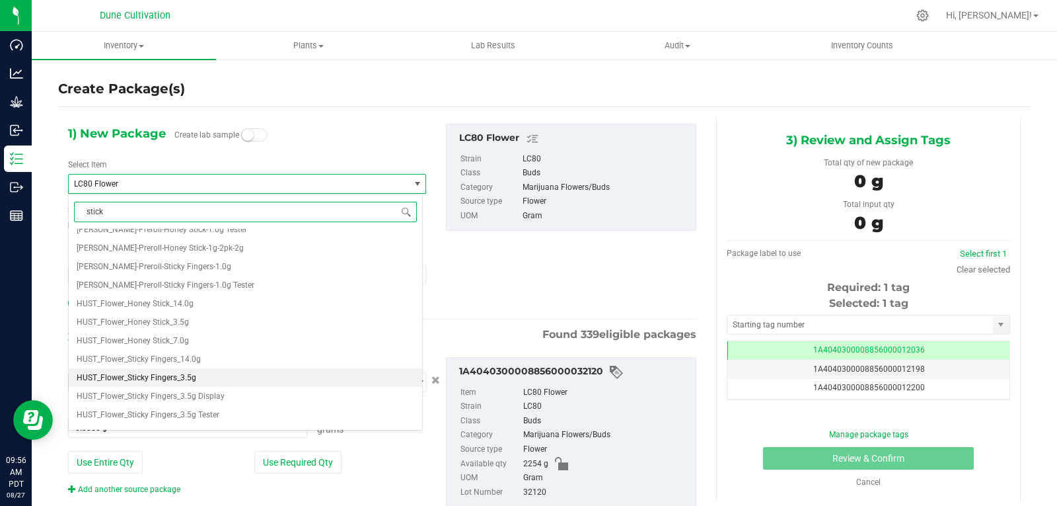
click at [196, 377] on li "HUST_Flower_Sticky Fingers_3.5g" at bounding box center [246, 377] width 354 height 19
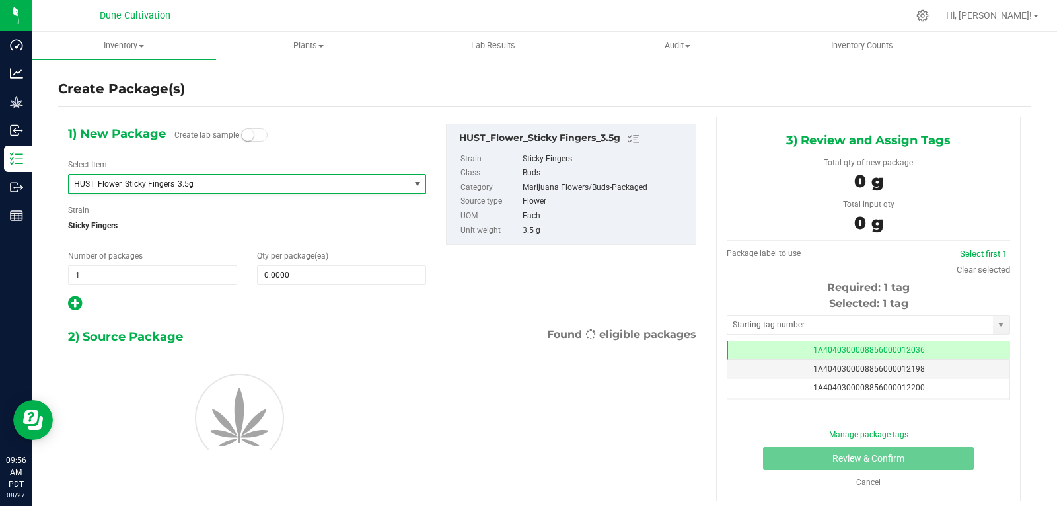
type input "0"
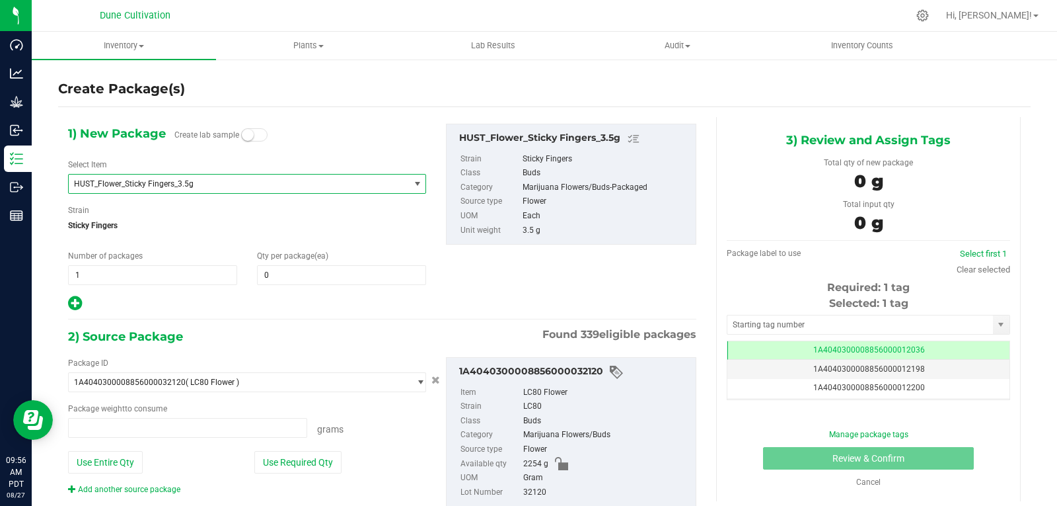
type input "0.0000 g"
click at [276, 274] on span "0 0" at bounding box center [341, 275] width 169 height 20
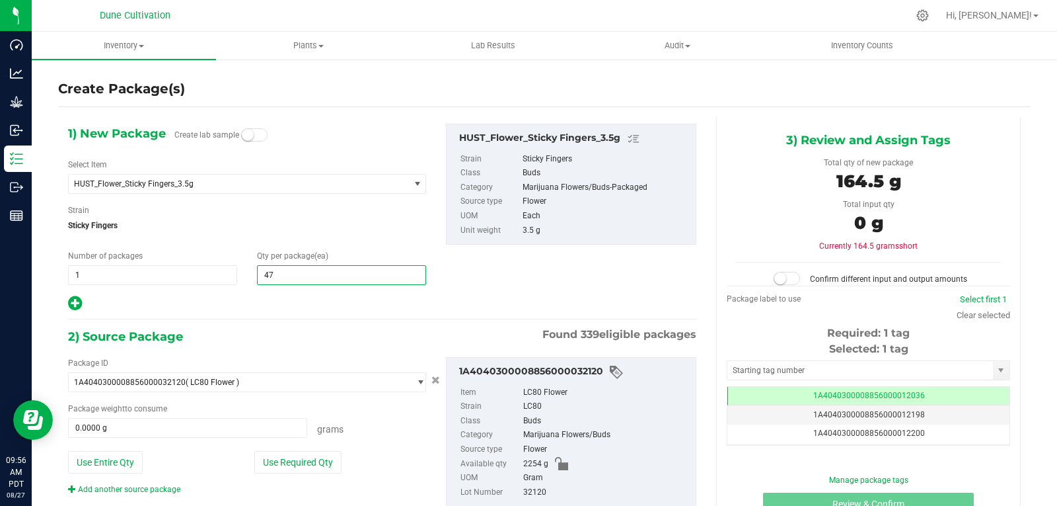
type input "475"
click at [317, 456] on button "Use Required Qty" at bounding box center [297, 462] width 87 height 22
type input "1662.5000 g"
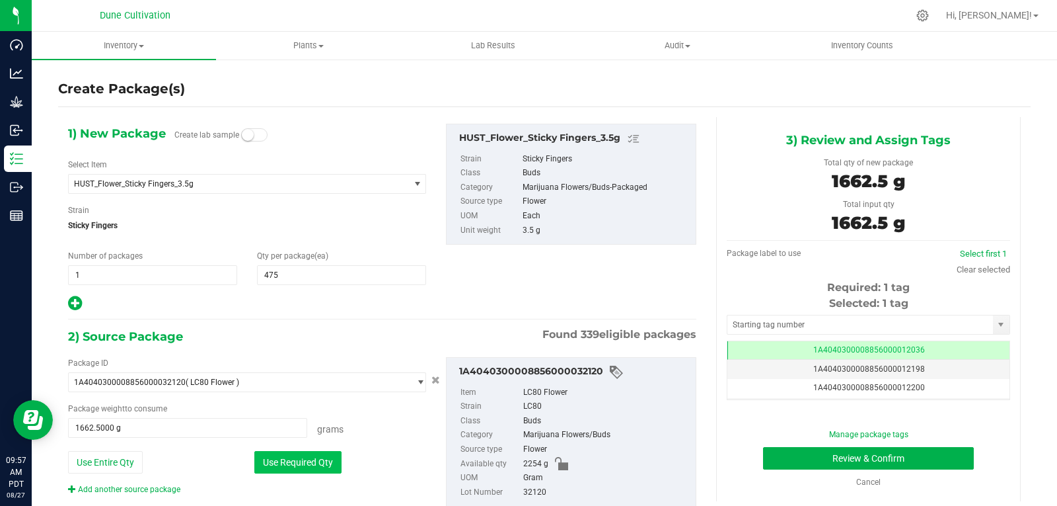
click at [300, 465] on button "Use Required Qty" at bounding box center [297, 462] width 87 height 22
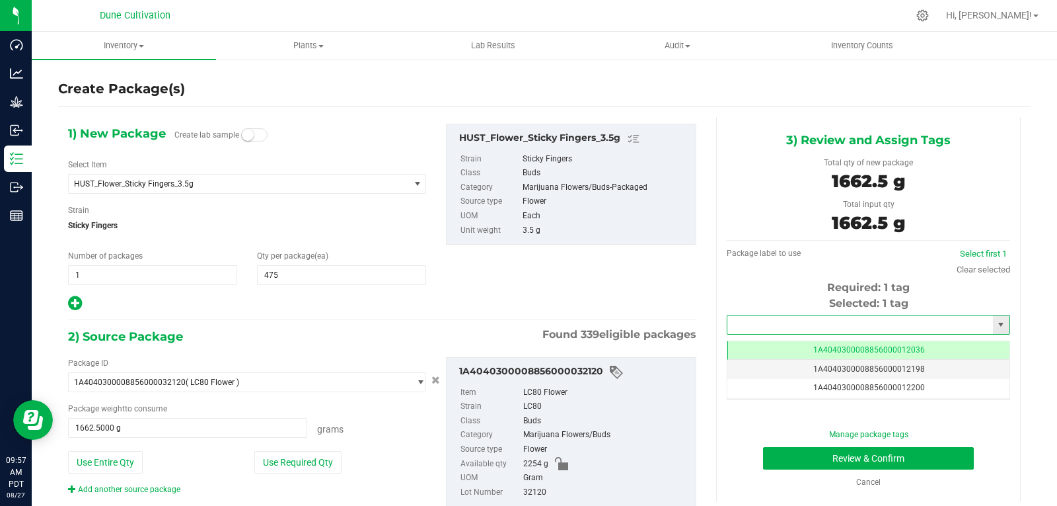
click at [749, 321] on input "text" at bounding box center [861, 324] width 266 height 19
click at [749, 345] on li "1A4040300008856000028333" at bounding box center [860, 347] width 279 height 20
type input "1A4040300008856000028333"
click at [778, 457] on button "Review & Confirm" at bounding box center [868, 458] width 211 height 22
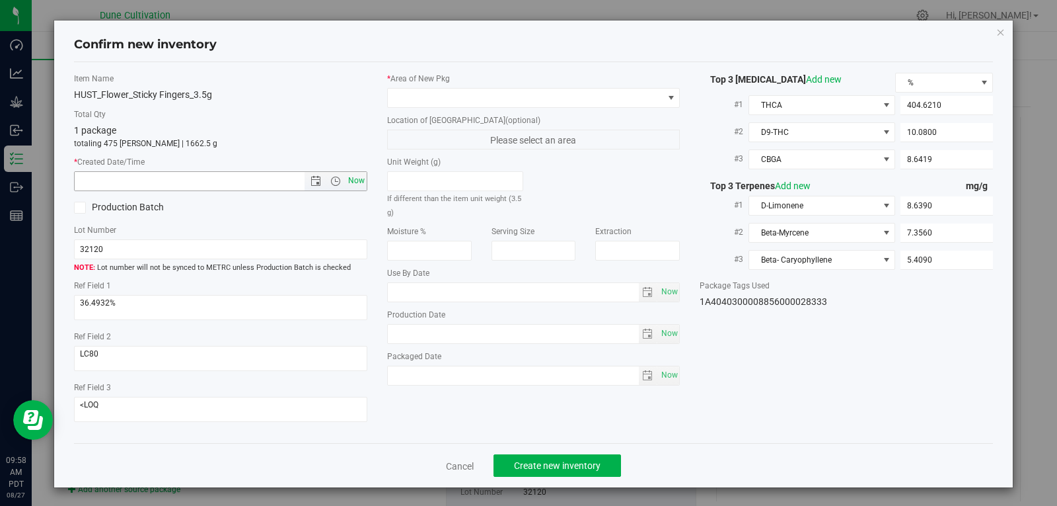
click at [345, 181] on span "Now" at bounding box center [356, 180] width 22 height 19
type input "[DATE] 9:58 AM"
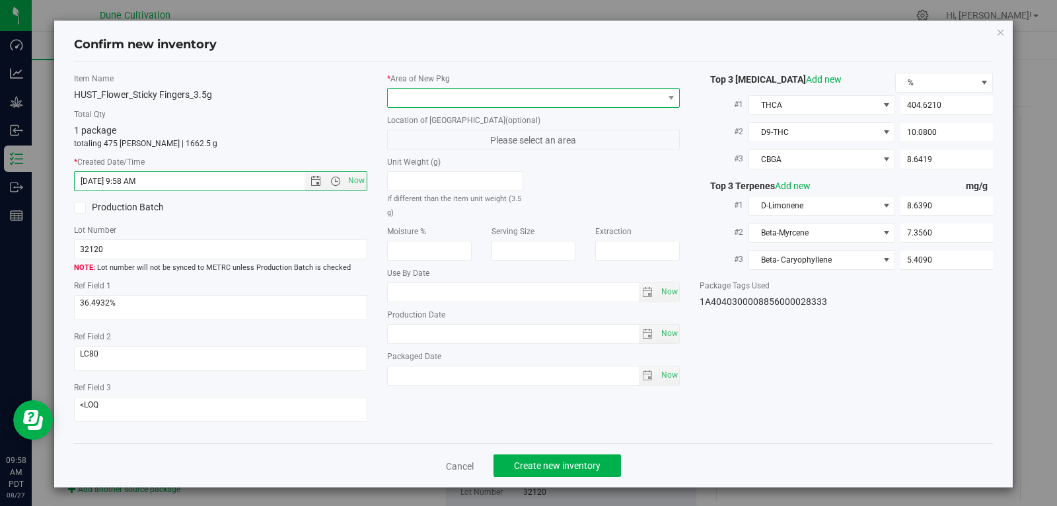
click at [513, 100] on span at bounding box center [526, 98] width 276 height 19
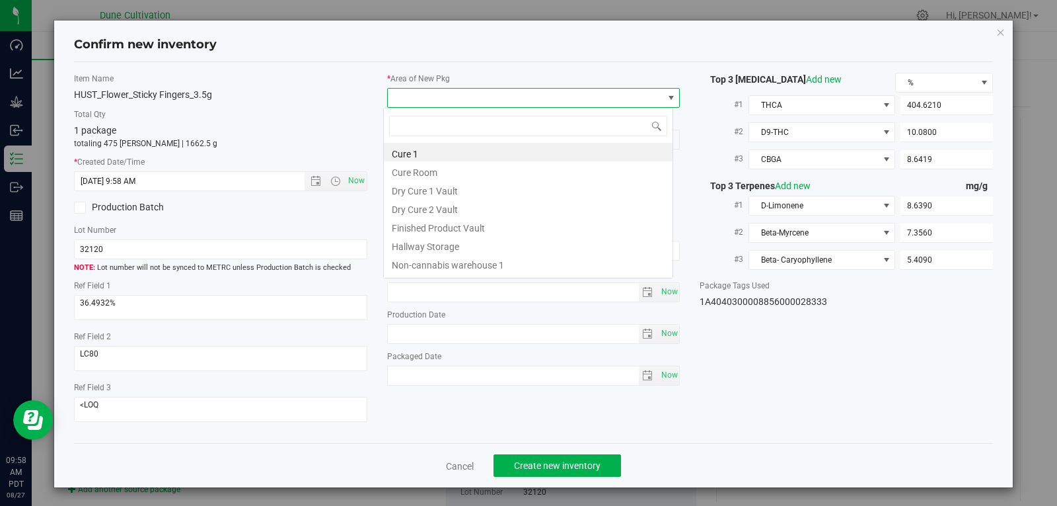
scroll to position [20, 291]
click at [451, 226] on li "Finished Product Vault" at bounding box center [528, 226] width 289 height 19
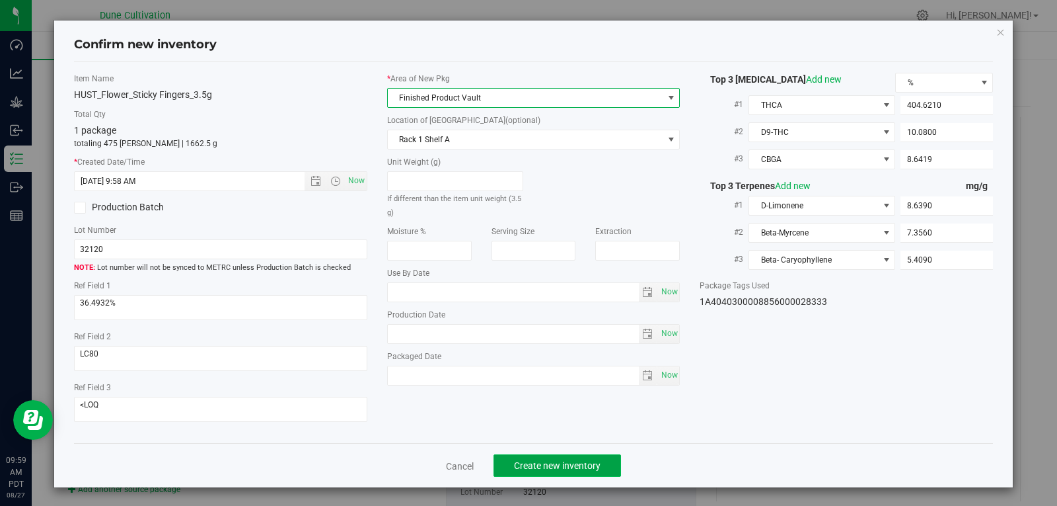
click at [554, 455] on button "Create new inventory" at bounding box center [558, 465] width 128 height 22
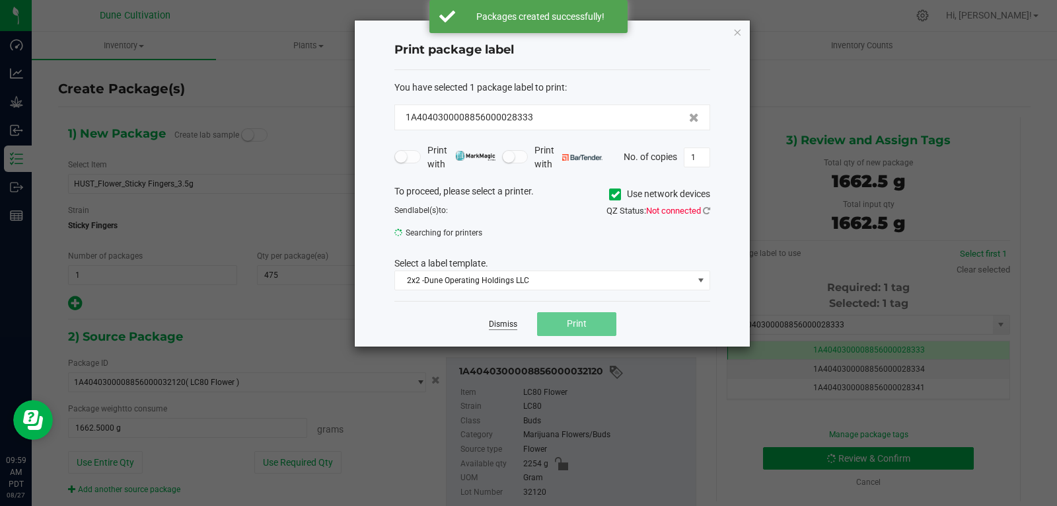
click at [502, 324] on link "Dismiss" at bounding box center [503, 324] width 28 height 11
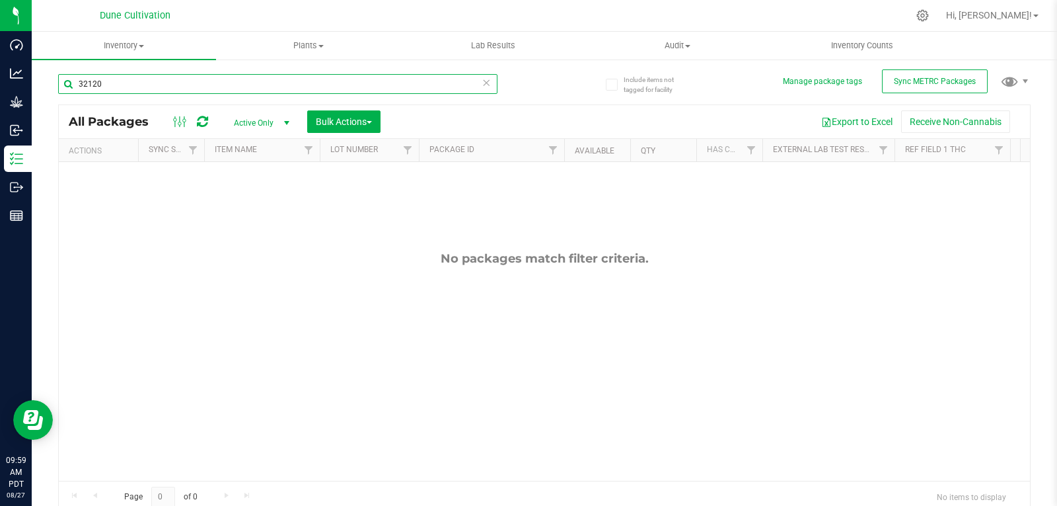
click at [167, 86] on input "32120" at bounding box center [277, 84] width 439 height 20
click at [158, 82] on input "28332" at bounding box center [277, 84] width 439 height 20
type input "32120"
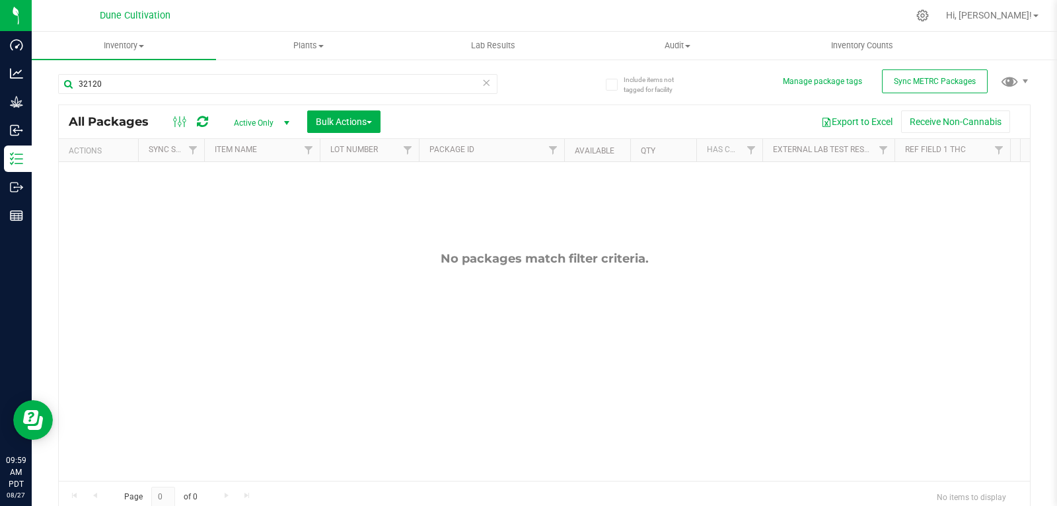
click at [254, 127] on span "Active Only" at bounding box center [259, 123] width 73 height 19
click at [246, 202] on li "All" at bounding box center [258, 203] width 71 height 20
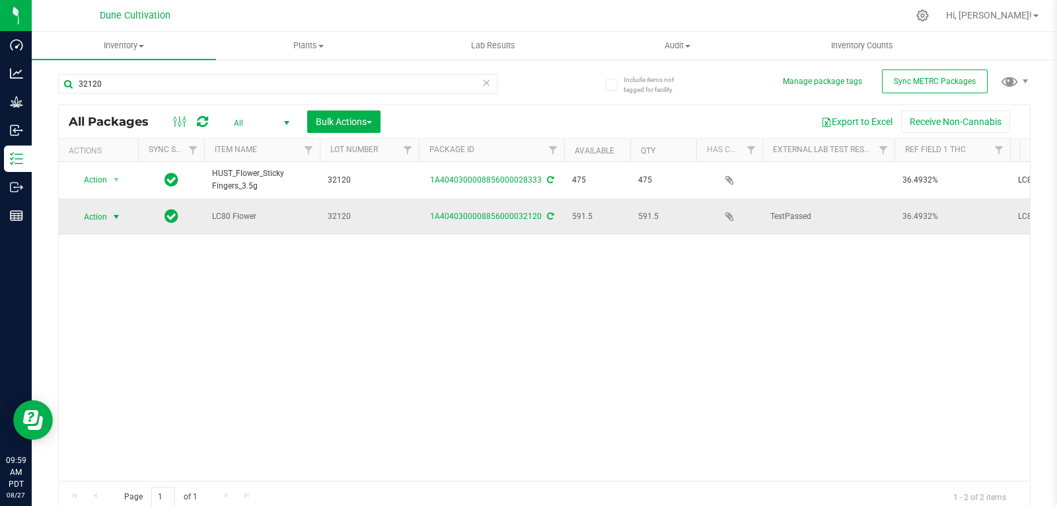
click at [106, 211] on span "Action" at bounding box center [90, 216] width 36 height 19
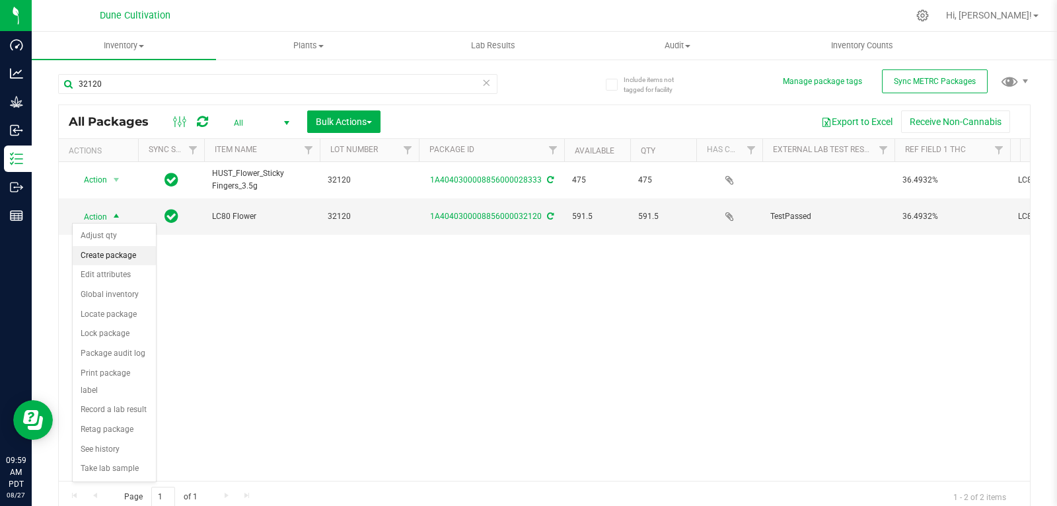
click at [122, 256] on li "Create package" at bounding box center [114, 256] width 83 height 20
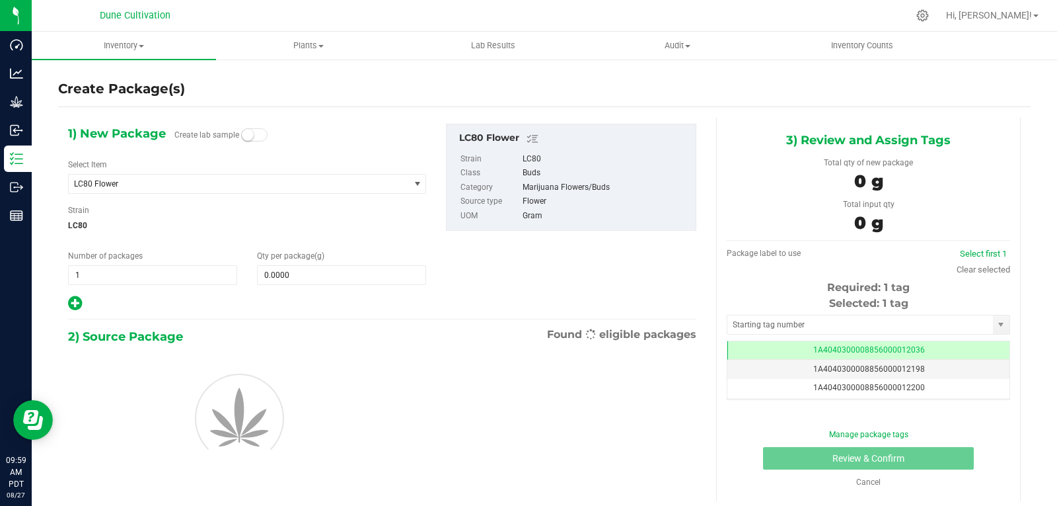
scroll to position [0, -1]
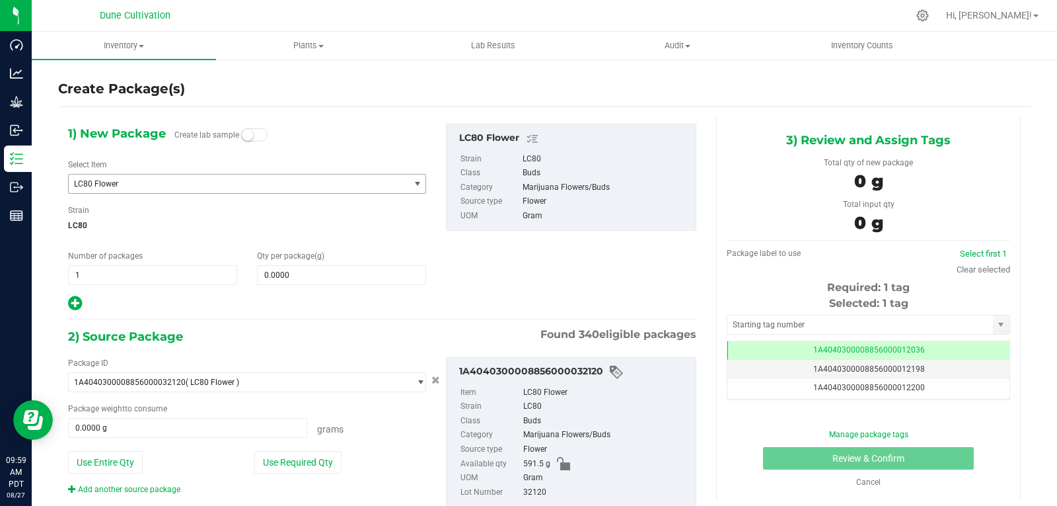
click at [168, 184] on span "LC80 Flower" at bounding box center [232, 183] width 317 height 9
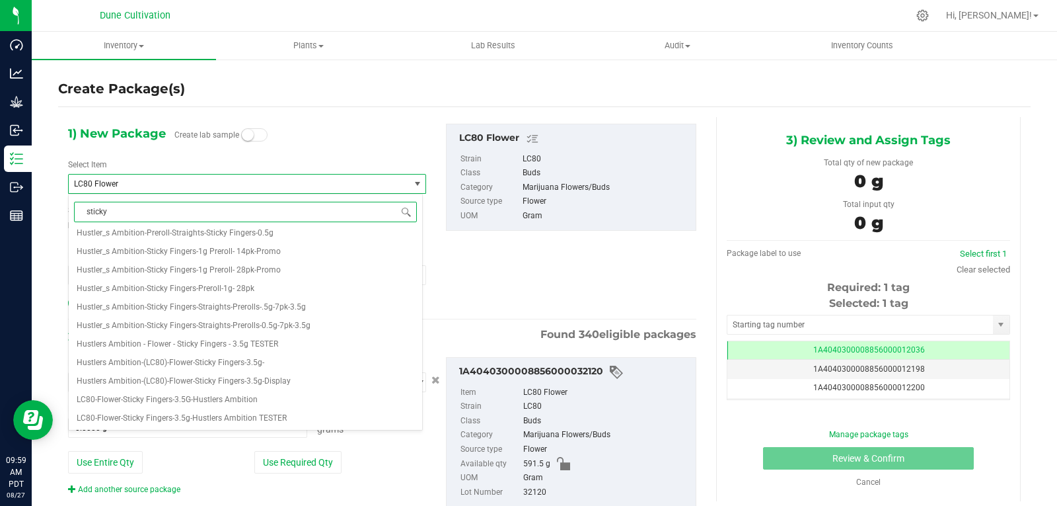
scroll to position [0, 0]
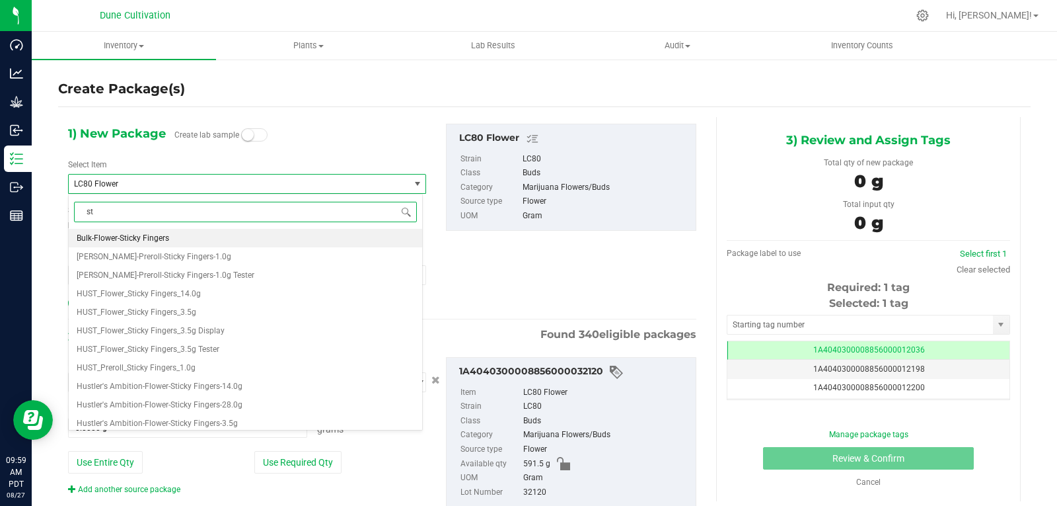
type input "s"
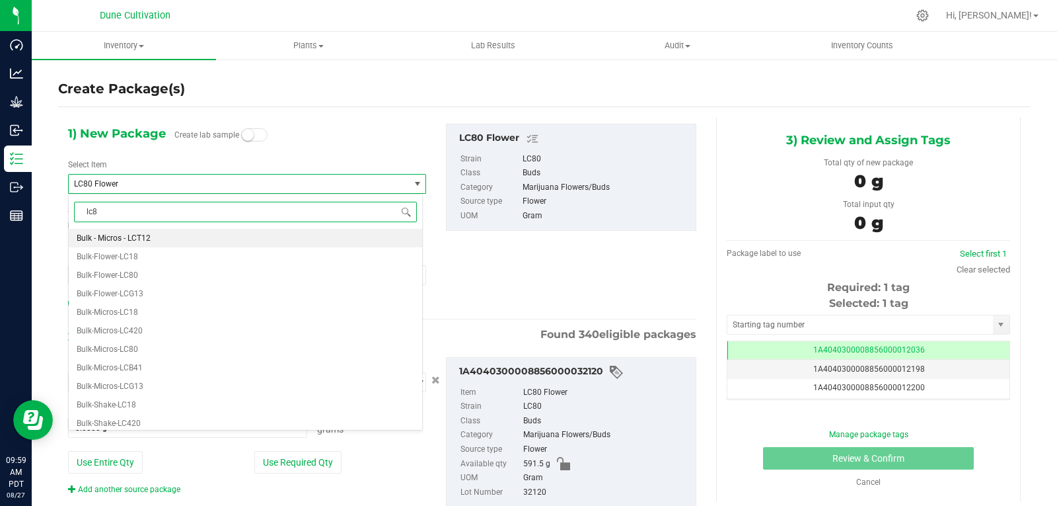
type input "lc80"
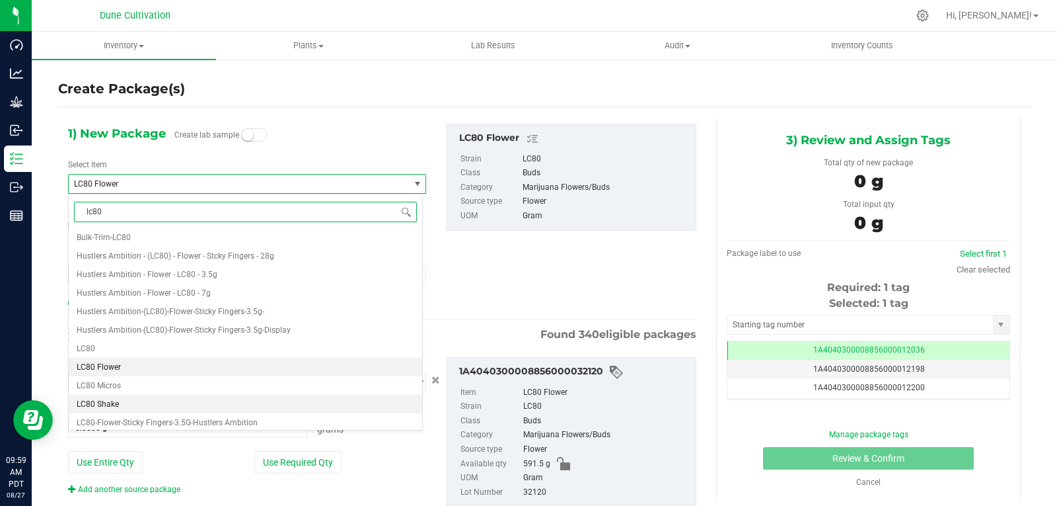
click at [106, 399] on span "LC80 Shake" at bounding box center [98, 403] width 42 height 9
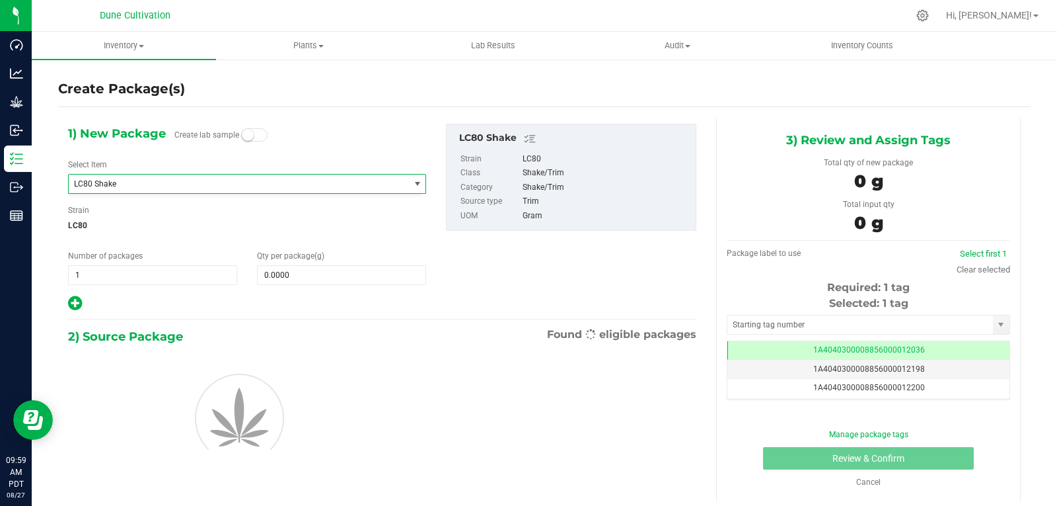
type input "0.0000"
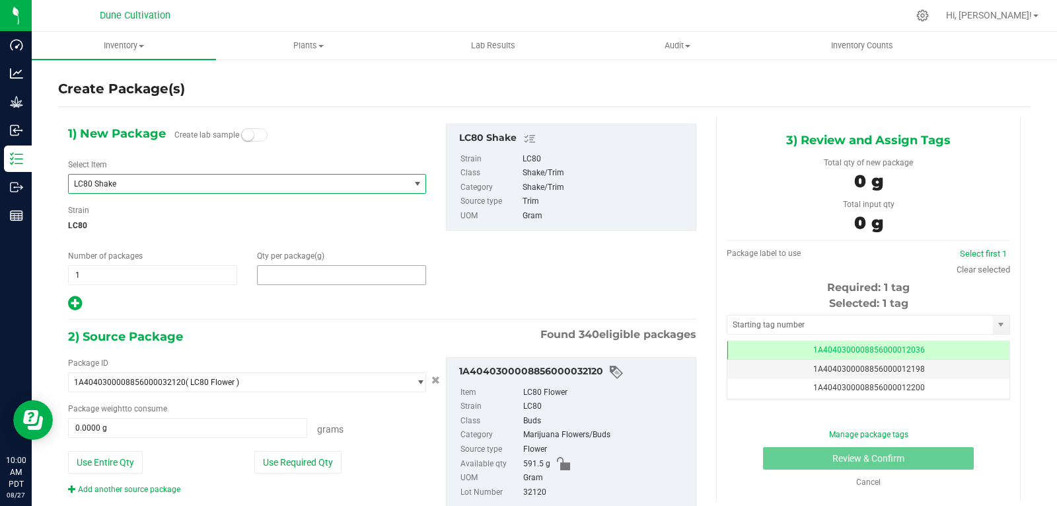
click at [308, 269] on span at bounding box center [341, 275] width 169 height 20
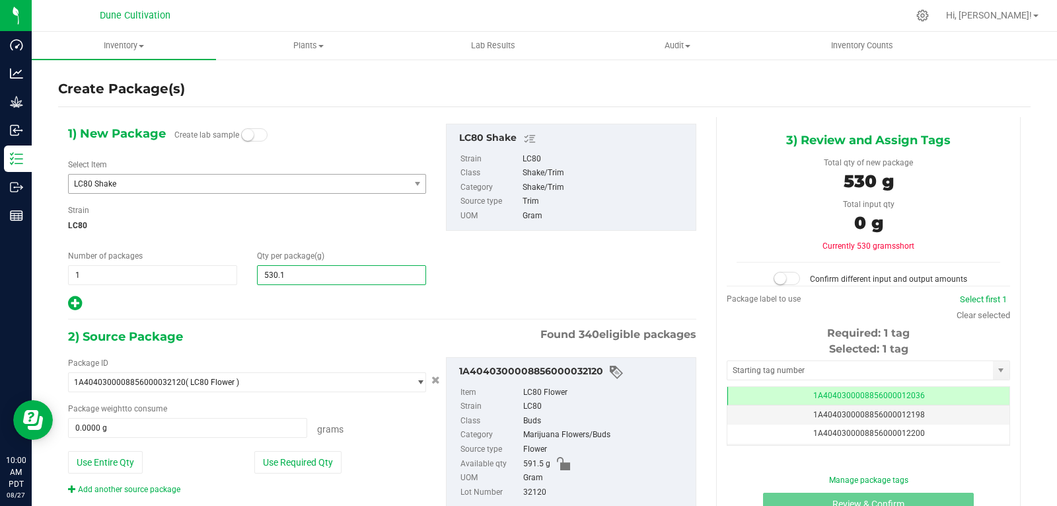
type input "530.12"
type input "530.1200"
click at [292, 467] on button "Use Required Qty" at bounding box center [297, 462] width 87 height 22
type input "530.1200 g"
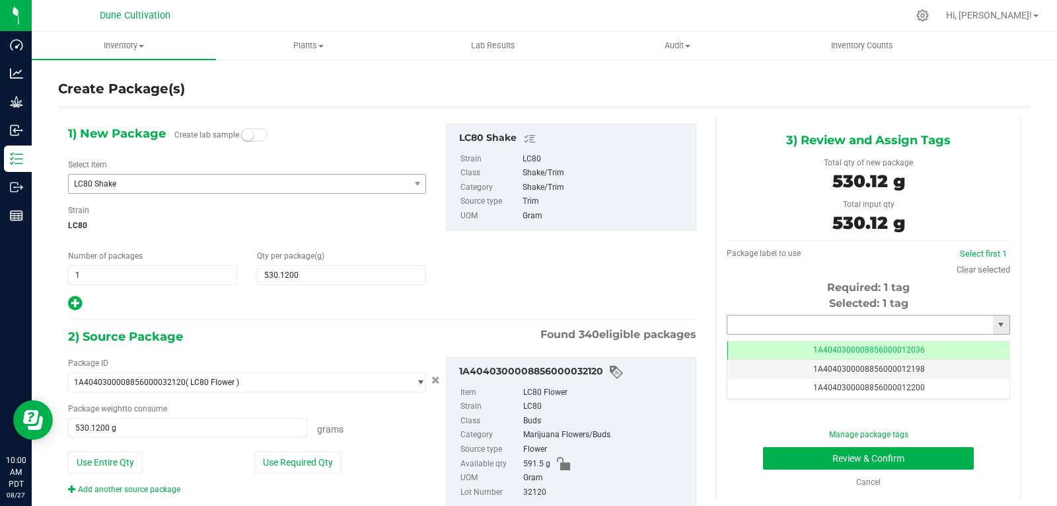
click at [739, 319] on input "text" at bounding box center [861, 324] width 266 height 19
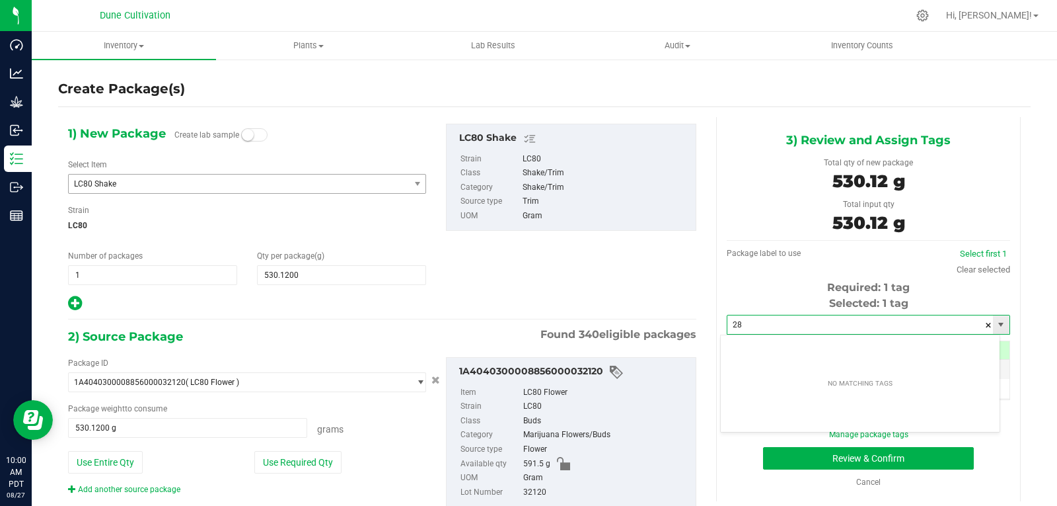
type input "2"
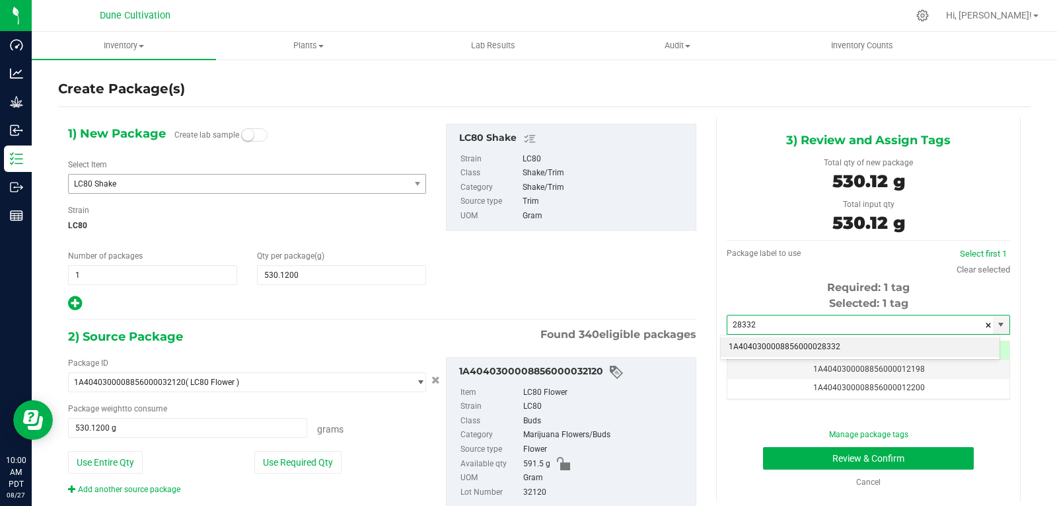
click at [767, 342] on li "1A4040300008856000028332" at bounding box center [860, 347] width 279 height 20
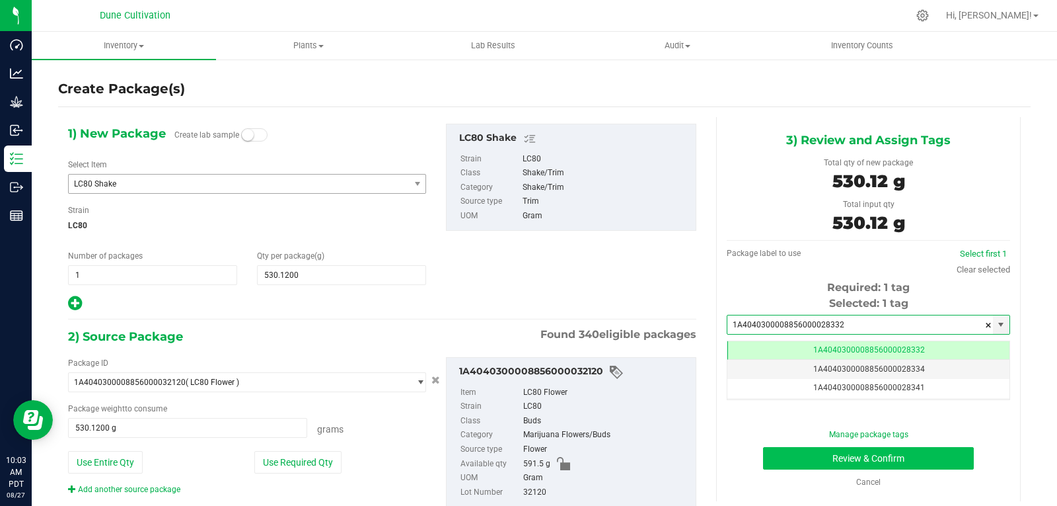
type input "1A4040300008856000028332"
click at [773, 455] on button "Review & Confirm" at bounding box center [868, 458] width 211 height 22
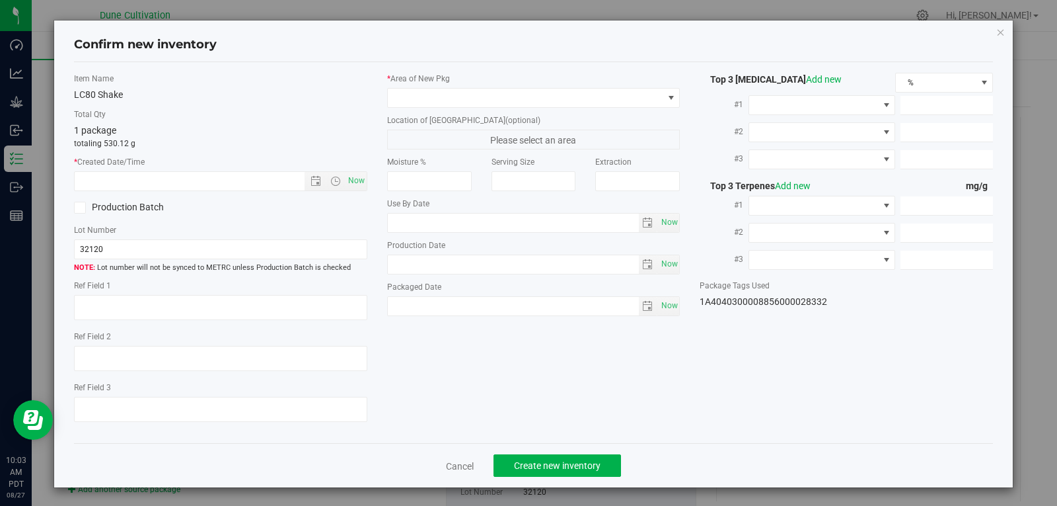
type textarea "36.4932%"
type textarea "LC80"
type textarea "<LOQ"
type input "404.6210"
type input "10.0800"
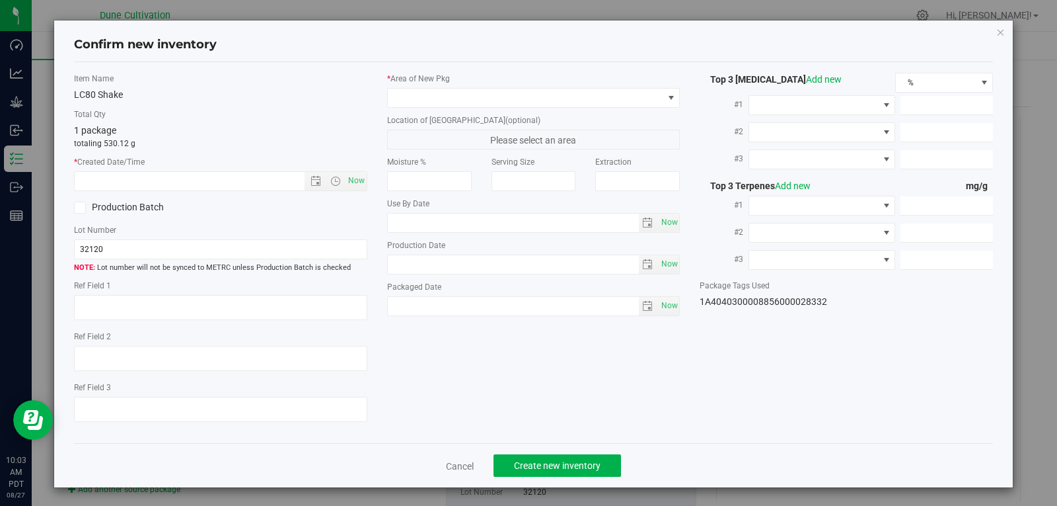
type input "8.6419"
type input "8.6390"
type input "7.3560"
type input "5.4090"
click at [352, 178] on span "Now" at bounding box center [356, 180] width 22 height 19
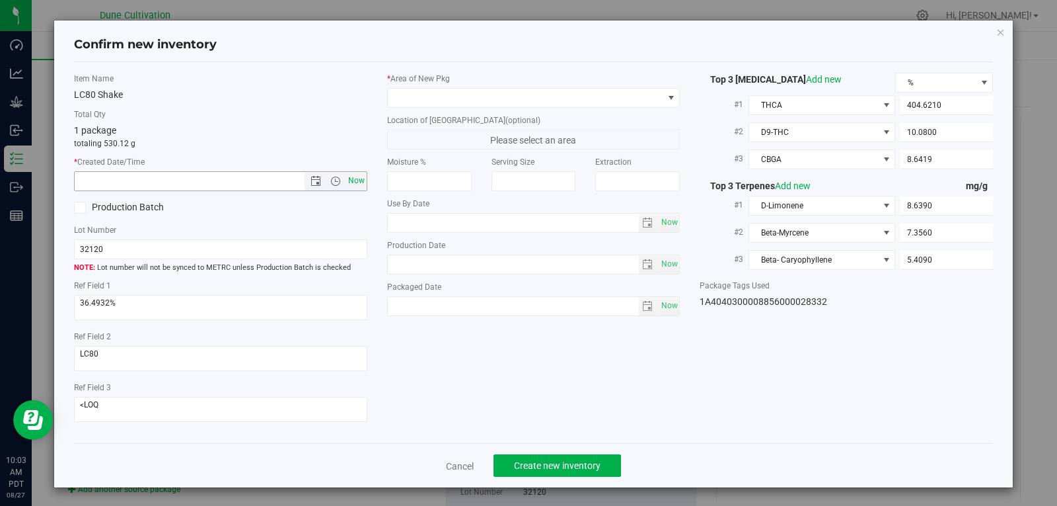
type input "[DATE] 10:03 AM"
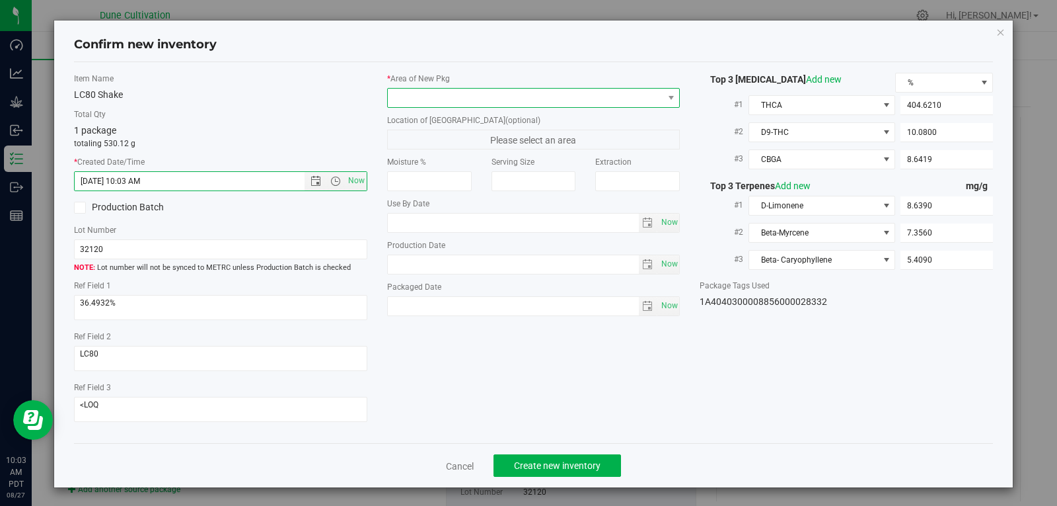
click at [574, 100] on span at bounding box center [526, 98] width 276 height 19
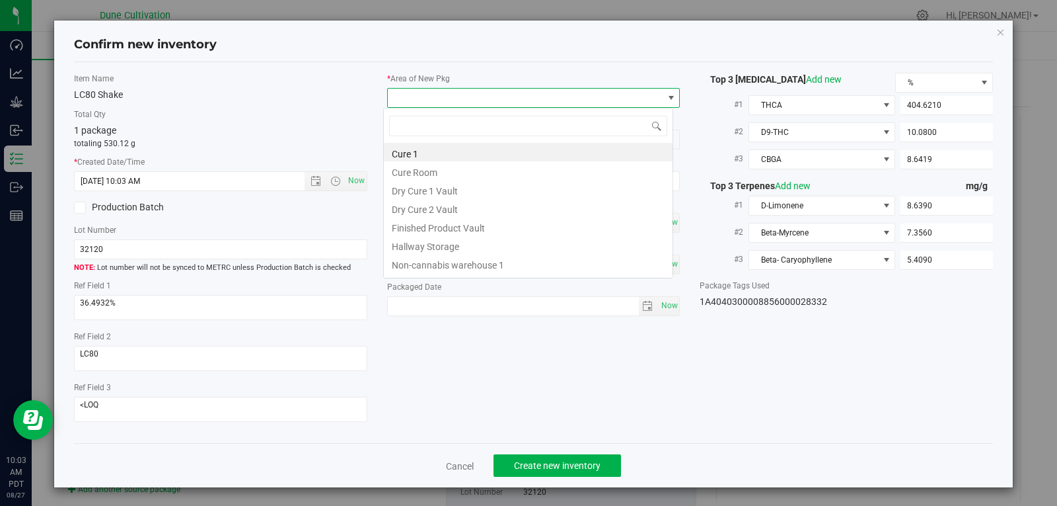
scroll to position [20, 291]
click at [496, 221] on li "Finished Product Vault" at bounding box center [528, 226] width 289 height 19
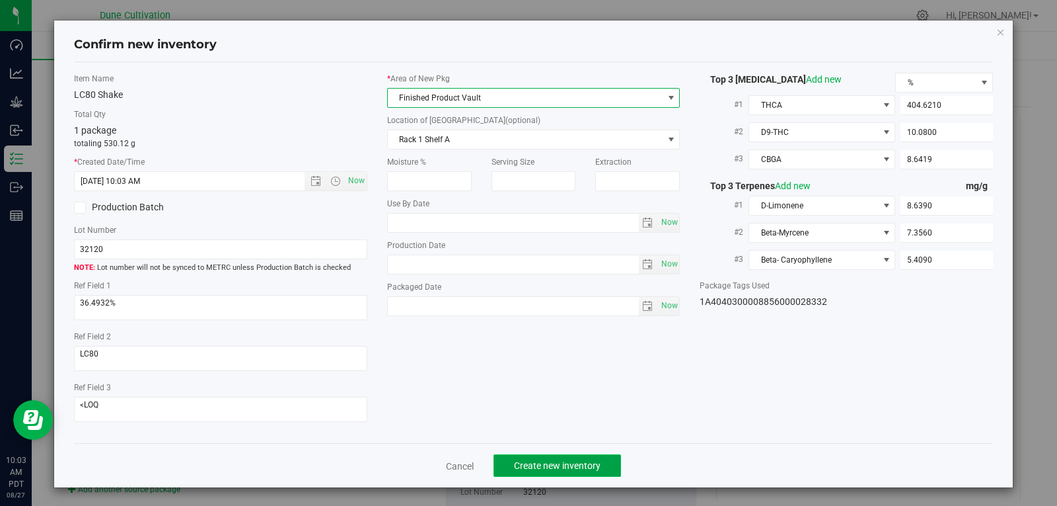
click at [541, 467] on span "Create new inventory" at bounding box center [557, 465] width 87 height 11
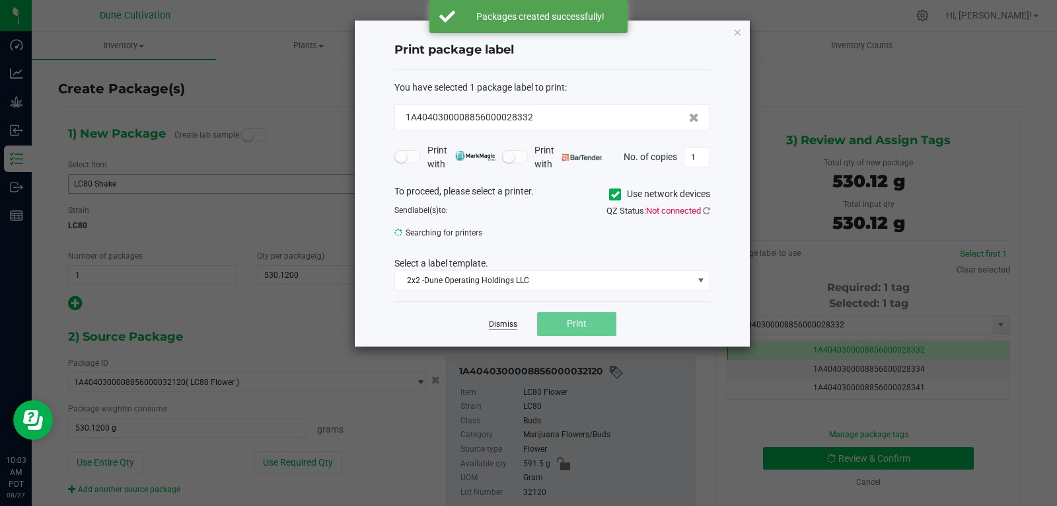
click at [498, 321] on link "Dismiss" at bounding box center [503, 324] width 28 height 11
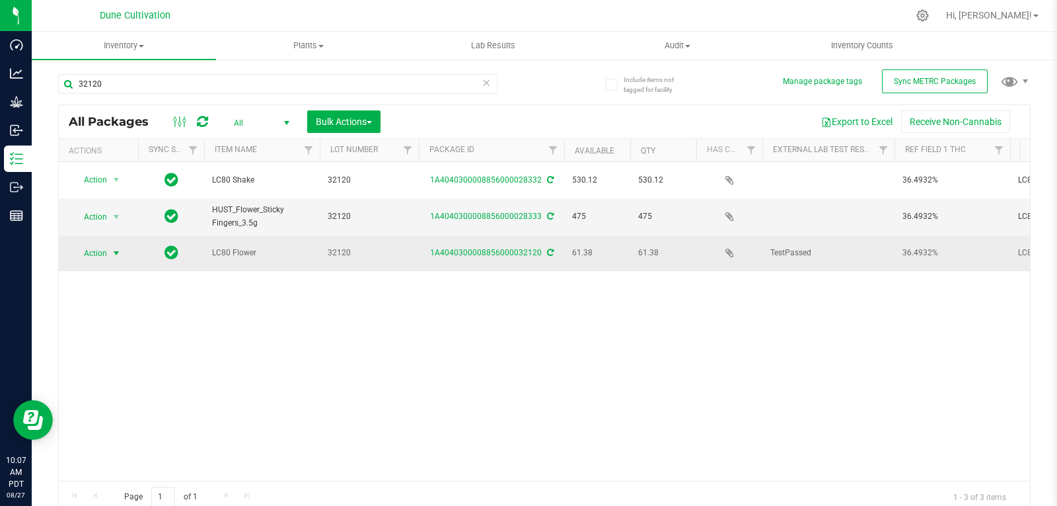
click at [118, 248] on span "select" at bounding box center [116, 253] width 11 height 11
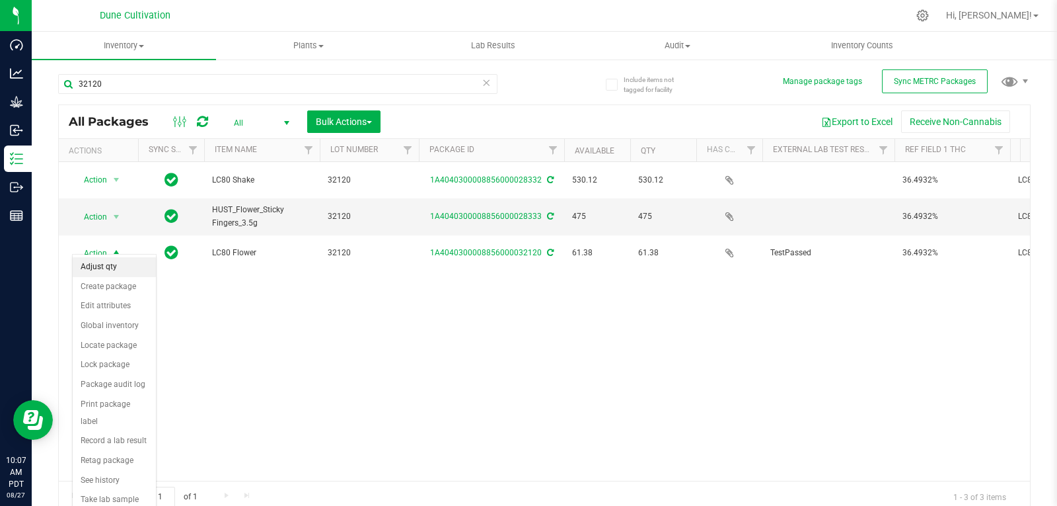
click at [108, 266] on li "Adjust qty" at bounding box center [114, 267] width 83 height 20
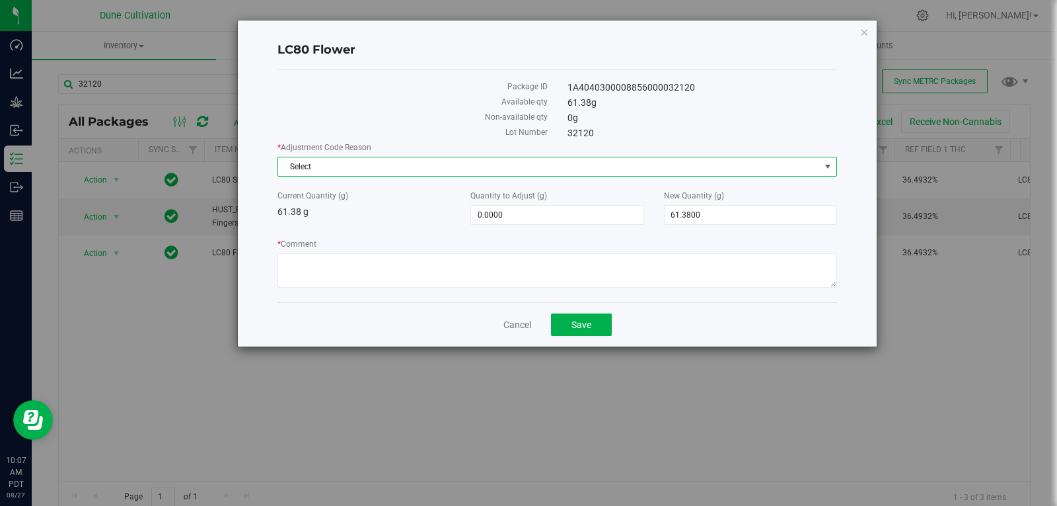
click at [310, 157] on span "Select" at bounding box center [558, 167] width 560 height 20
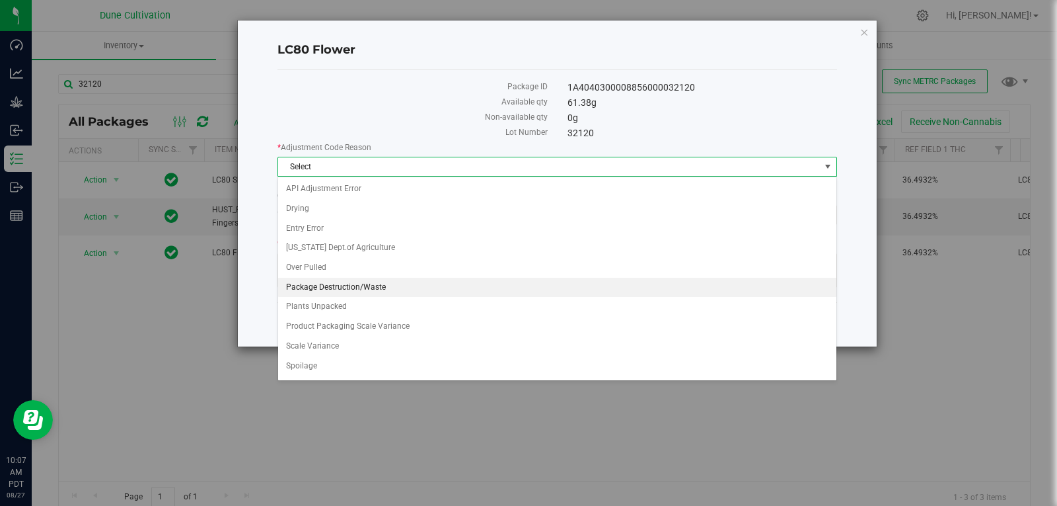
click at [368, 287] on li "Package Destruction/Waste" at bounding box center [557, 288] width 558 height 20
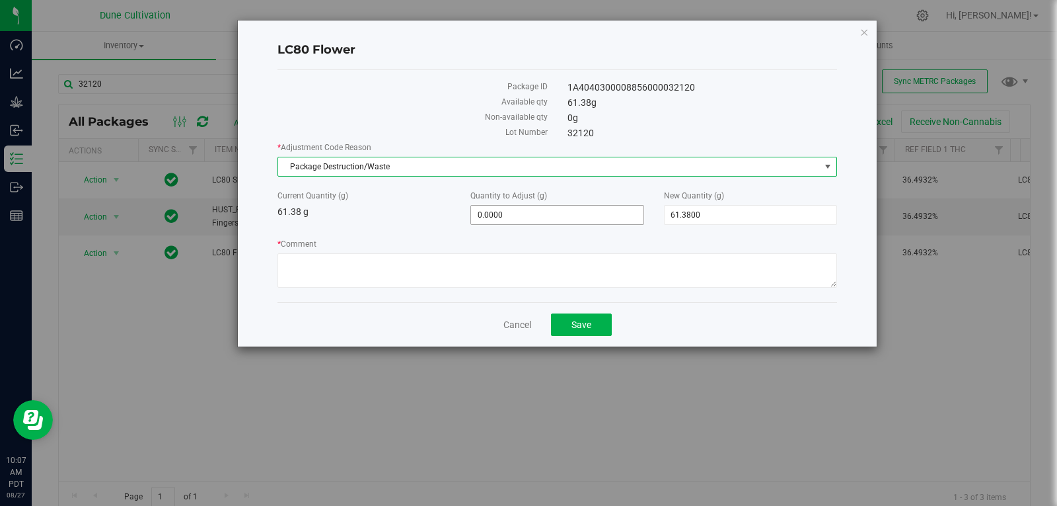
click at [590, 220] on span "0.0000 0" at bounding box center [557, 215] width 173 height 20
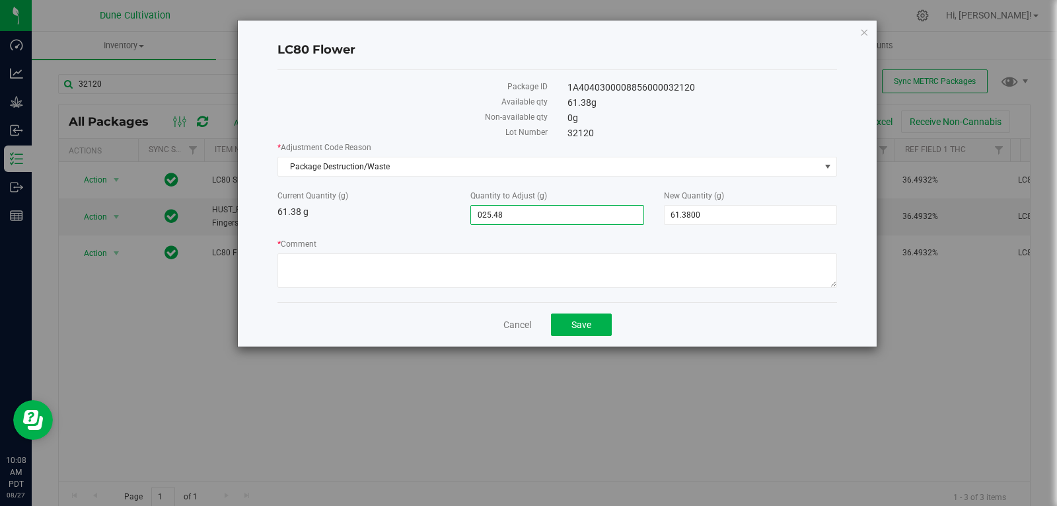
click at [484, 212] on input "025.48" at bounding box center [557, 215] width 172 height 19
type input "-25.48"
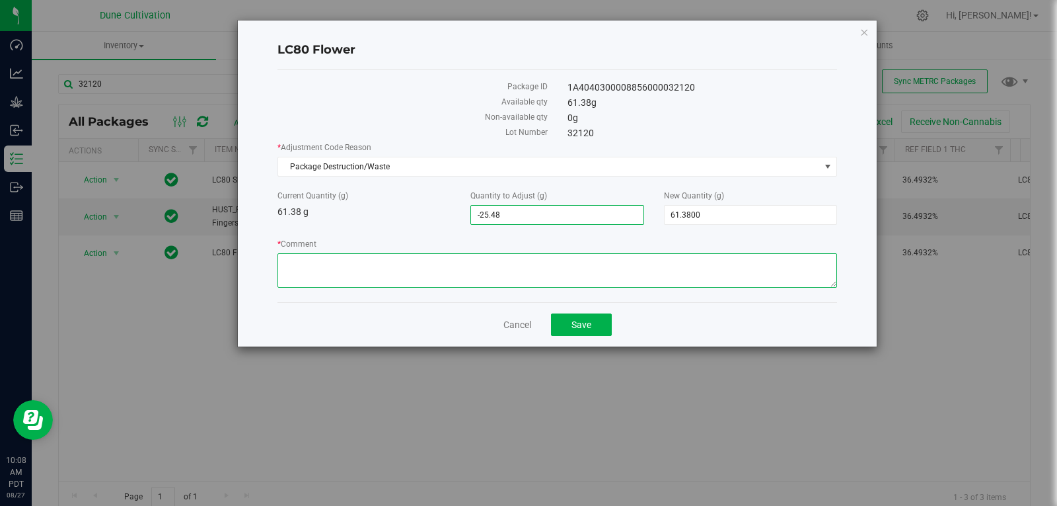
type input "-25.4800"
type input "35.9000"
click at [501, 260] on textarea "* Comment" at bounding box center [558, 270] width 560 height 34
type textarea "W"
type textarea "Stem Waste"
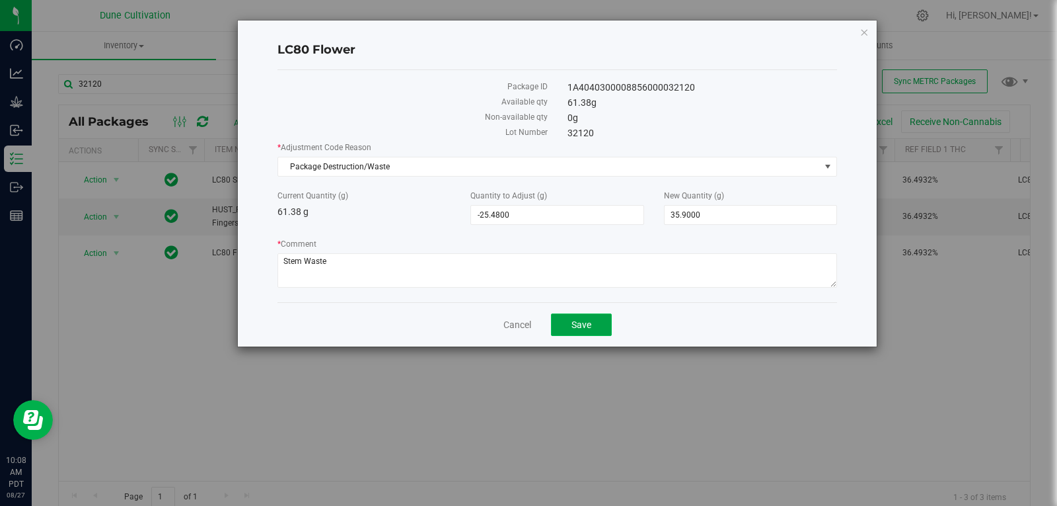
click at [570, 317] on button "Save" at bounding box center [581, 324] width 61 height 22
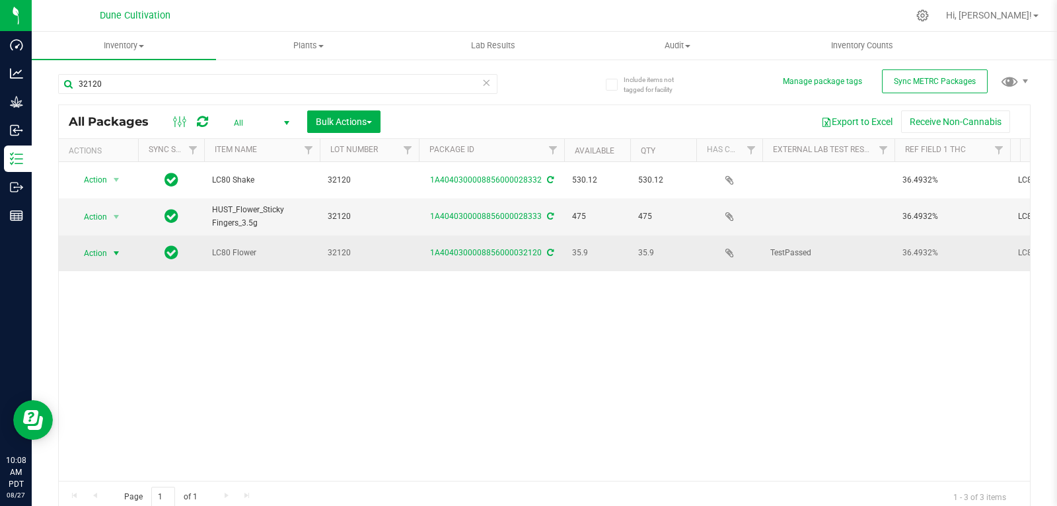
click at [114, 248] on span "select" at bounding box center [116, 253] width 11 height 11
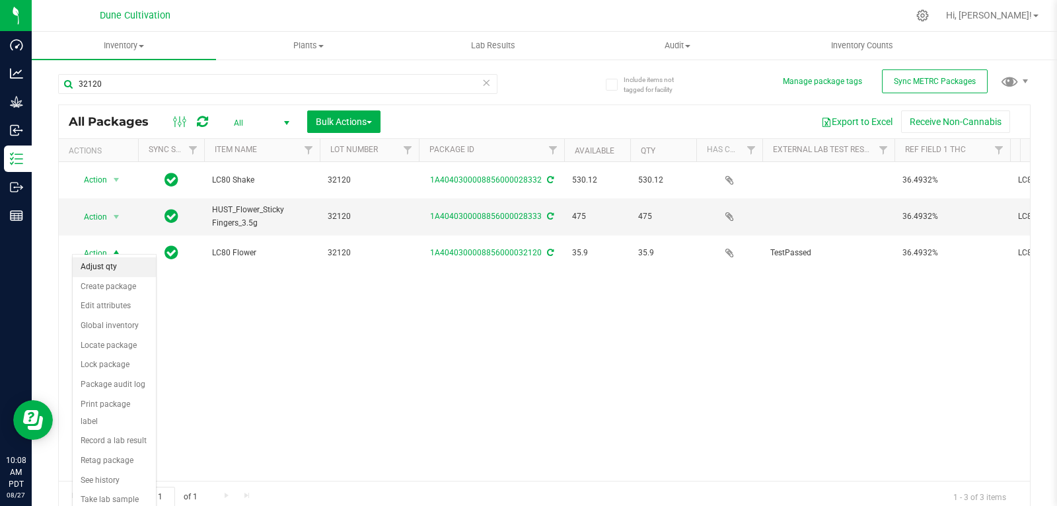
click at [110, 266] on li "Adjust qty" at bounding box center [114, 267] width 83 height 20
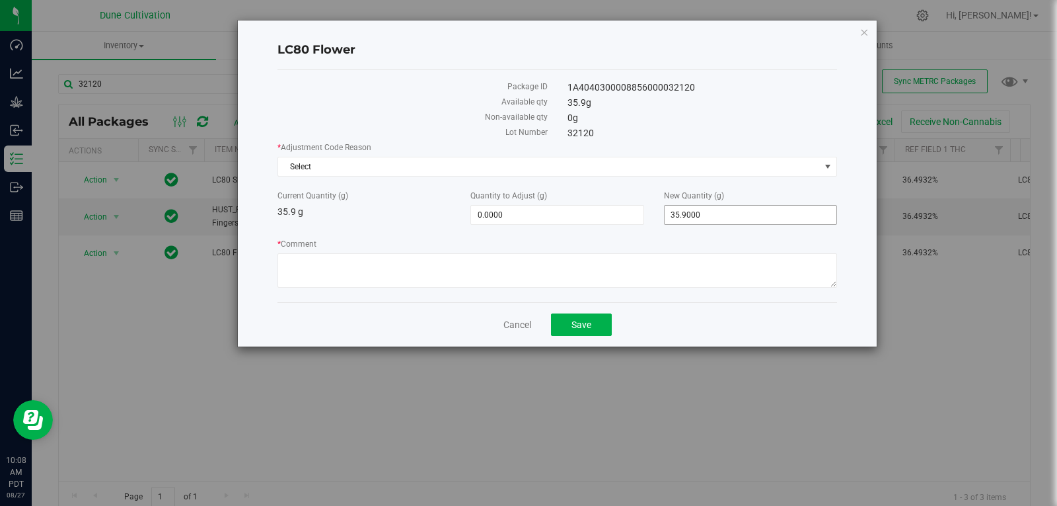
click at [706, 215] on span "35.9000 35.9" at bounding box center [750, 215] width 173 height 20
click at [706, 215] on input "35.9" at bounding box center [751, 215] width 172 height 19
type input "0"
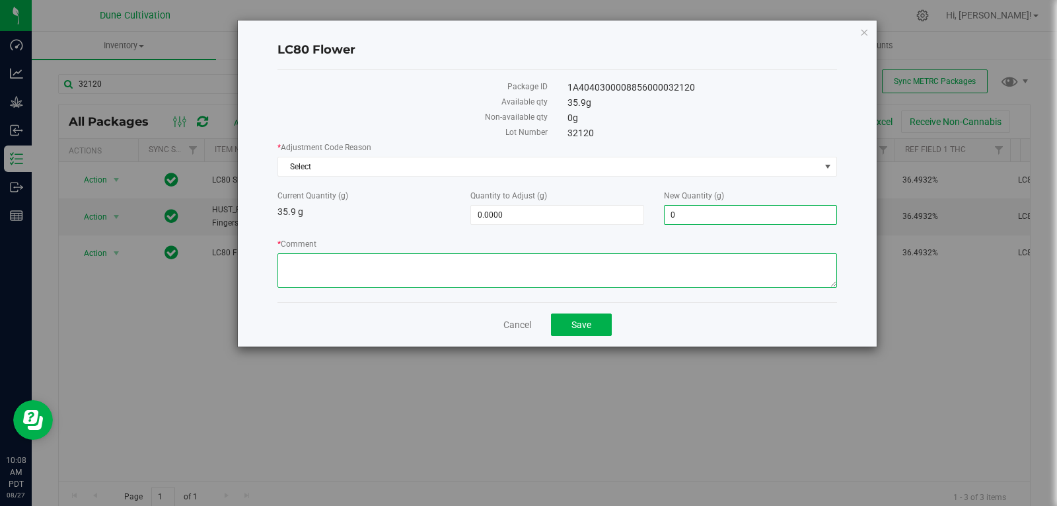
type input "-35.9000"
type input "0.0000"
click at [642, 259] on textarea "* Comment" at bounding box center [558, 270] width 560 height 34
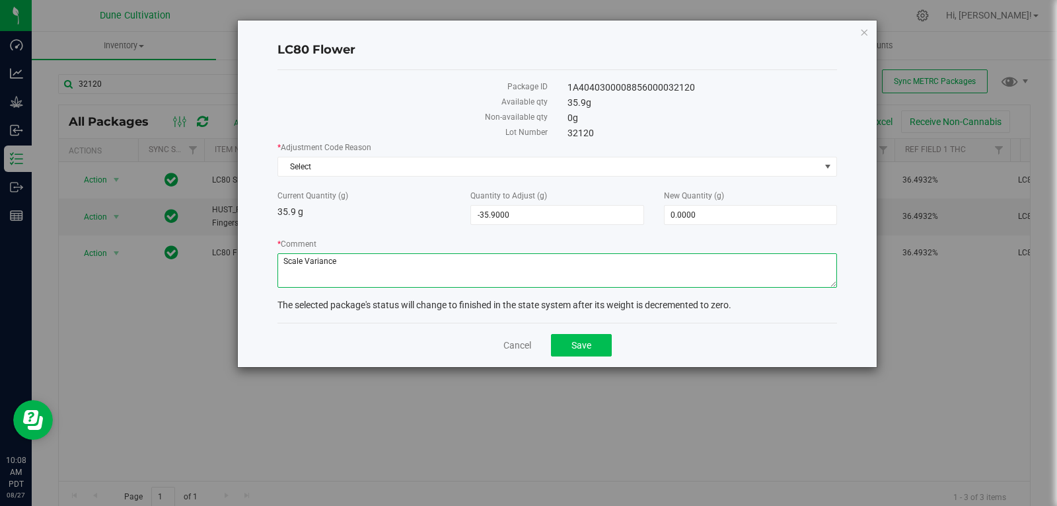
type textarea "Scale Variance"
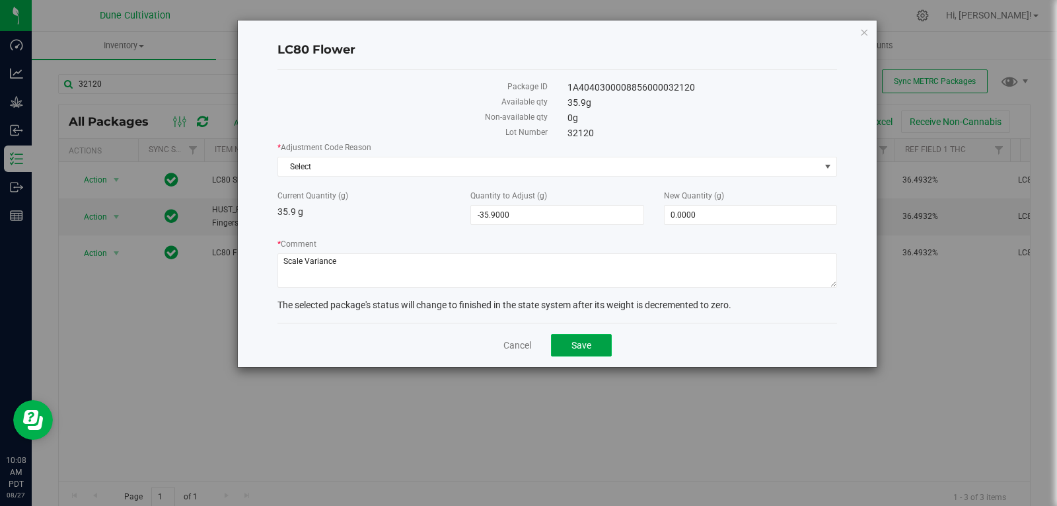
click at [583, 348] on span "Save" at bounding box center [582, 345] width 20 height 11
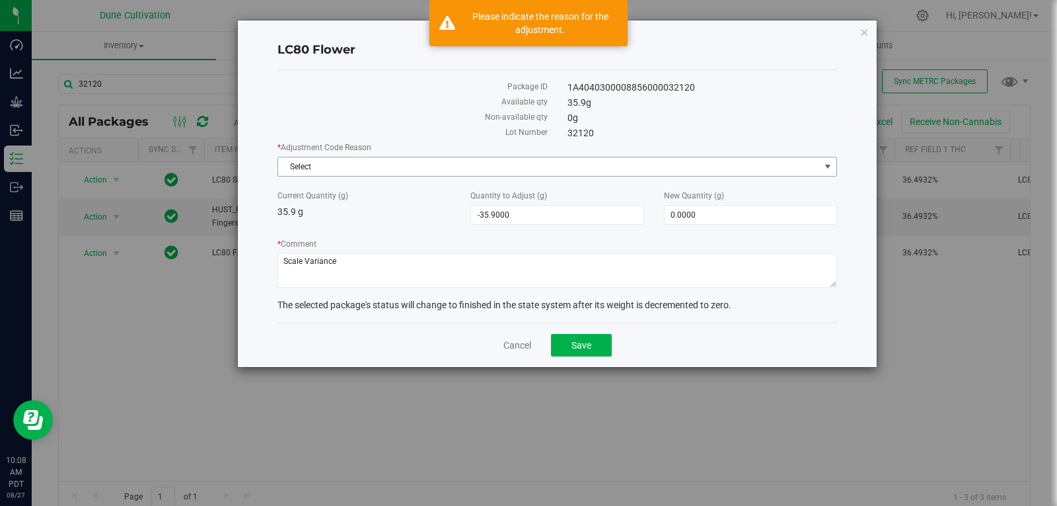
click at [391, 160] on span "Select" at bounding box center [549, 166] width 542 height 19
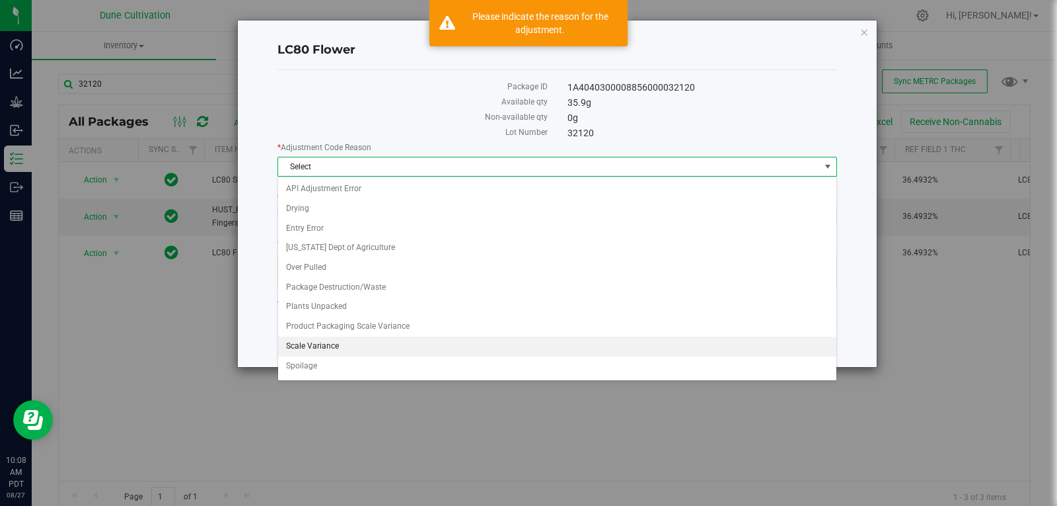
click at [331, 346] on li "Scale Variance" at bounding box center [557, 346] width 558 height 20
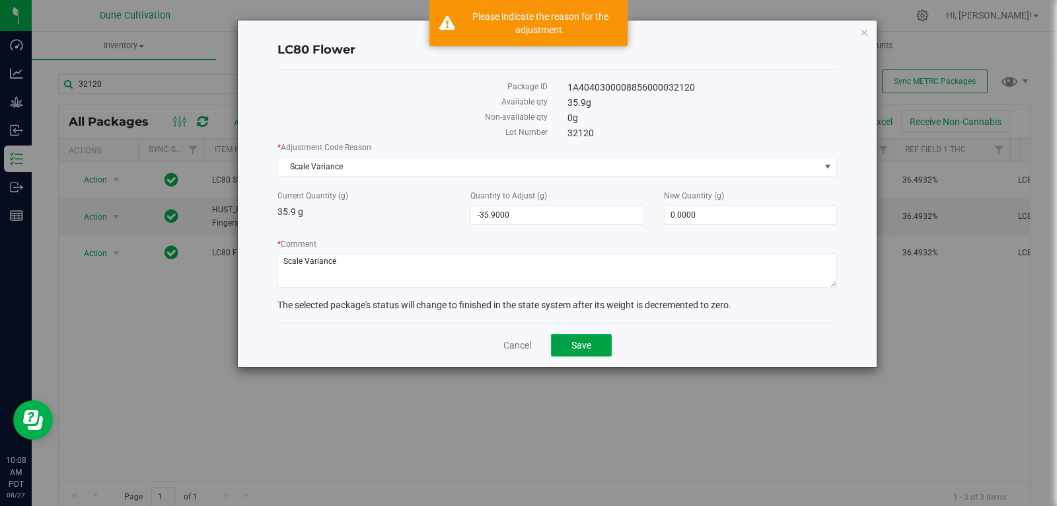
click at [585, 338] on button "Save" at bounding box center [581, 345] width 61 height 22
